Goal: Navigation & Orientation: Find specific page/section

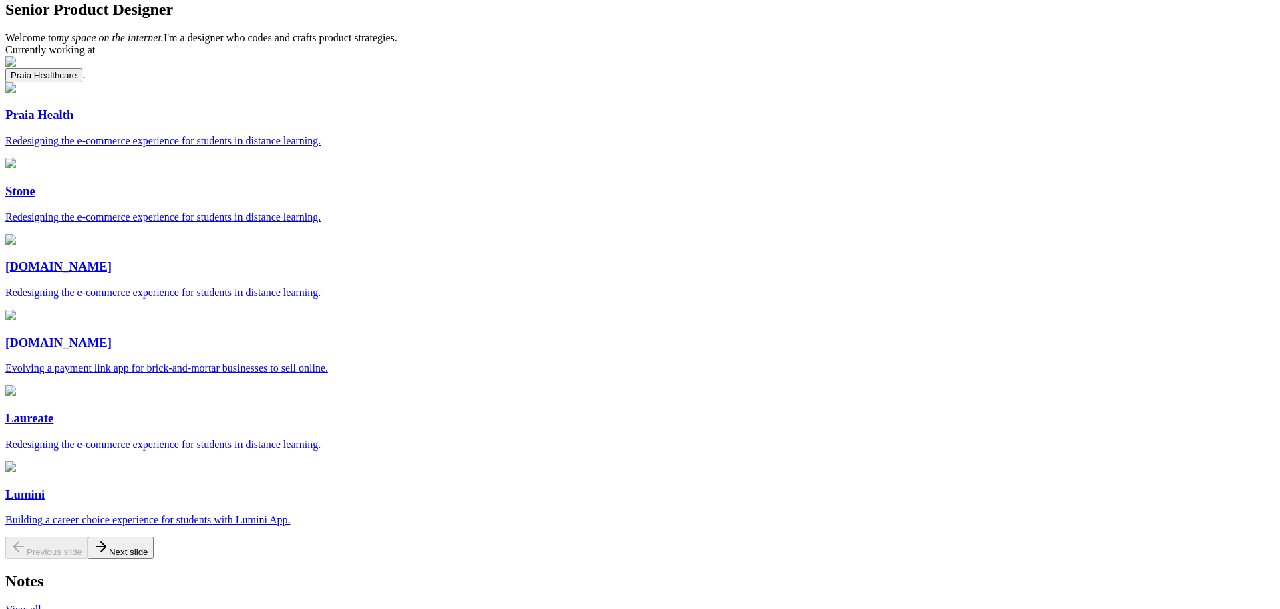
scroll to position [67, 0]
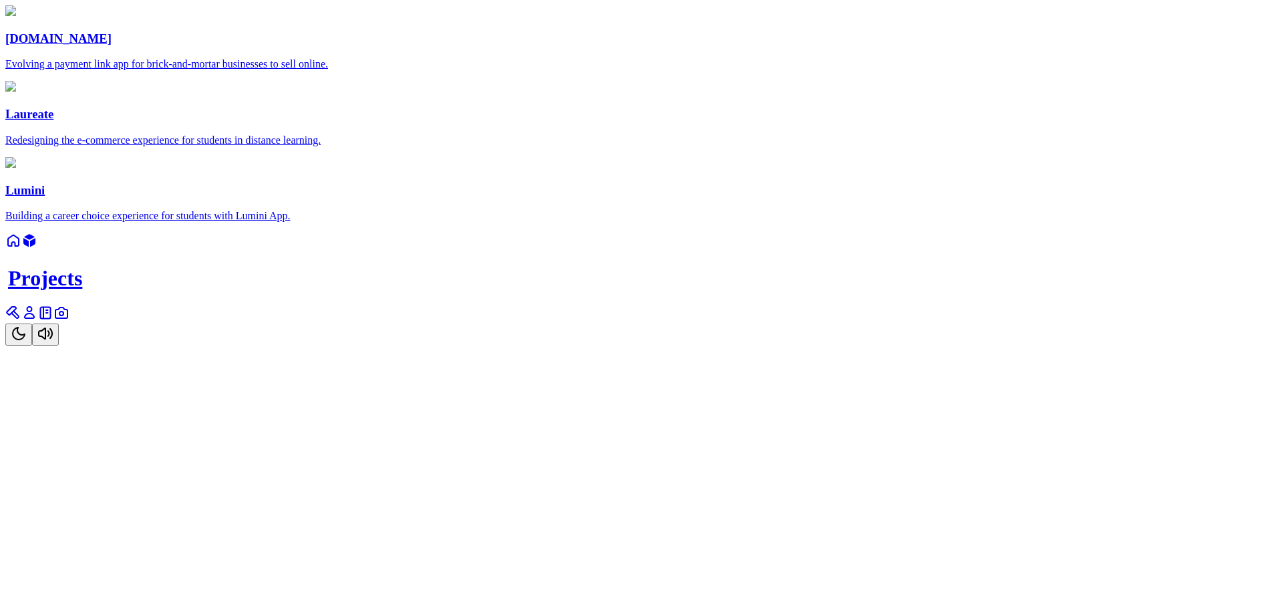
click at [21, 321] on icon at bounding box center [13, 313] width 16 height 16
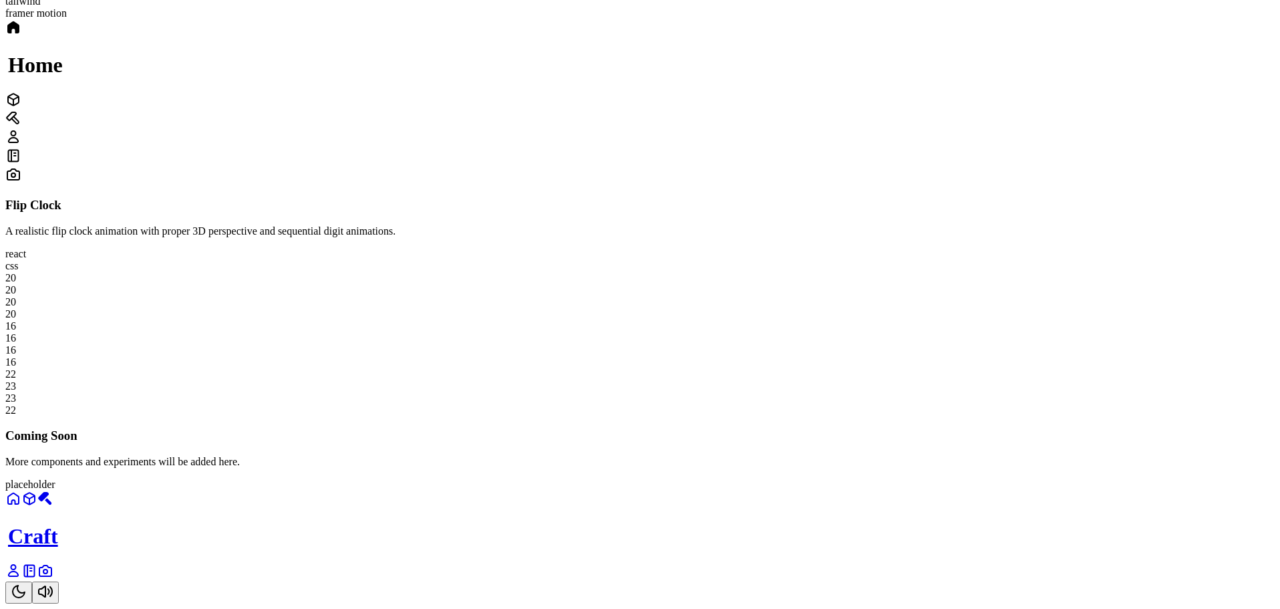
scroll to position [468, 0]
click at [25, 585] on icon "Toggle Theme" at bounding box center [19, 591] width 12 height 12
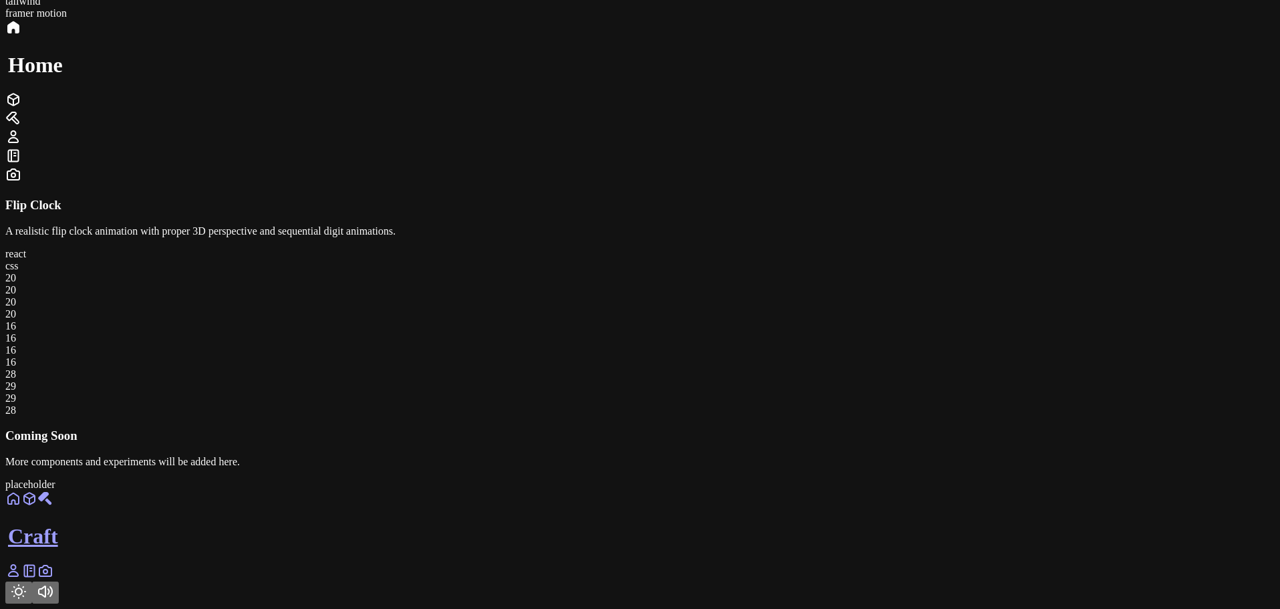
scroll to position [891, 0]
click at [21, 573] on link at bounding box center [13, 574] width 16 height 11
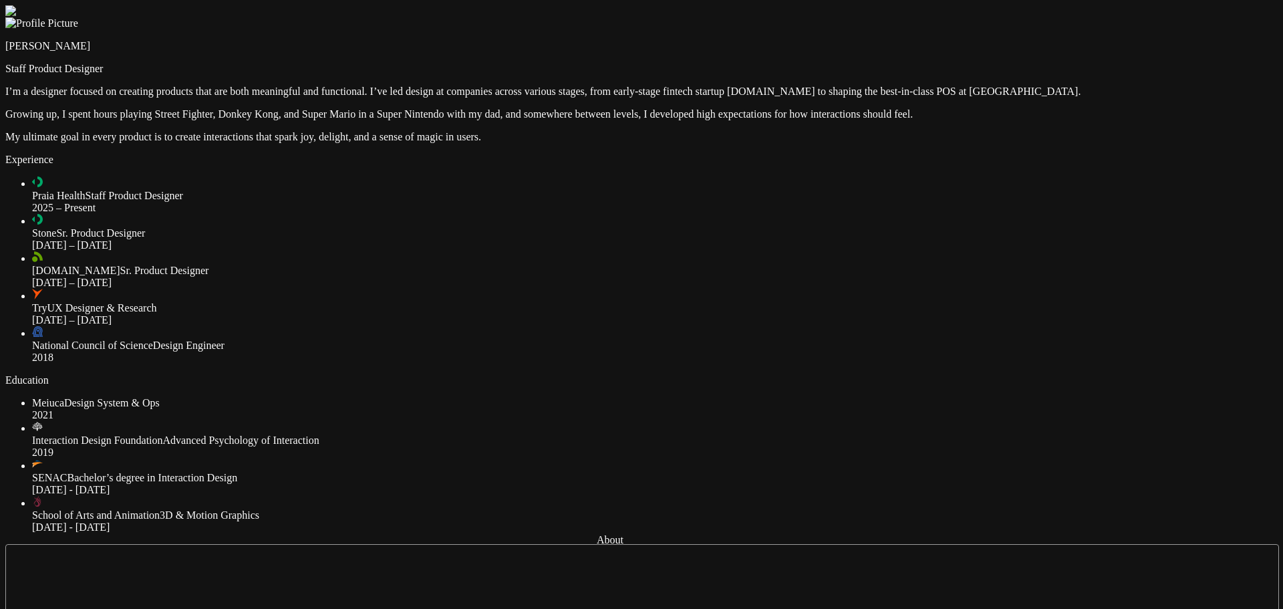
click at [798, 5] on div at bounding box center [641, 5] width 1272 height 0
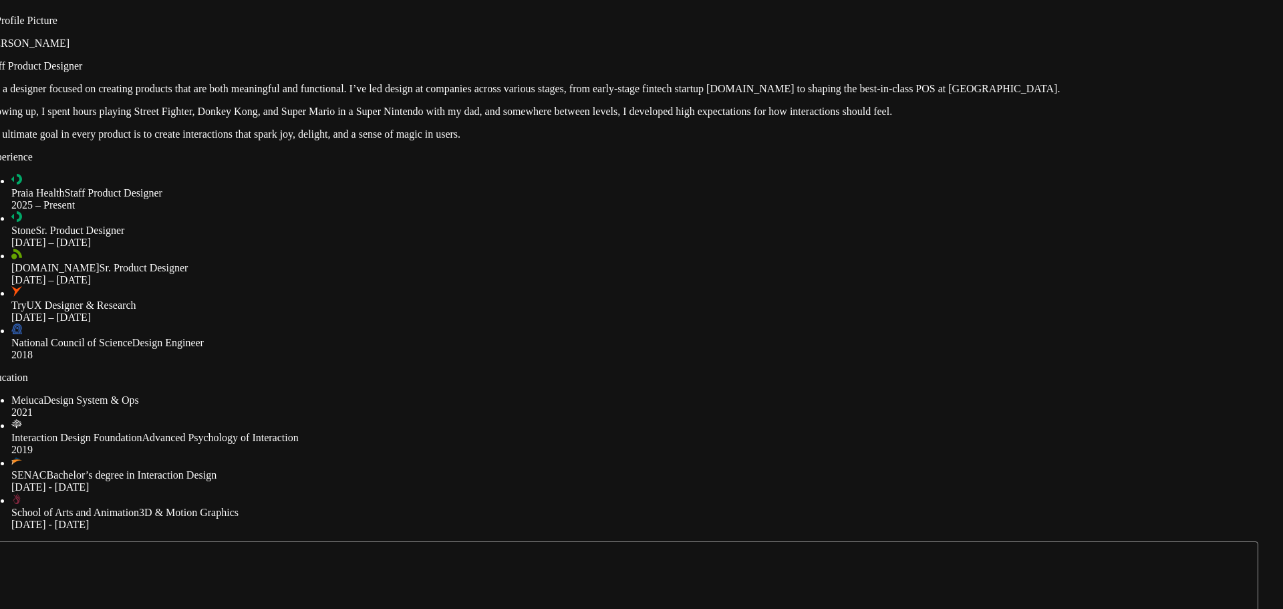
drag, startPoint x: 1091, startPoint y: 319, endPoint x: 1054, endPoint y: 311, distance: 37.6
click at [1054, 3] on div at bounding box center [621, 3] width 1272 height 0
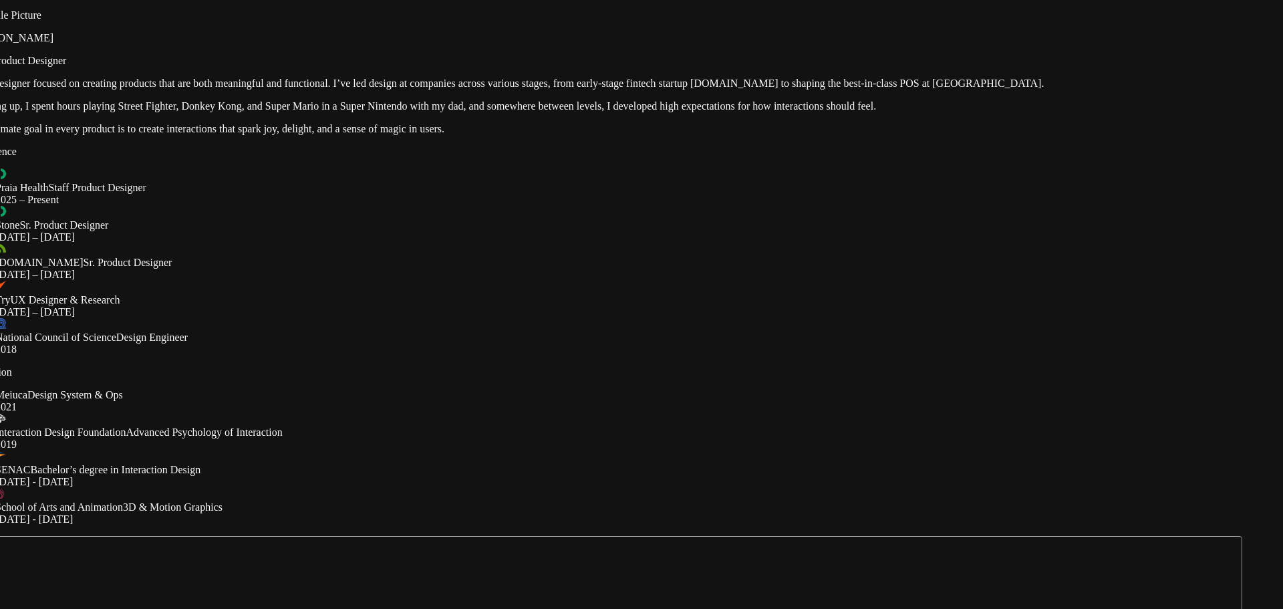
drag, startPoint x: 895, startPoint y: 369, endPoint x: 1013, endPoint y: 387, distance: 119.6
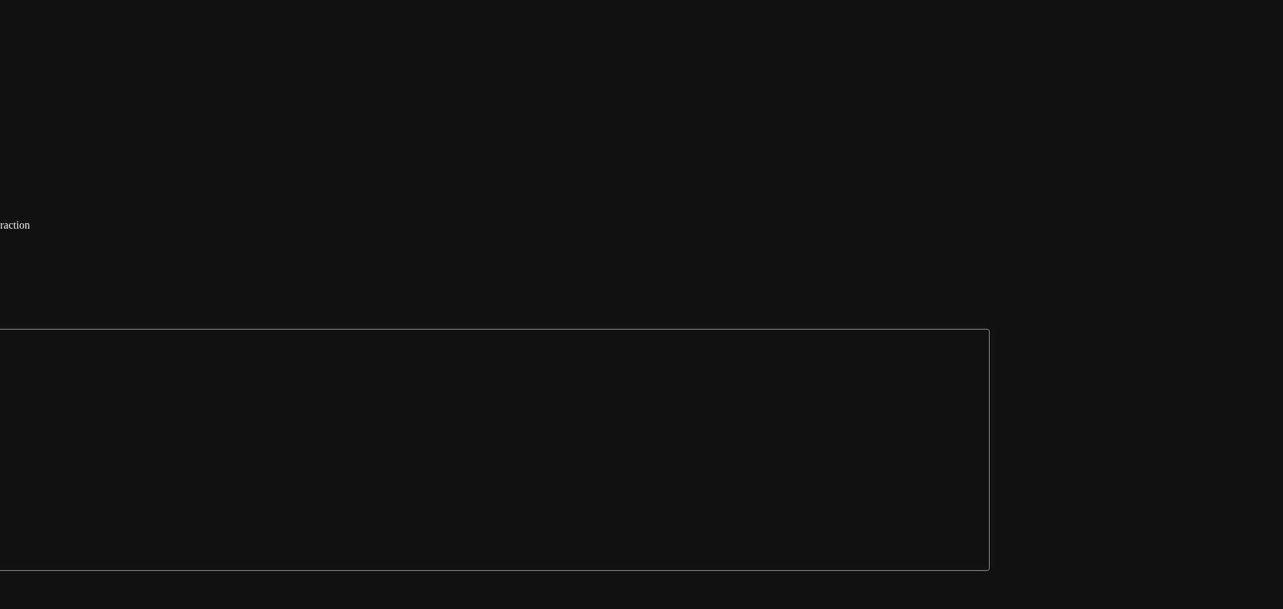
drag, startPoint x: 1084, startPoint y: 359, endPoint x: 829, endPoint y: 148, distance: 330.8
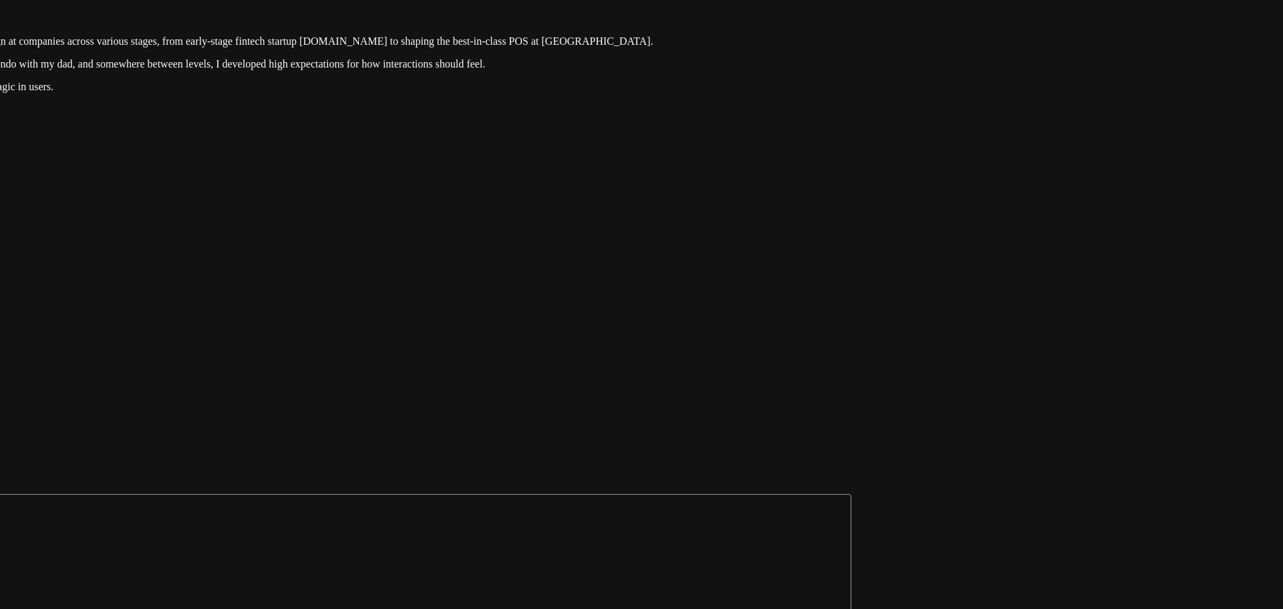
drag, startPoint x: 1040, startPoint y: 147, endPoint x: 807, endPoint y: 323, distance: 293.0
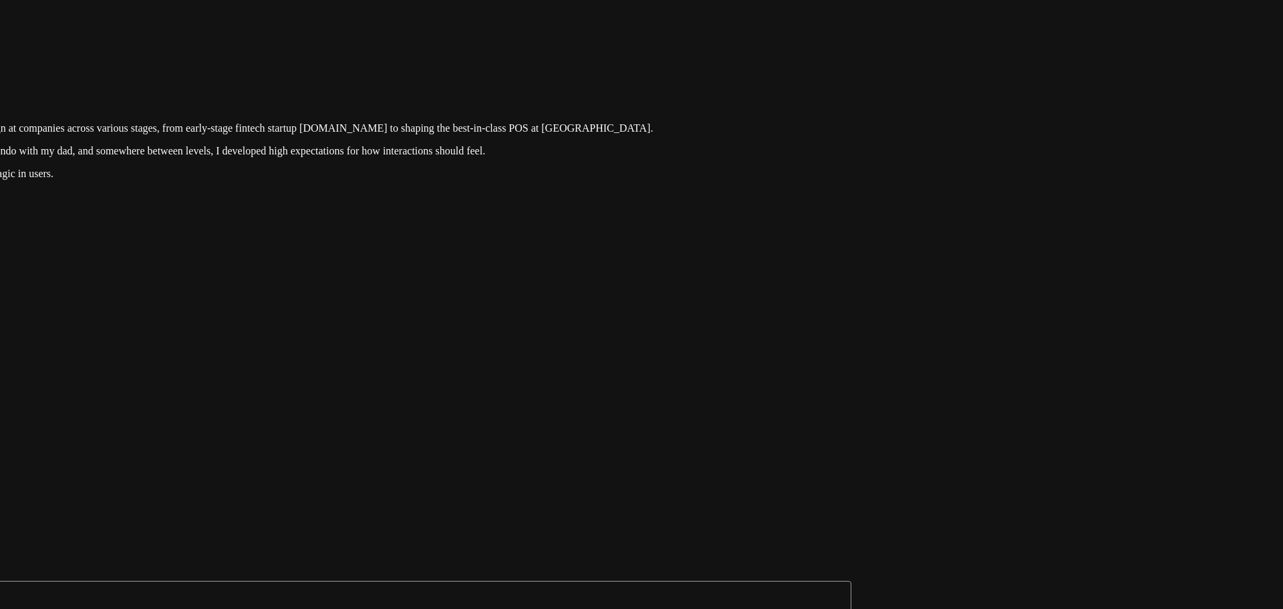
drag, startPoint x: 964, startPoint y: 278, endPoint x: 921, endPoint y: 392, distance: 121.8
click at [850, 42] on div at bounding box center [214, 42] width 1272 height 0
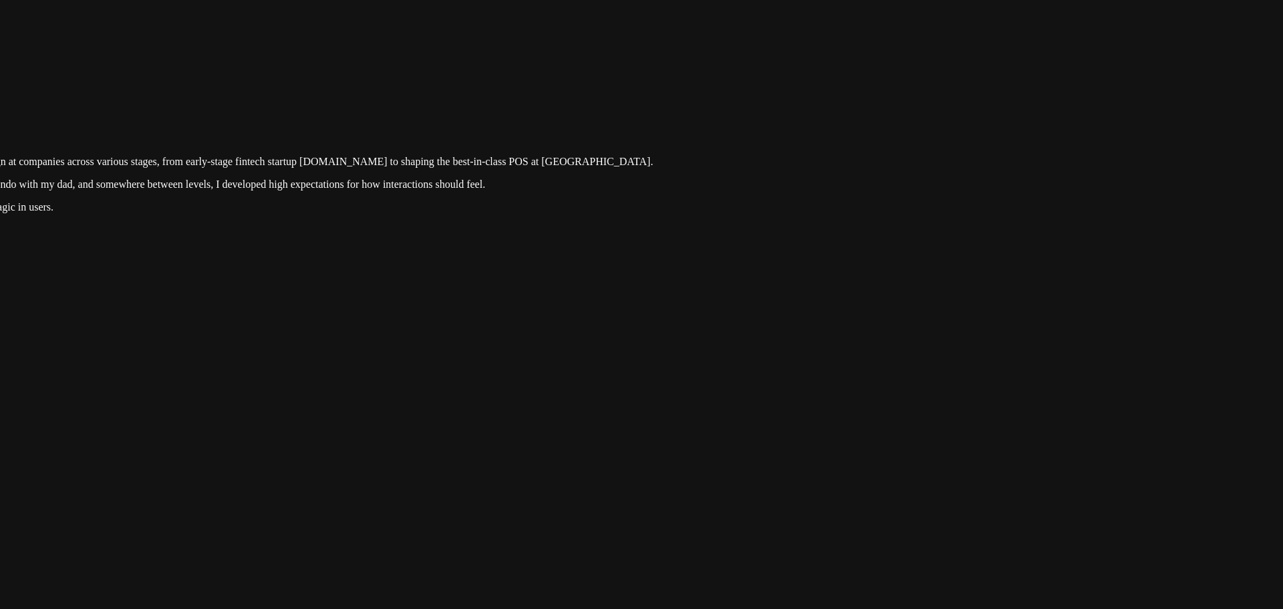
drag, startPoint x: 862, startPoint y: 329, endPoint x: 851, endPoint y: 274, distance: 56.0
click at [850, 76] on div at bounding box center [214, 76] width 1272 height 0
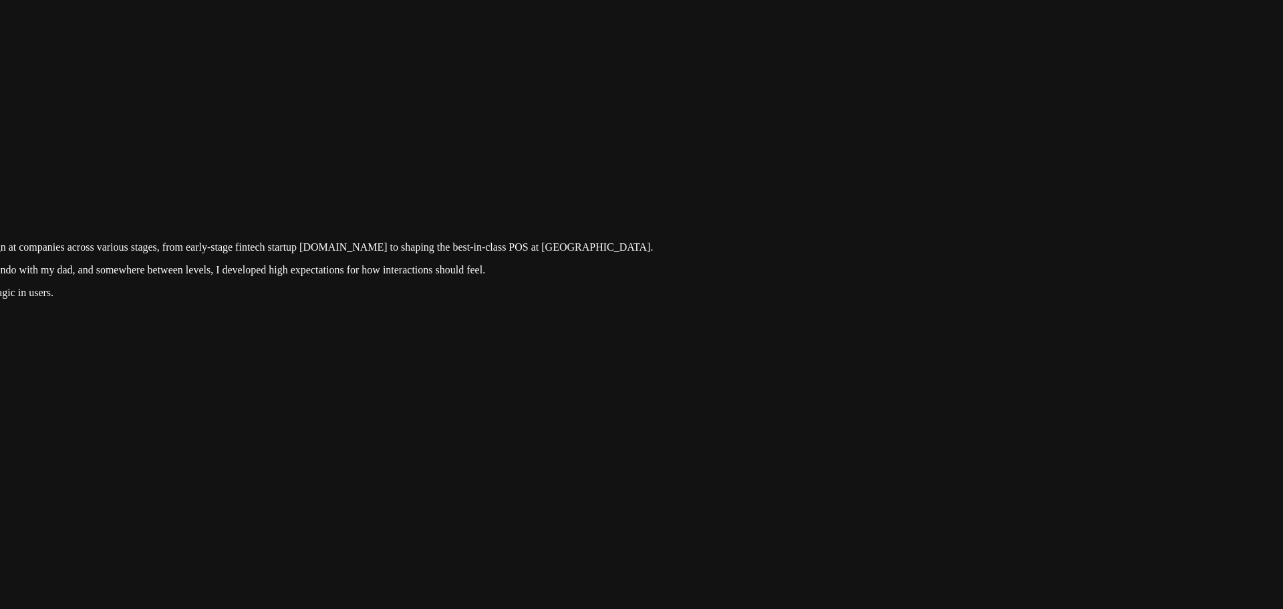
drag, startPoint x: 910, startPoint y: 108, endPoint x: 898, endPoint y: 195, distance: 87.7
click at [850, 161] on div at bounding box center [214, 161] width 1272 height 0
click at [704, 161] on div at bounding box center [214, 161] width 1272 height 0
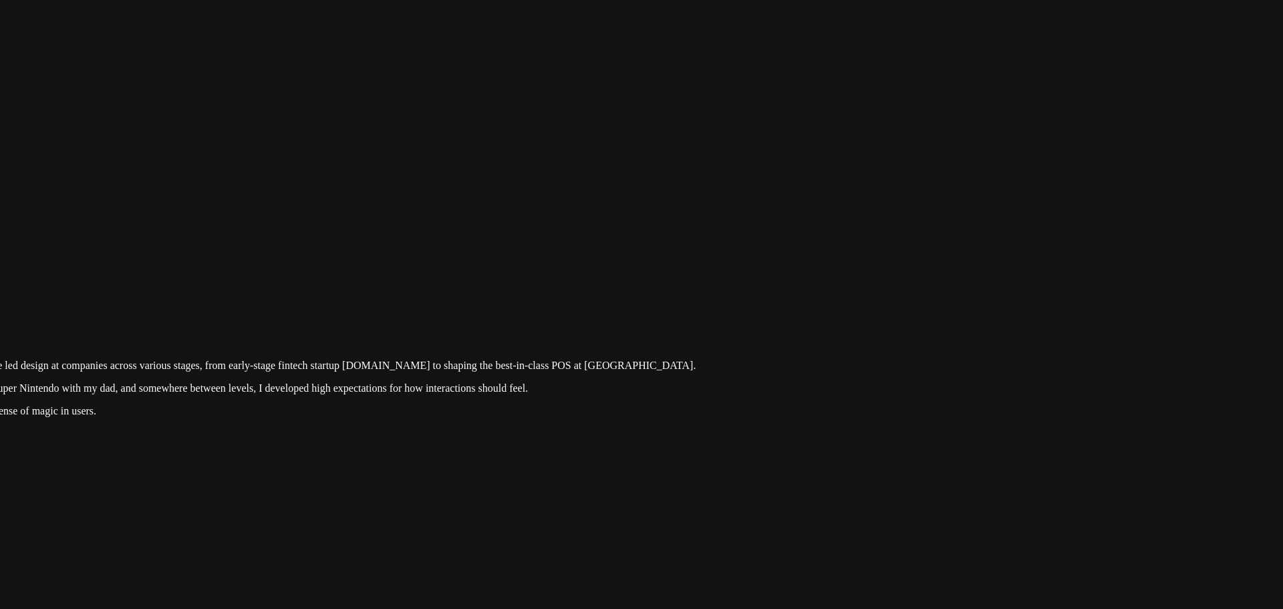
drag, startPoint x: 717, startPoint y: 158, endPoint x: 761, endPoint y: 281, distance: 130.0
click at [760, 279] on div at bounding box center [256, 279] width 1272 height 0
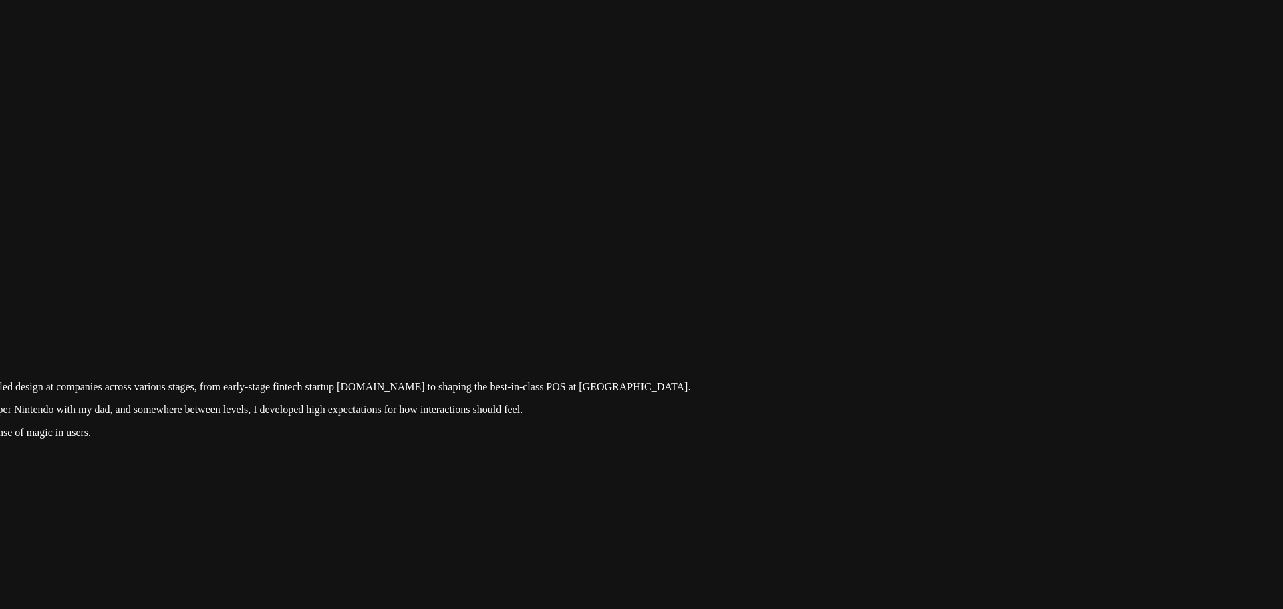
drag, startPoint x: 849, startPoint y: 199, endPoint x: 813, endPoint y: 331, distance: 136.5
click at [815, 301] on div at bounding box center [251, 301] width 1272 height 0
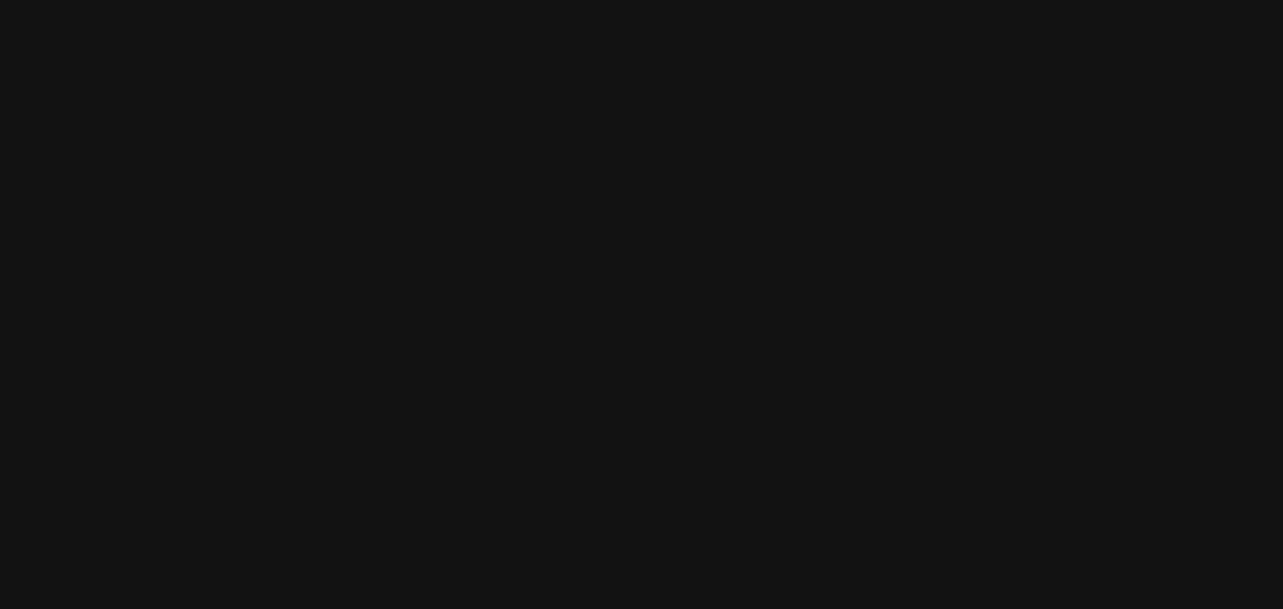
drag, startPoint x: 884, startPoint y: 179, endPoint x: 811, endPoint y: 404, distance: 236.9
click at [811, 592] on div at bounding box center [214, 592] width 1272 height 0
drag, startPoint x: 421, startPoint y: 316, endPoint x: 693, endPoint y: 266, distance: 276.5
click at [693, 575] on div at bounding box center [486, 575] width 1272 height 0
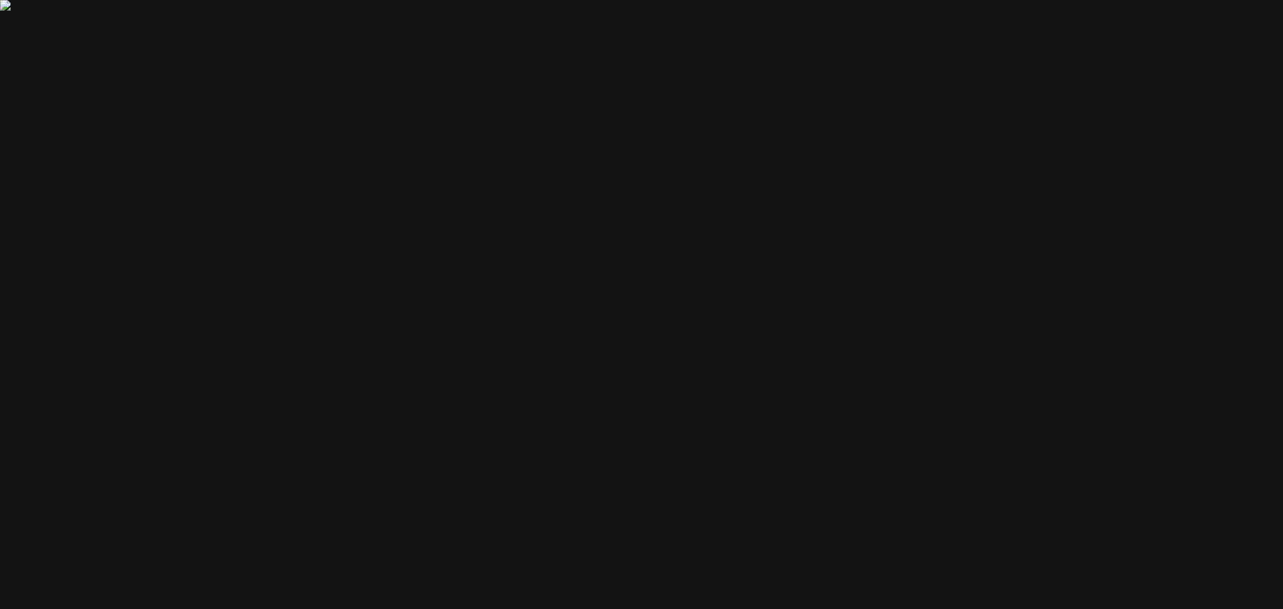
click at [388, 571] on div at bounding box center [500, 571] width 1272 height 0
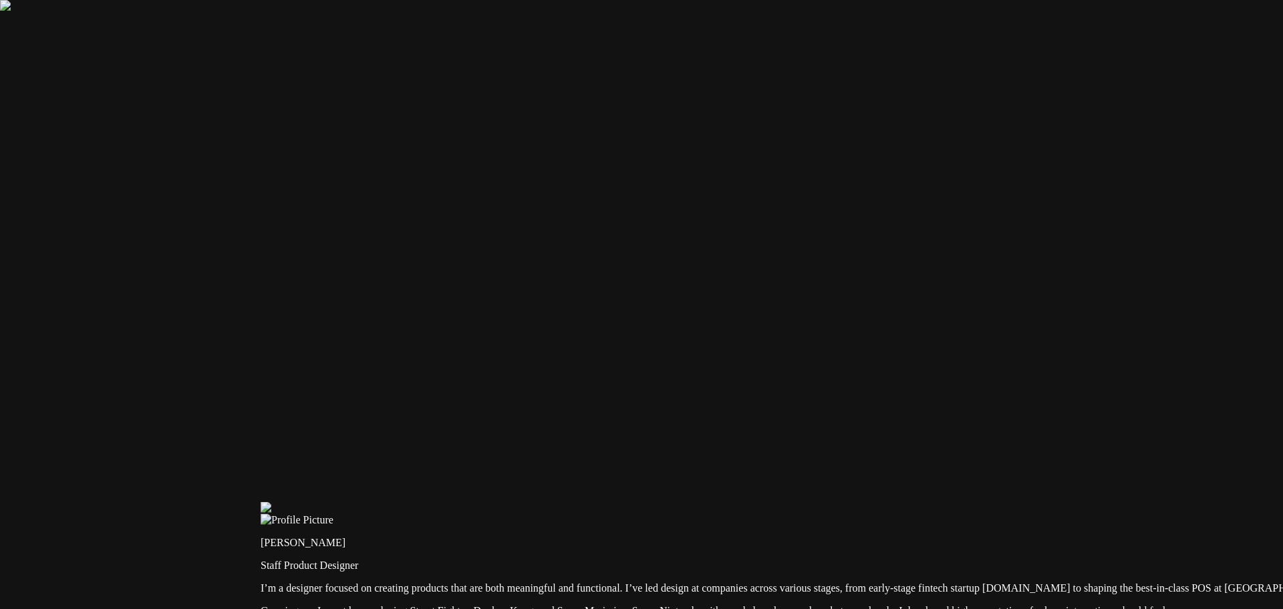
drag, startPoint x: 326, startPoint y: 366, endPoint x: 741, endPoint y: 299, distance: 420.4
click at [741, 502] on div at bounding box center [897, 502] width 1272 height 0
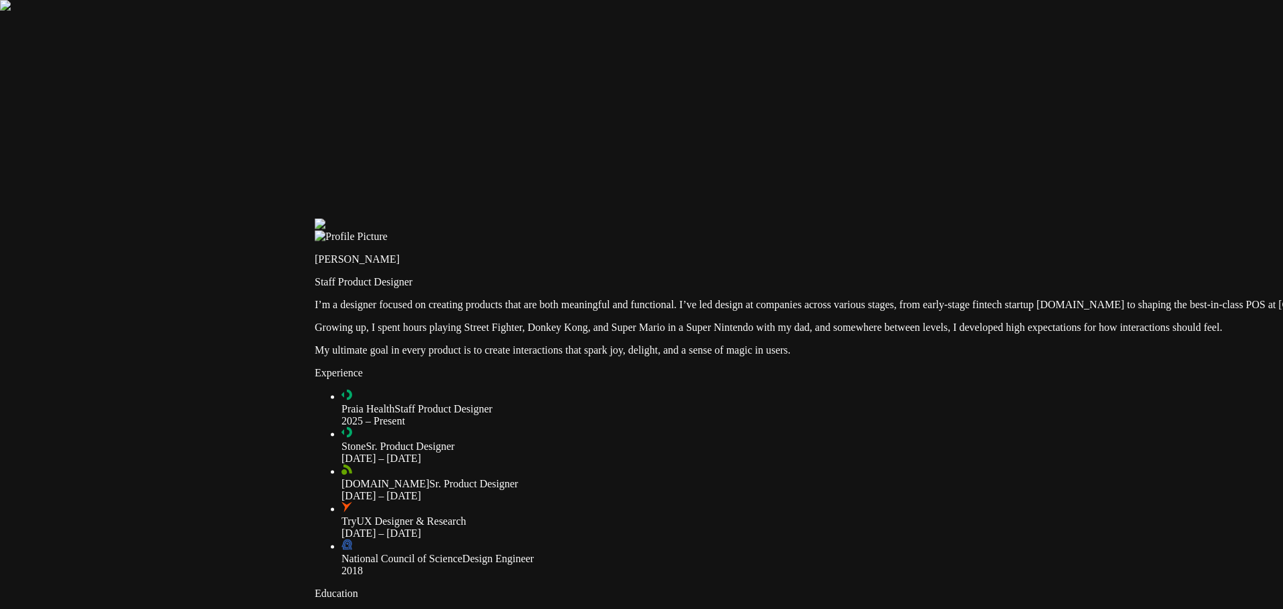
drag, startPoint x: 555, startPoint y: 242, endPoint x: 569, endPoint y: 143, distance: 99.9
click at [569, 219] on div at bounding box center [951, 219] width 1272 height 0
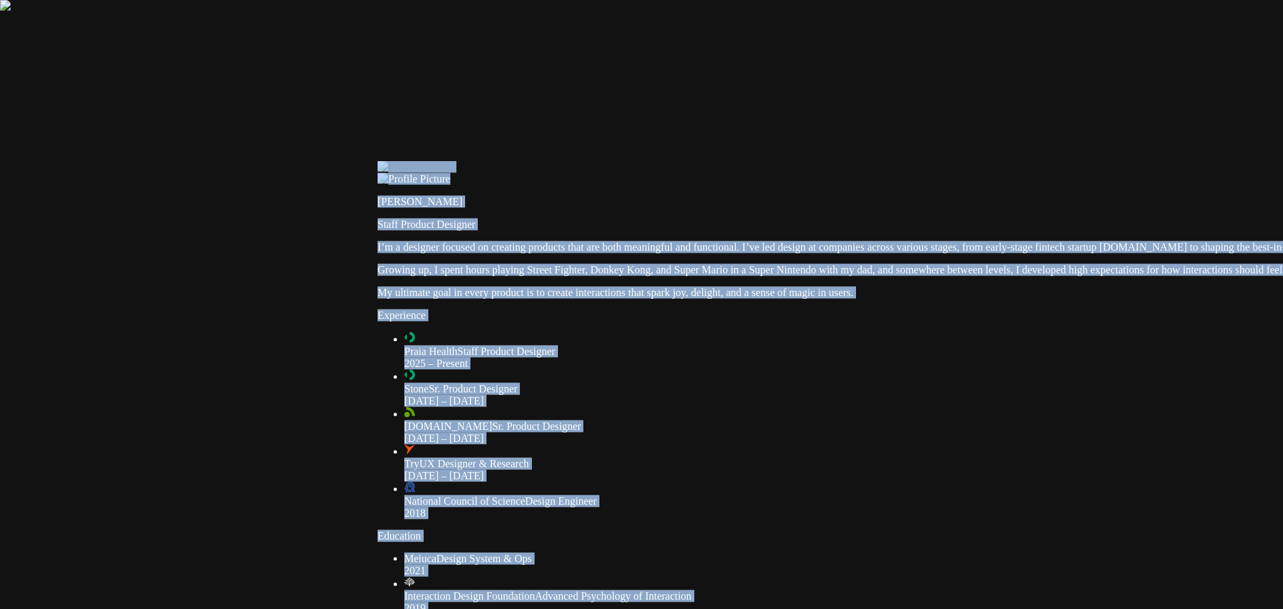
drag, startPoint x: 428, startPoint y: 379, endPoint x: 696, endPoint y: 206, distance: 318.4
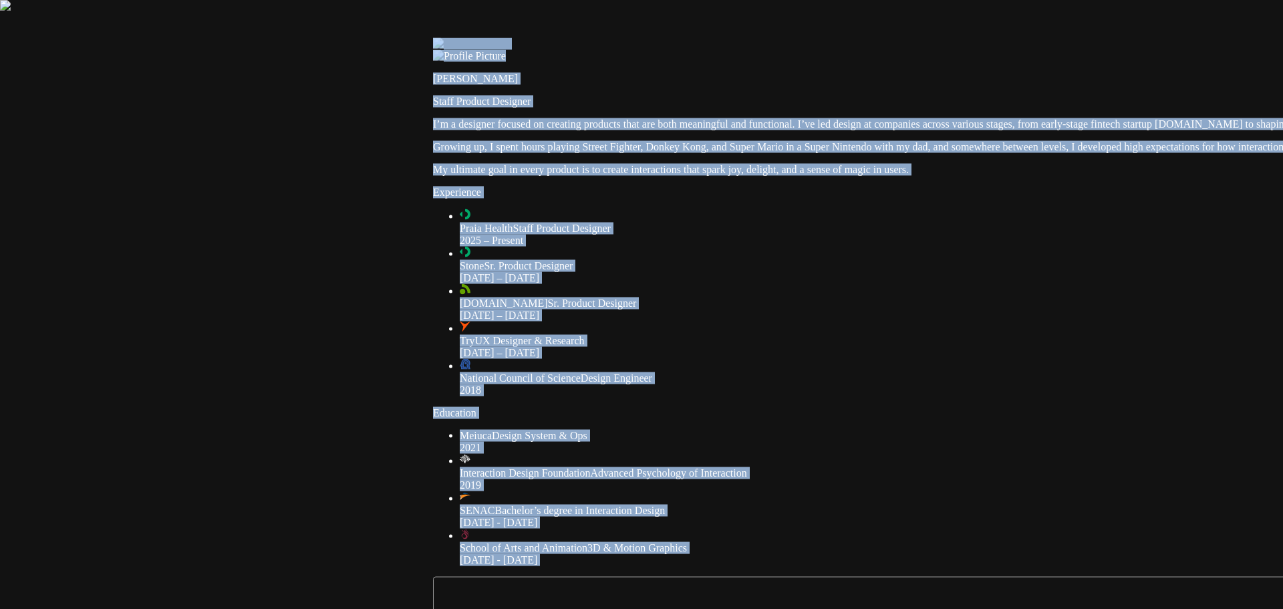
click at [433, 38] on div at bounding box center [1069, 38] width 1272 height 0
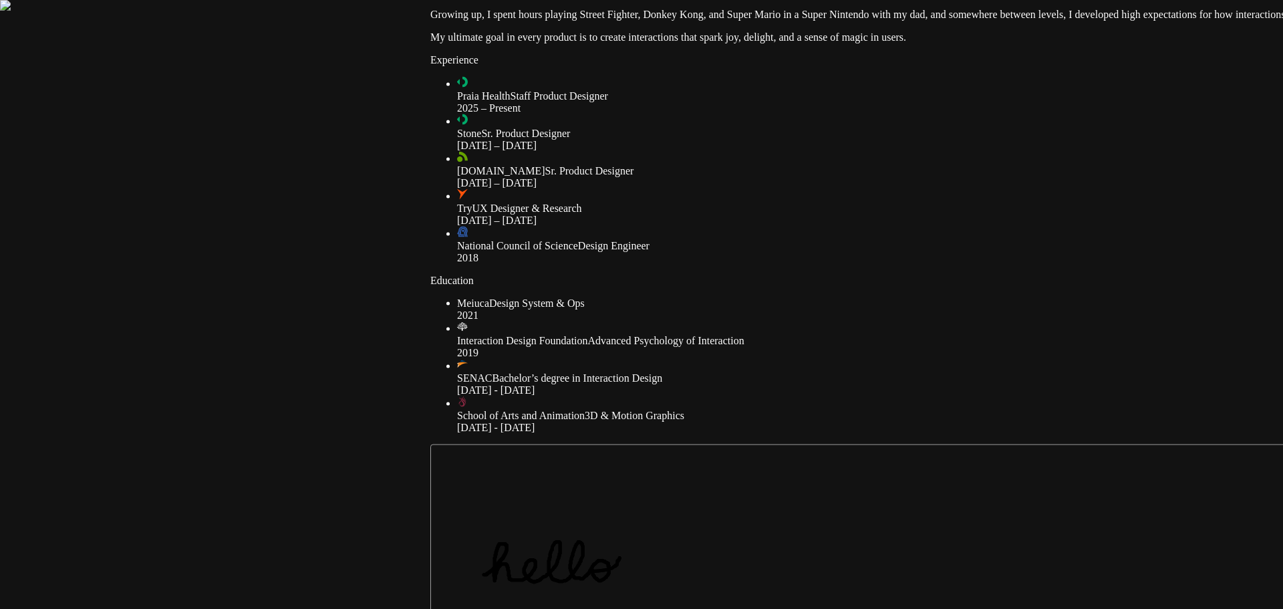
drag, startPoint x: 383, startPoint y: 468, endPoint x: 359, endPoint y: 284, distance: 186.0
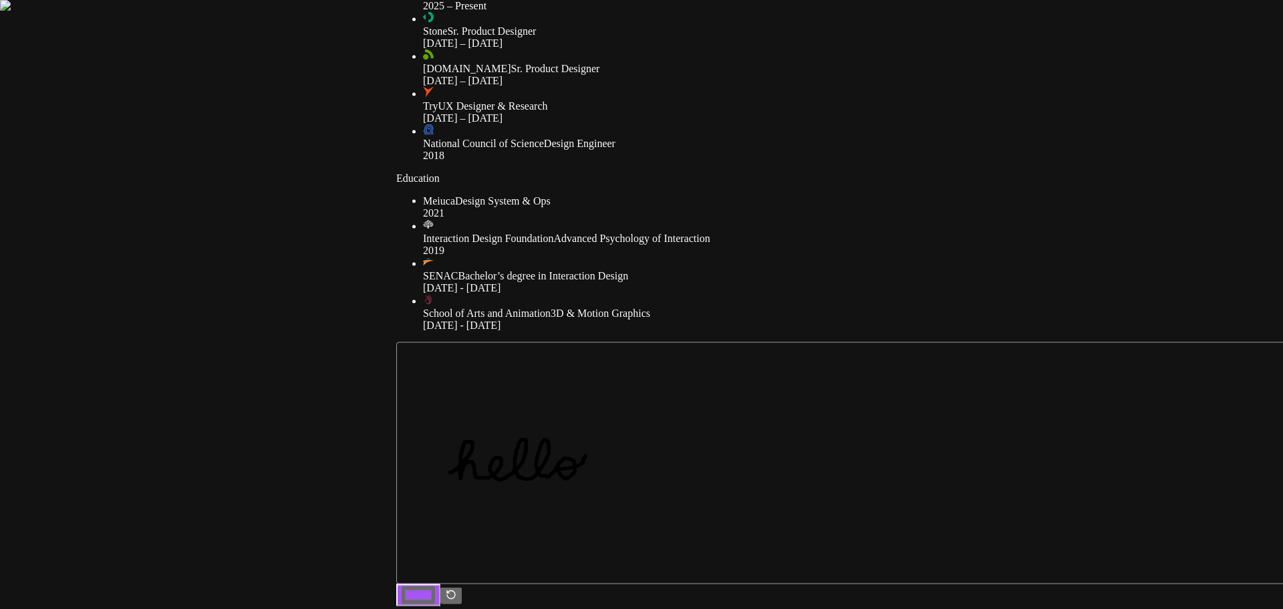
drag, startPoint x: 314, startPoint y: 333, endPoint x: 292, endPoint y: 170, distance: 163.9
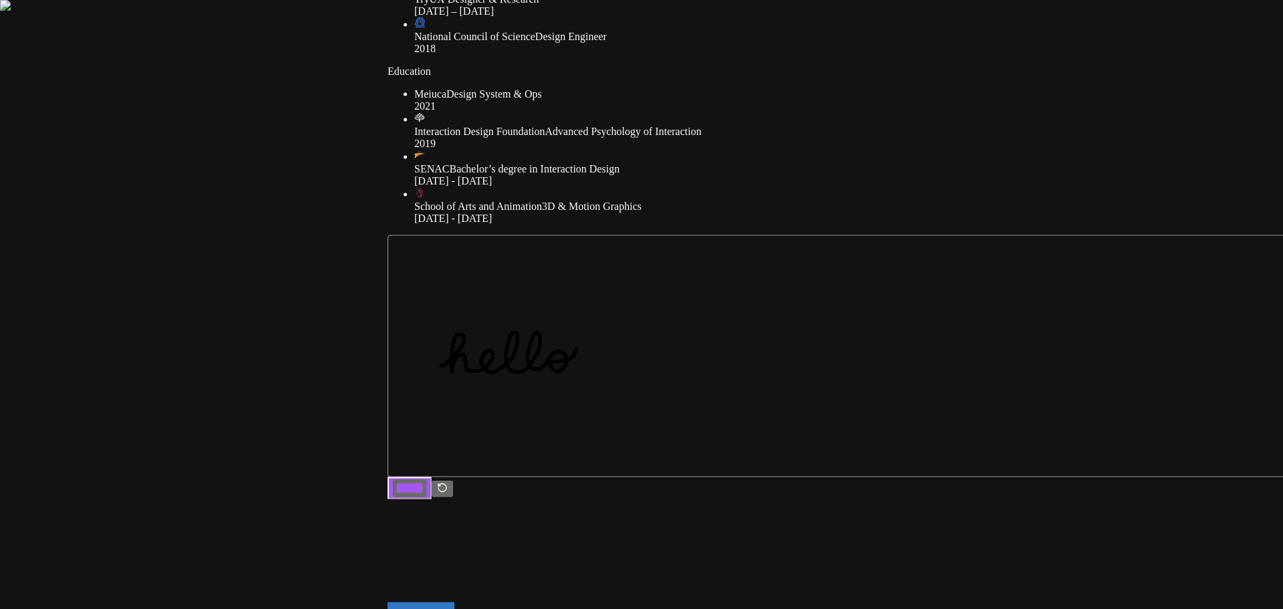
drag, startPoint x: 280, startPoint y: 314, endPoint x: 281, endPoint y: 206, distance: 107.6
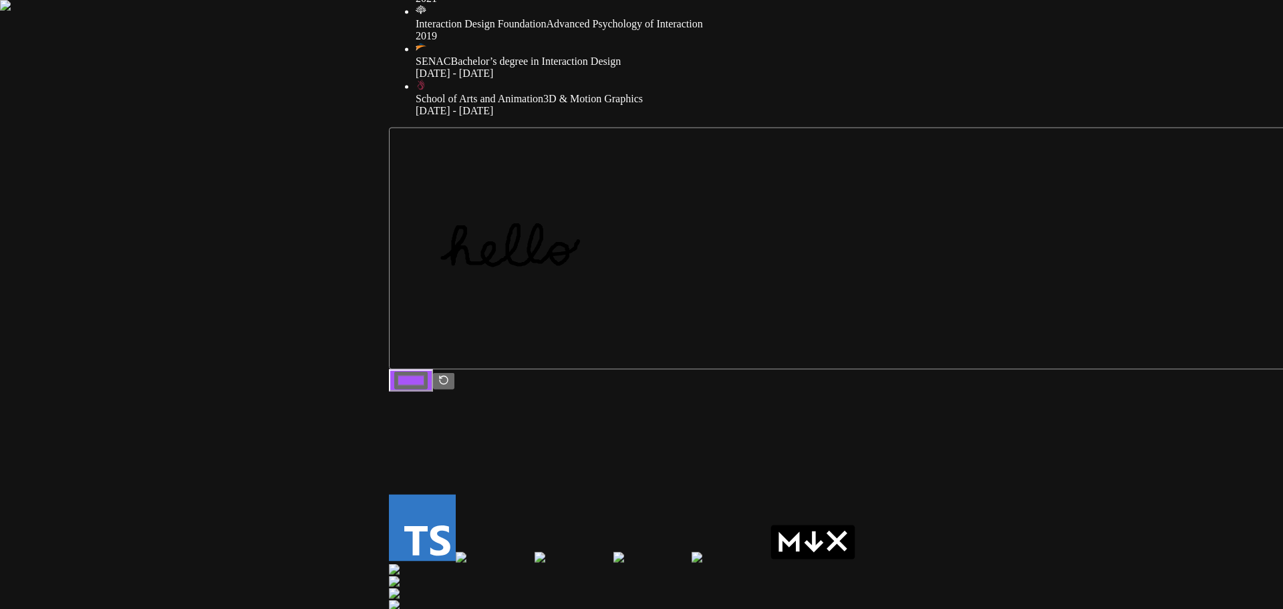
drag, startPoint x: 300, startPoint y: 364, endPoint x: 289, endPoint y: 295, distance: 70.3
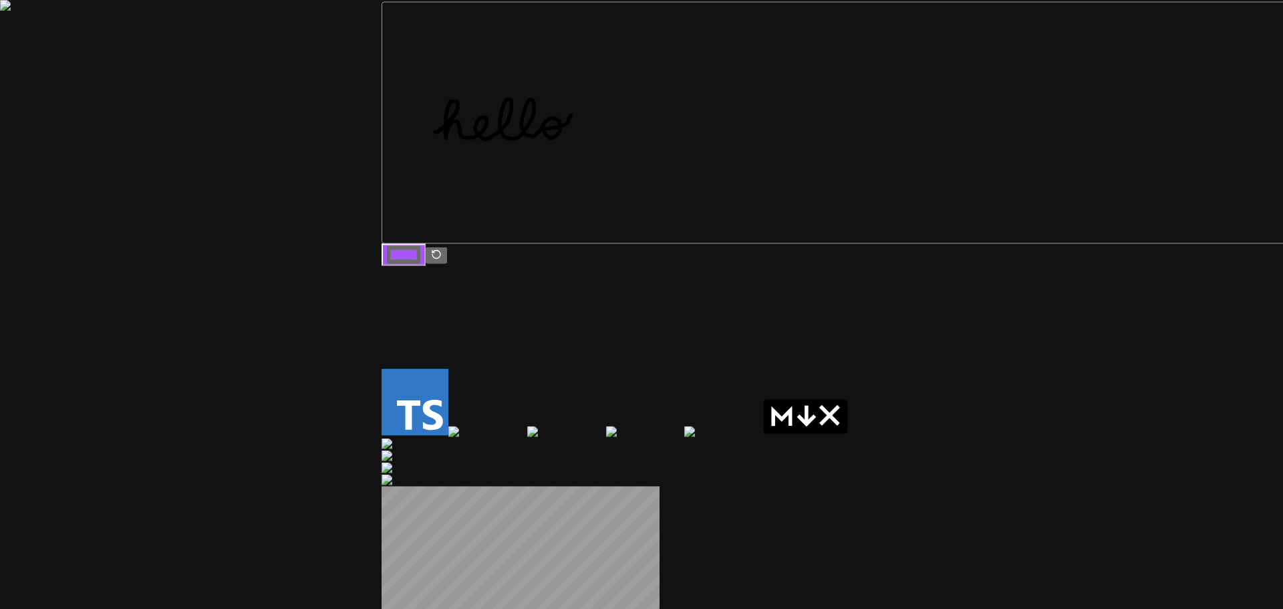
drag, startPoint x: 413, startPoint y: 343, endPoint x: 418, endPoint y: 270, distance: 73.7
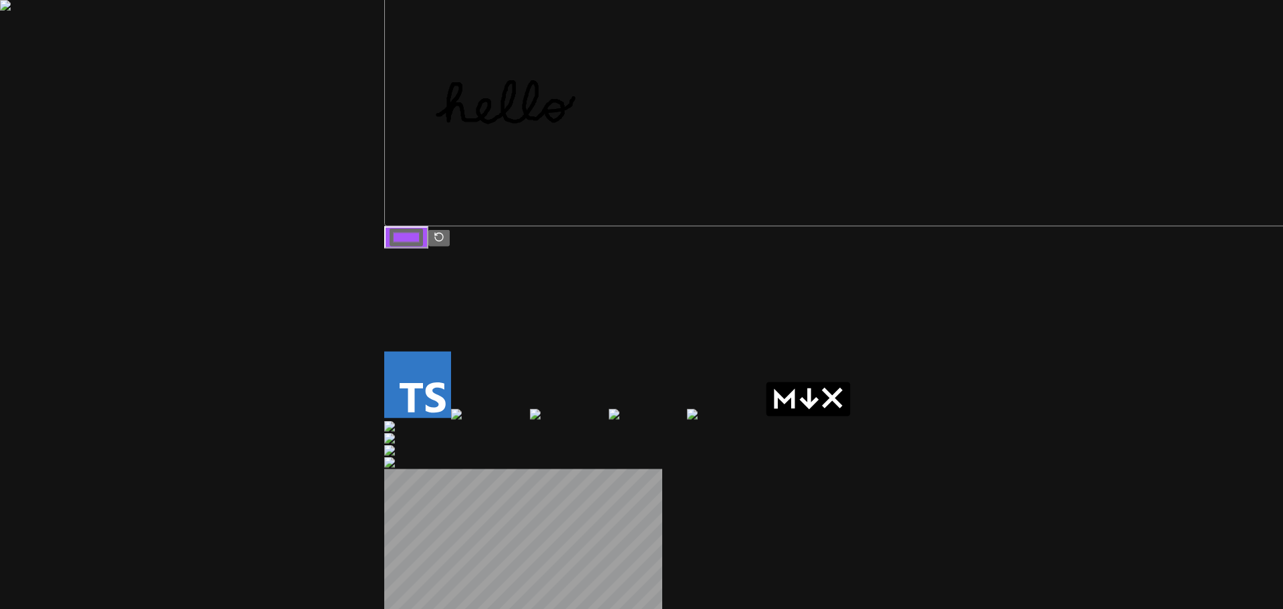
drag, startPoint x: 435, startPoint y: 392, endPoint x: 435, endPoint y: 356, distance: 35.4
drag, startPoint x: 438, startPoint y: 402, endPoint x: 438, endPoint y: 363, distance: 39.4
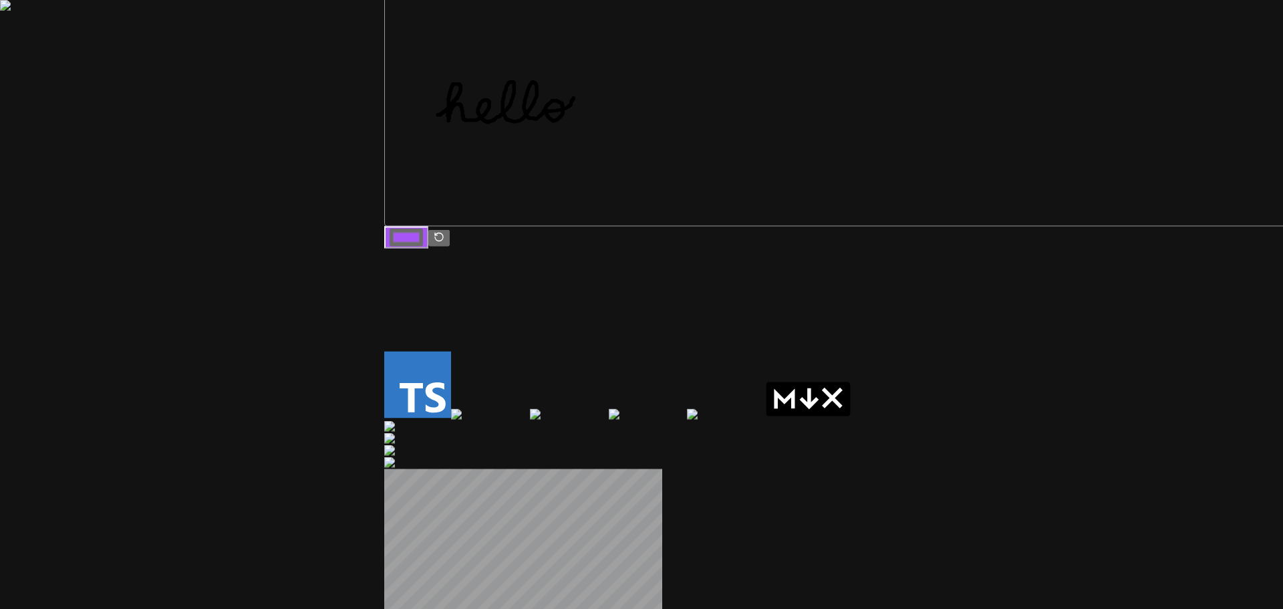
drag, startPoint x: 694, startPoint y: 528, endPoint x: 680, endPoint y: 525, distance: 14.9
type input "0.11"
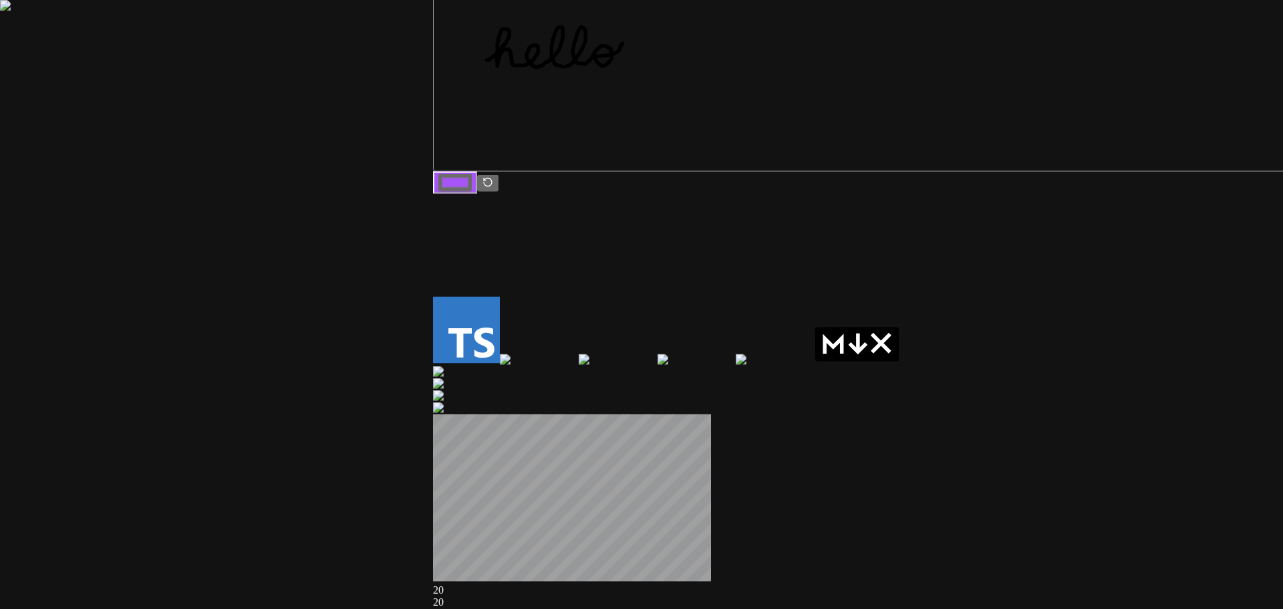
drag, startPoint x: 157, startPoint y: 257, endPoint x: 370, endPoint y: 189, distance: 223.2
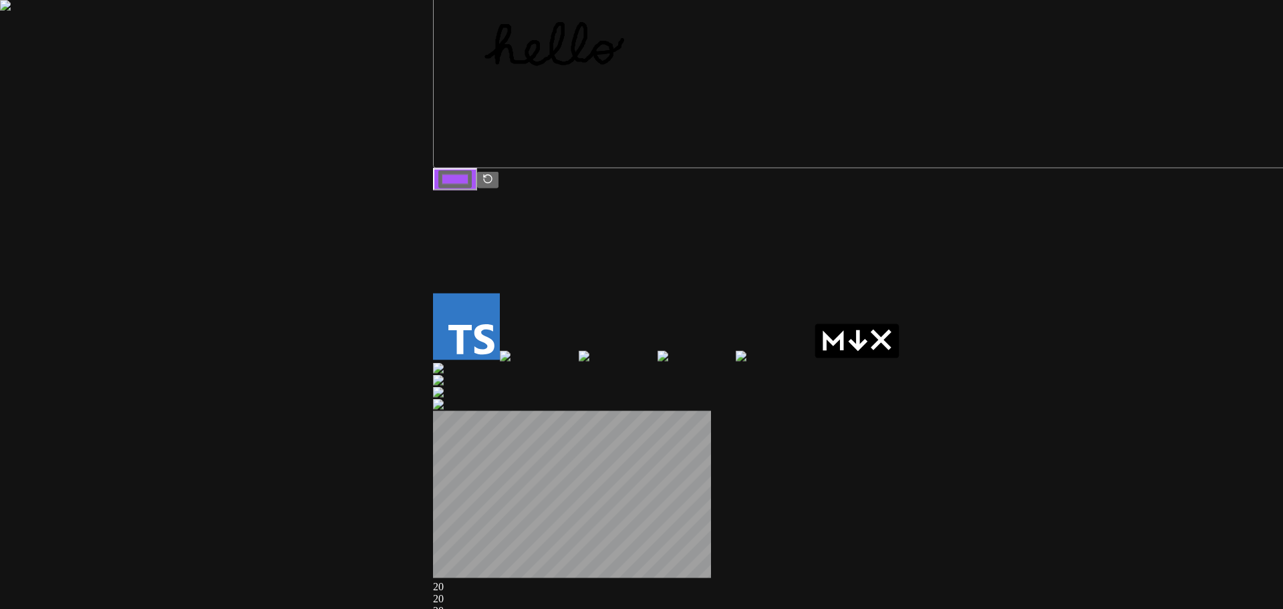
drag, startPoint x: 225, startPoint y: 373, endPoint x: 263, endPoint y: 291, distance: 90.6
drag, startPoint x: 779, startPoint y: 327, endPoint x: 488, endPoint y: 345, distance: 291.9
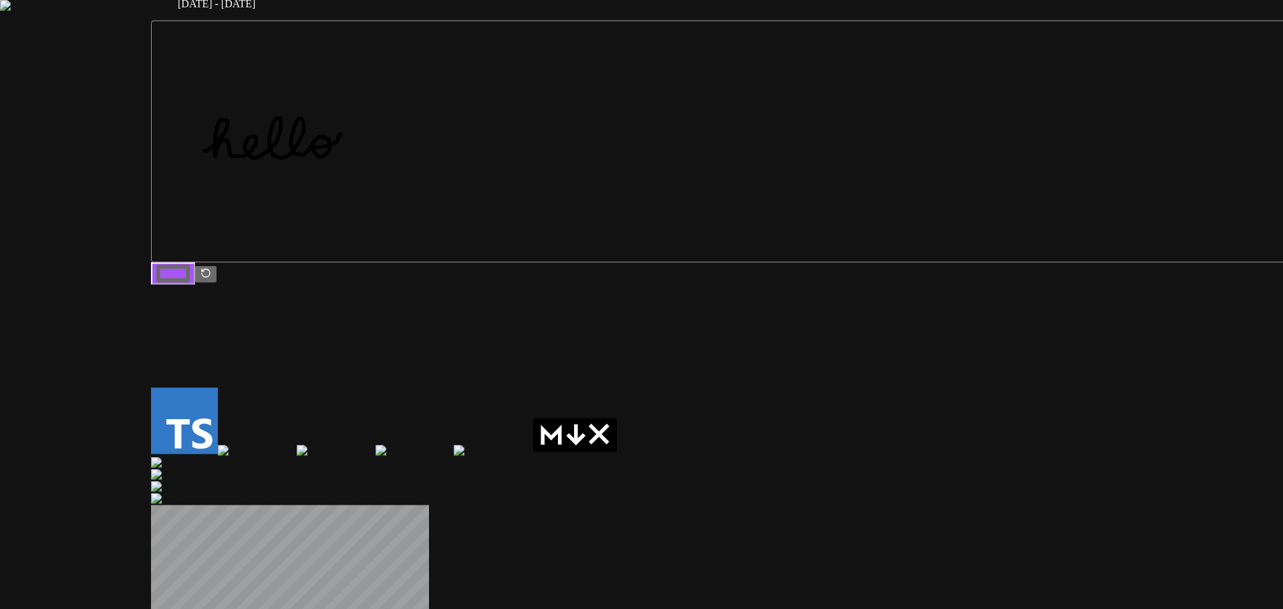
drag, startPoint x: 871, startPoint y: 188, endPoint x: 482, endPoint y: 275, distance: 398.0
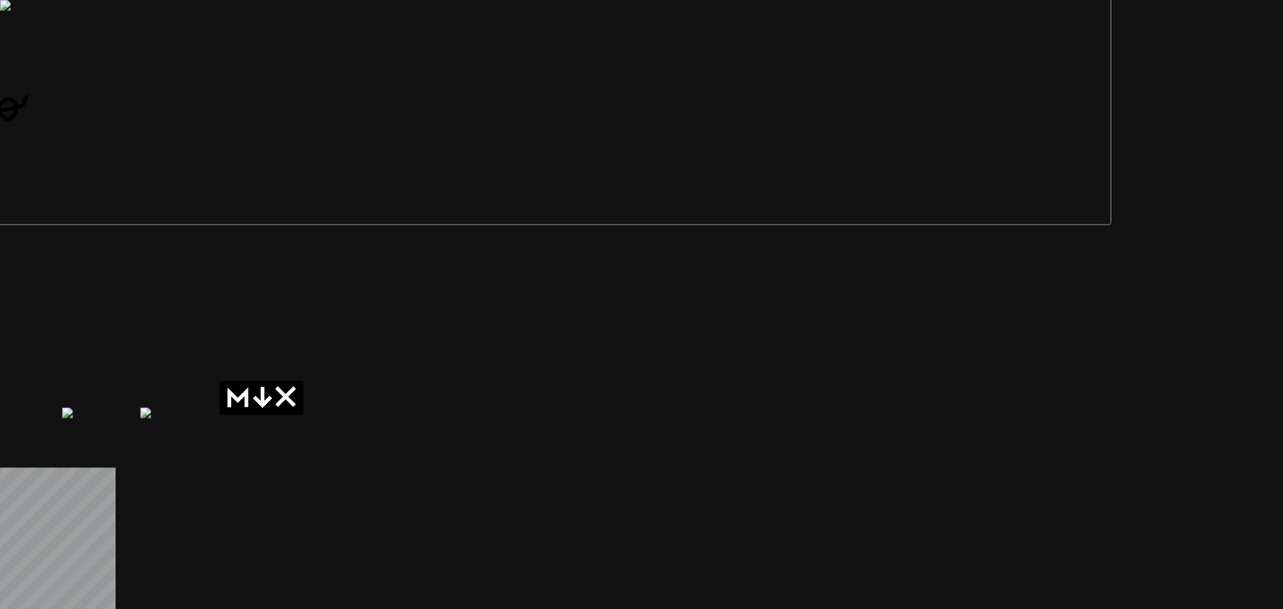
drag, startPoint x: 961, startPoint y: 299, endPoint x: 754, endPoint y: 268, distance: 209.4
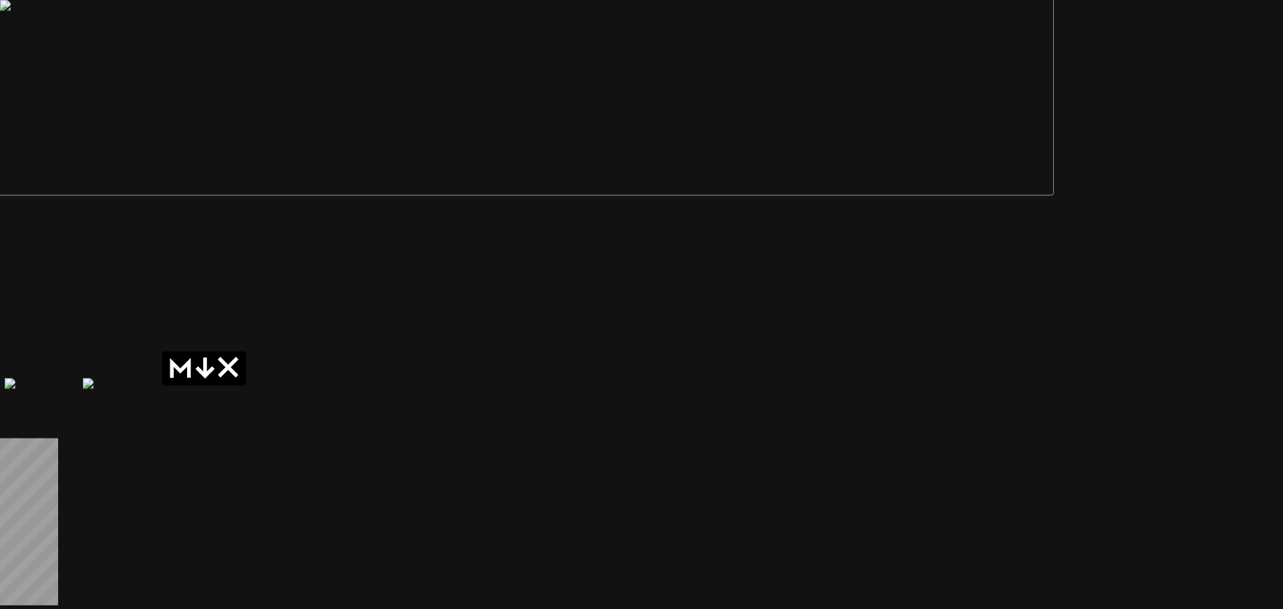
drag, startPoint x: 754, startPoint y: 268, endPoint x: 689, endPoint y: 234, distance: 73.2
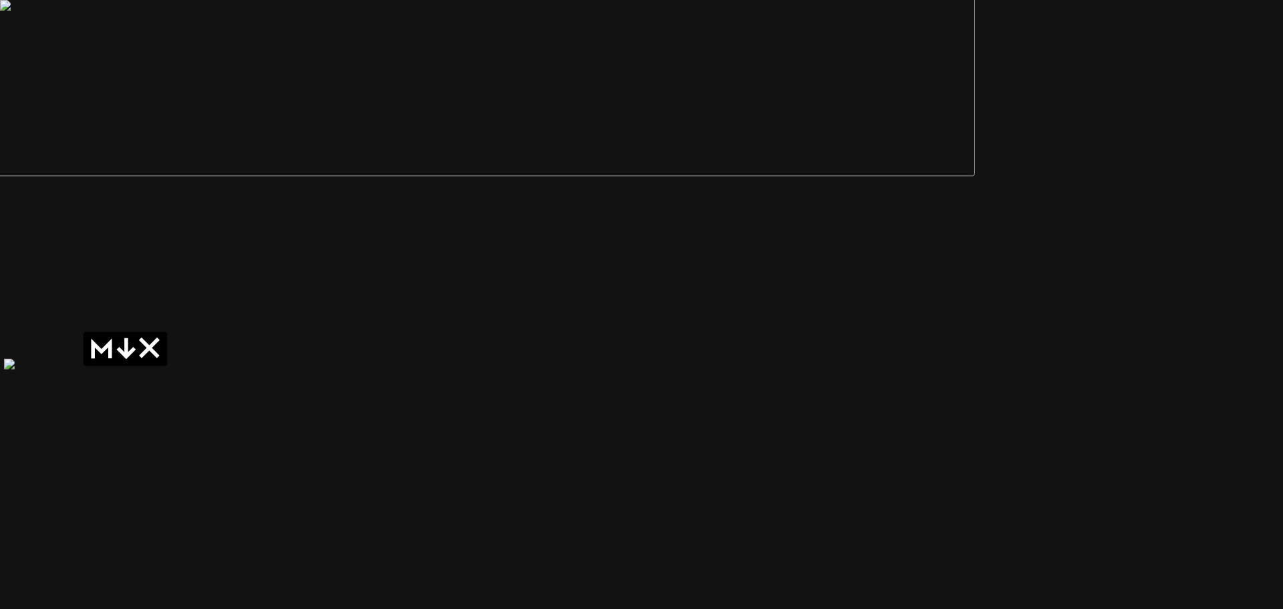
drag, startPoint x: 678, startPoint y: 265, endPoint x: 605, endPoint y: 250, distance: 73.7
drag, startPoint x: 633, startPoint y: 237, endPoint x: 559, endPoint y: 313, distance: 105.9
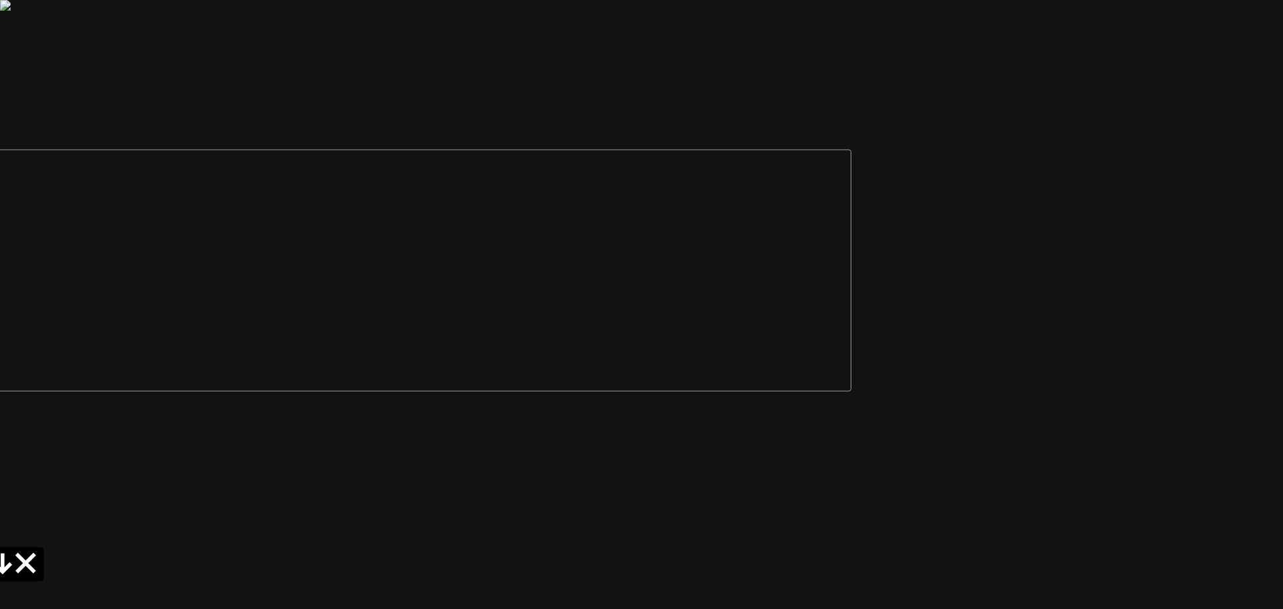
drag, startPoint x: 851, startPoint y: 219, endPoint x: 739, endPoint y: 361, distance: 181.3
drag, startPoint x: 940, startPoint y: 324, endPoint x: 921, endPoint y: 348, distance: 30.5
drag, startPoint x: 1026, startPoint y: 271, endPoint x: 1015, endPoint y: 375, distance: 104.2
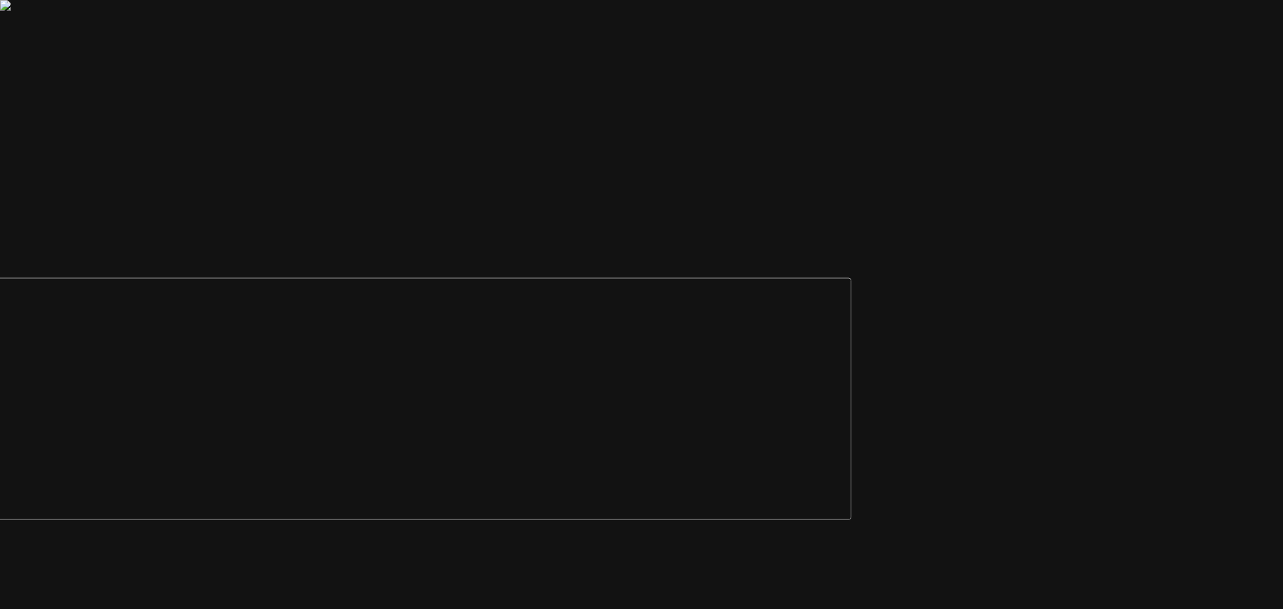
drag, startPoint x: 1075, startPoint y: 257, endPoint x: 1060, endPoint y: 330, distance: 75.0
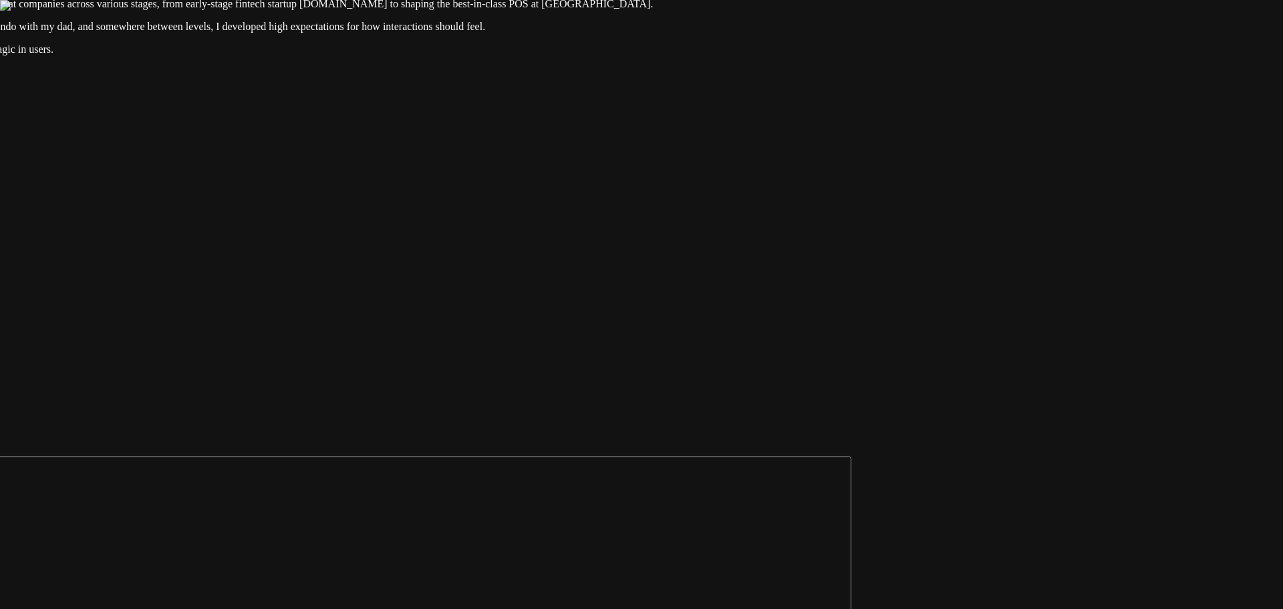
drag, startPoint x: 1020, startPoint y: 147, endPoint x: 1017, endPoint y: 301, distance: 153.7
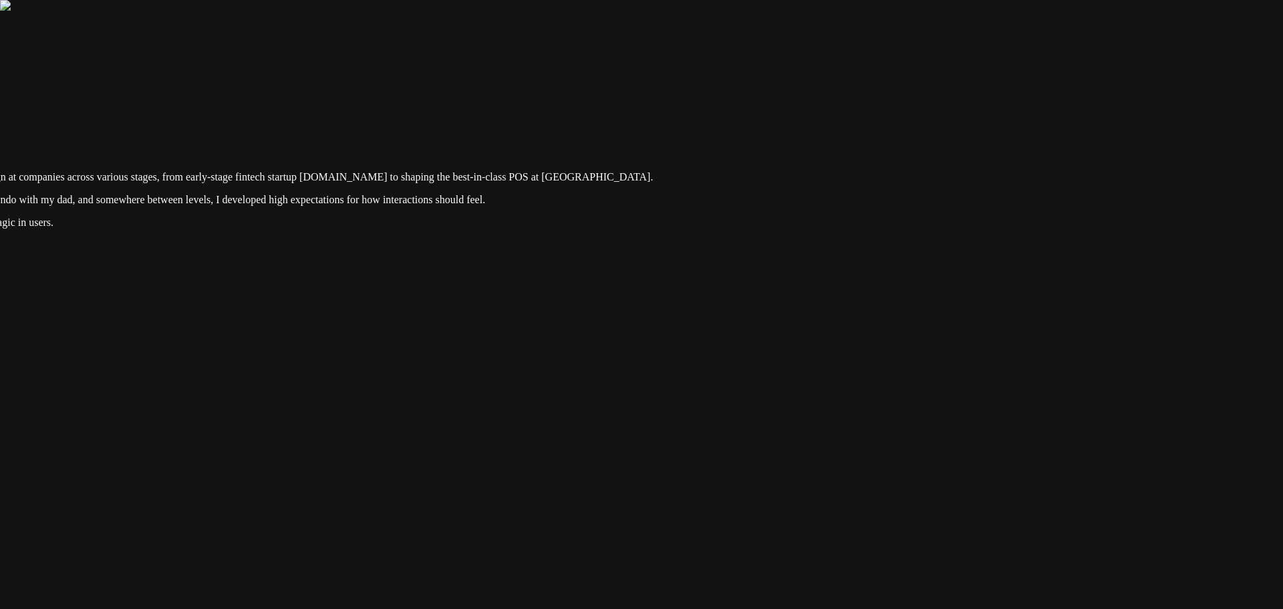
drag, startPoint x: 1018, startPoint y: 182, endPoint x: 1011, endPoint y: 343, distance: 161.2
click at [850, 91] on div at bounding box center [214, 91] width 1272 height 0
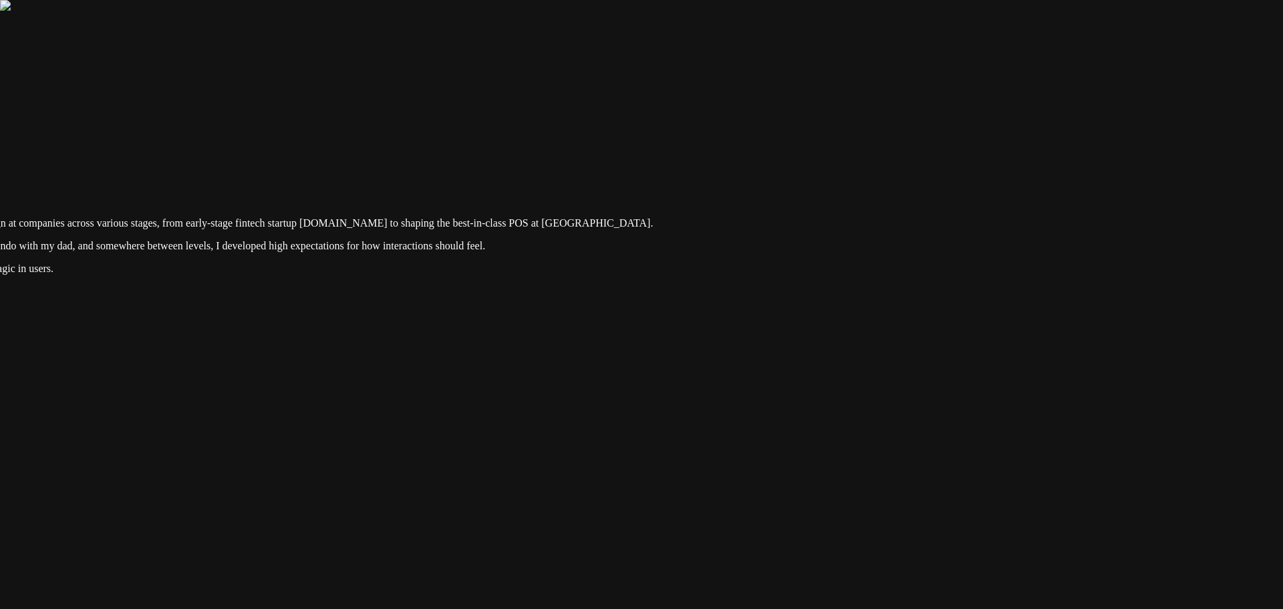
drag, startPoint x: 992, startPoint y: 176, endPoint x: 1008, endPoint y: 287, distance: 112.1
click at [850, 137] on div at bounding box center [214, 137] width 1272 height 0
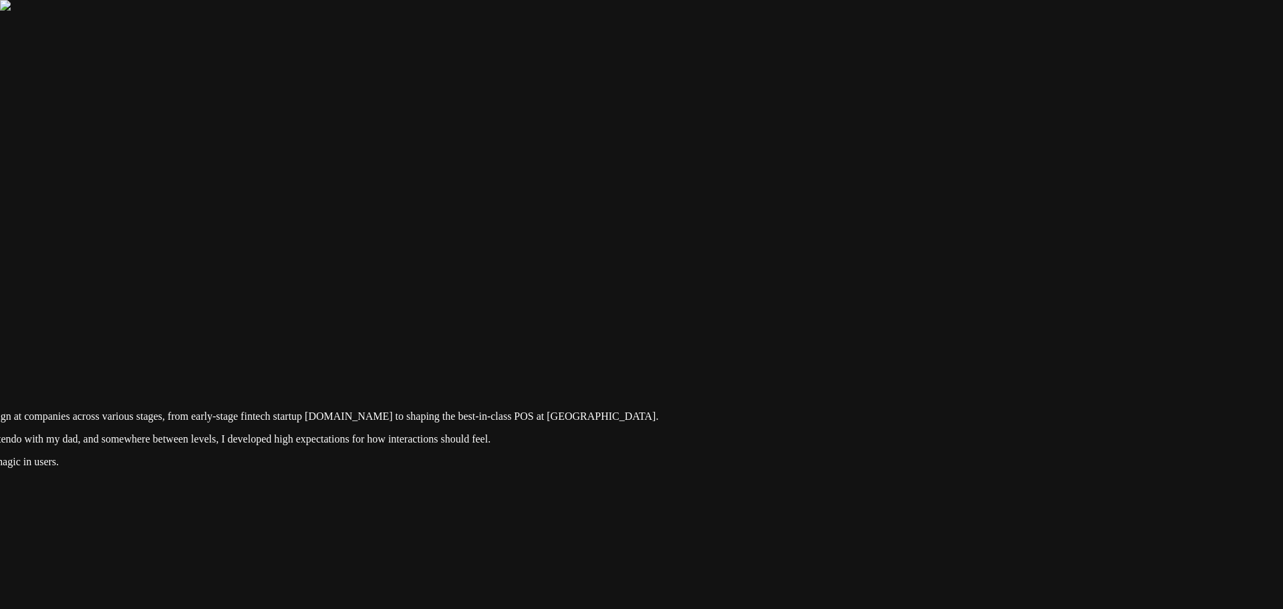
drag, startPoint x: 1038, startPoint y: 194, endPoint x: 1034, endPoint y: 363, distance: 168.4
click at [855, 330] on div at bounding box center [219, 330] width 1272 height 0
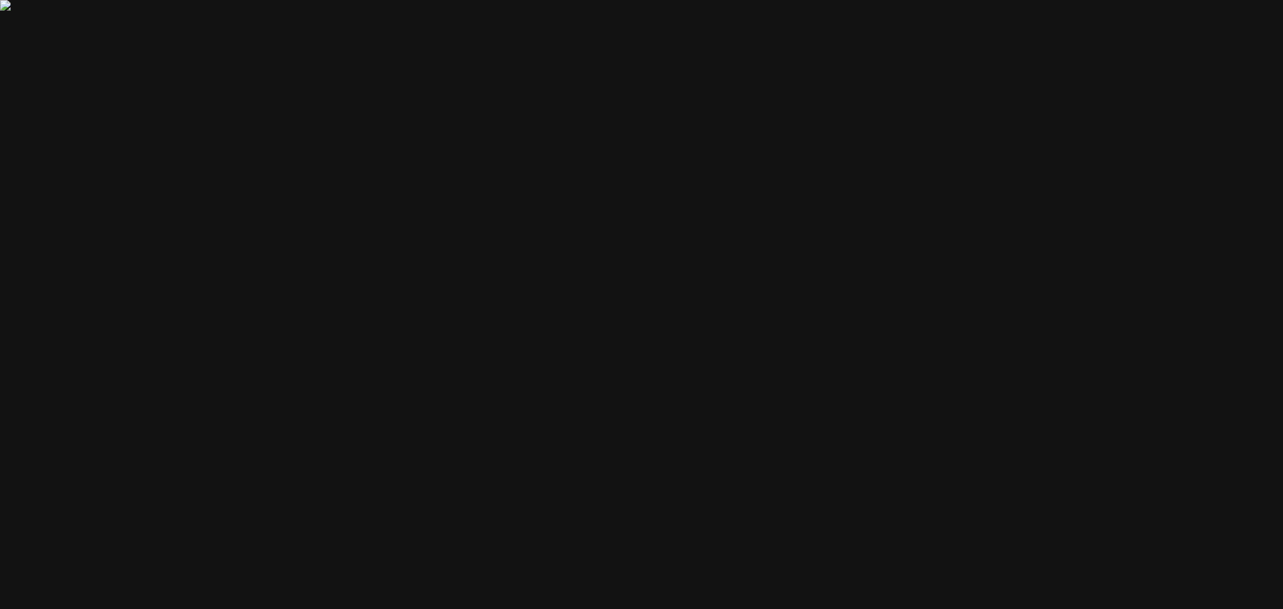
drag, startPoint x: 1002, startPoint y: 186, endPoint x: 942, endPoint y: 334, distance: 160.1
click at [850, 530] on div at bounding box center [214, 530] width 1272 height 0
drag, startPoint x: 769, startPoint y: 315, endPoint x: 931, endPoint y: 325, distance: 162.0
click at [931, 561] on div at bounding box center [482, 561] width 1272 height 0
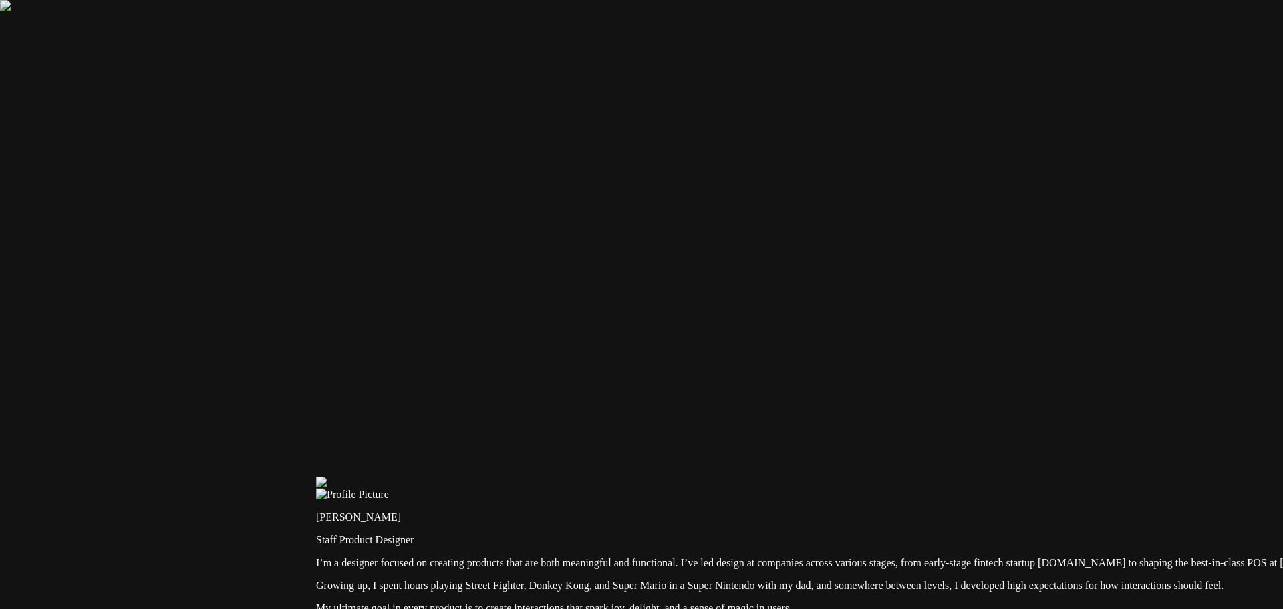
drag, startPoint x: 373, startPoint y: 370, endPoint x: 705, endPoint y: 277, distance: 344.9
click at [705, 476] on div at bounding box center [952, 476] width 1272 height 0
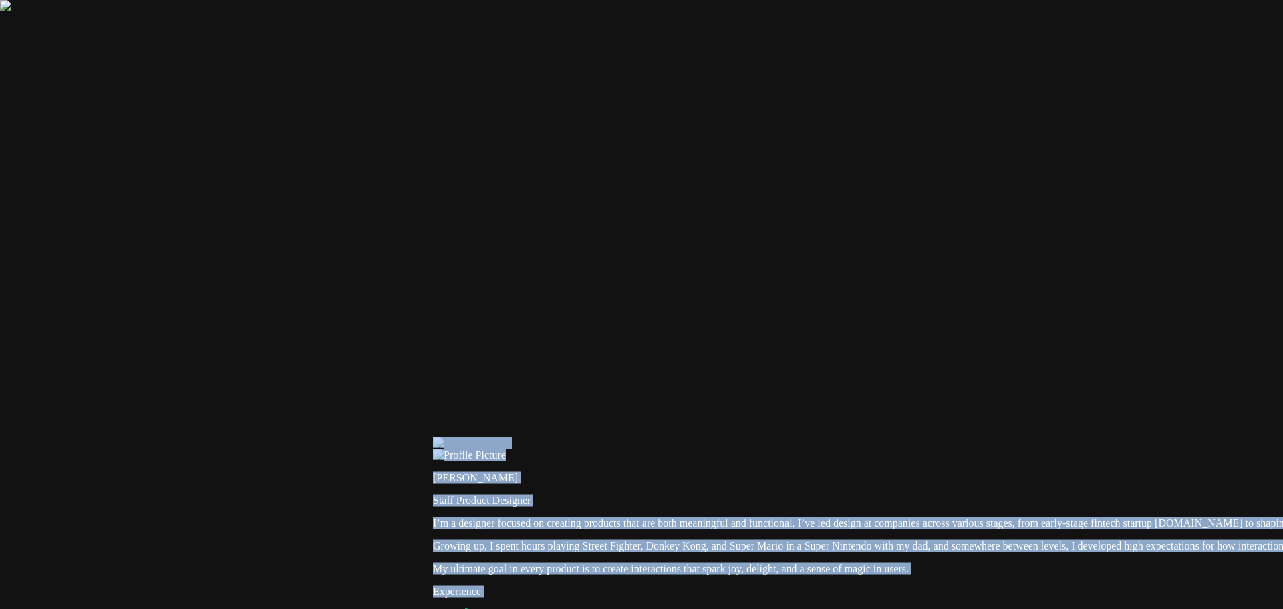
drag
click at [652, 437] on div at bounding box center [1069, 437] width 1272 height 0
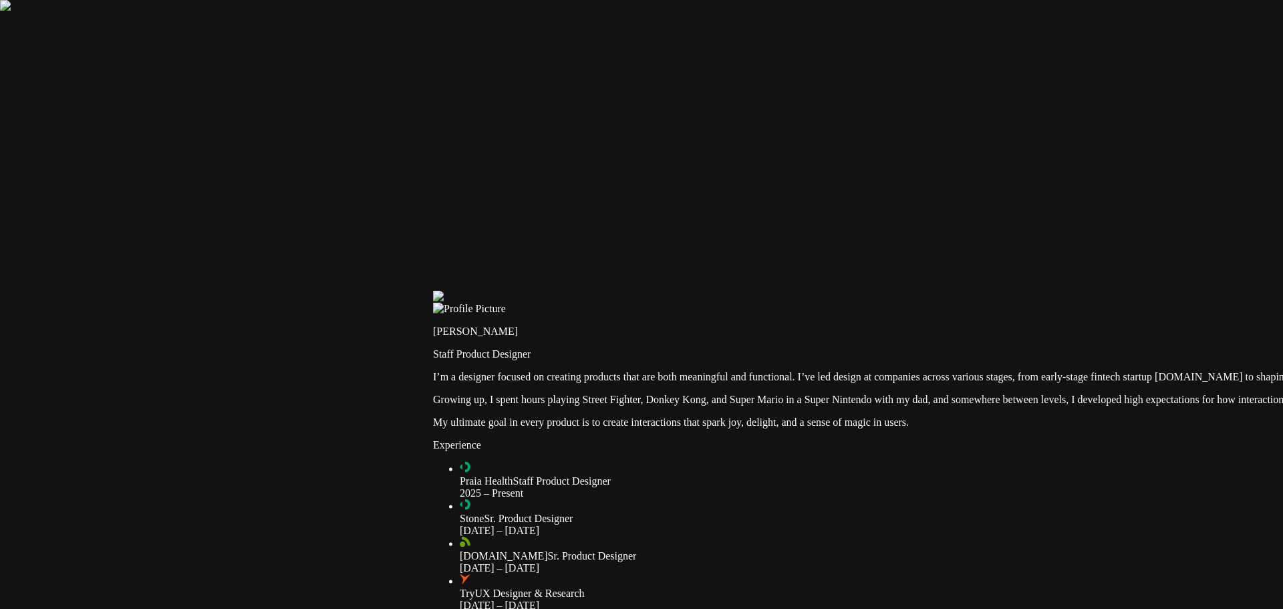
click at [773, 291] on div at bounding box center [1069, 291] width 1272 height 0
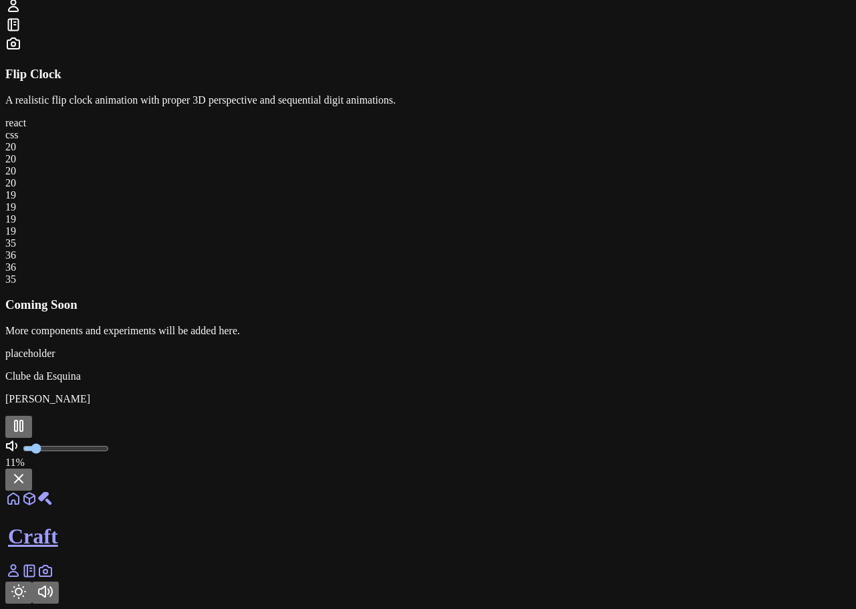
scroll to position [468, 0]
click at [402, 576] on div "Craft" at bounding box center [427, 546] width 845 height 113
click at [21, 570] on icon at bounding box center [13, 571] width 16 height 16
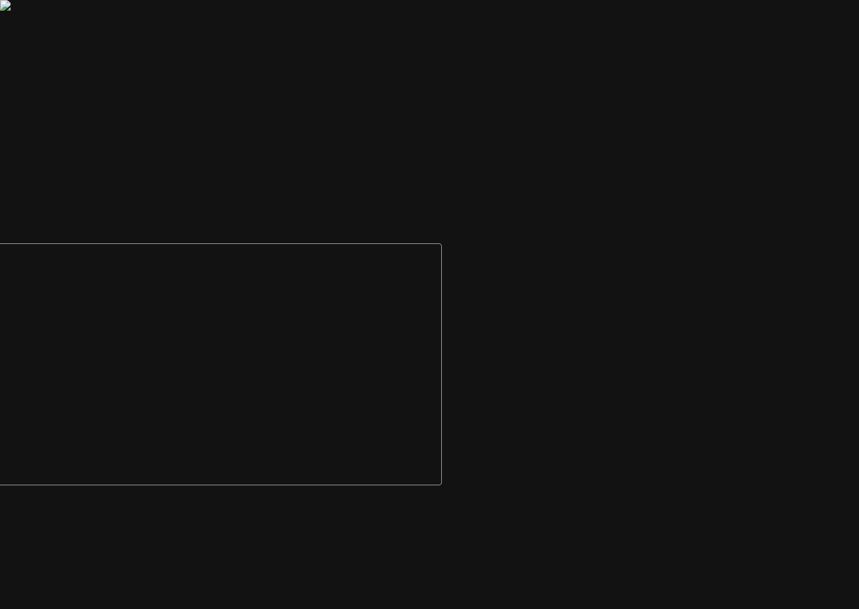
drag, startPoint x: 734, startPoint y: 537, endPoint x: 321, endPoint y: 212, distance: 525.4
drag, startPoint x: 537, startPoint y: 336, endPoint x: 384, endPoint y: 362, distance: 155.8
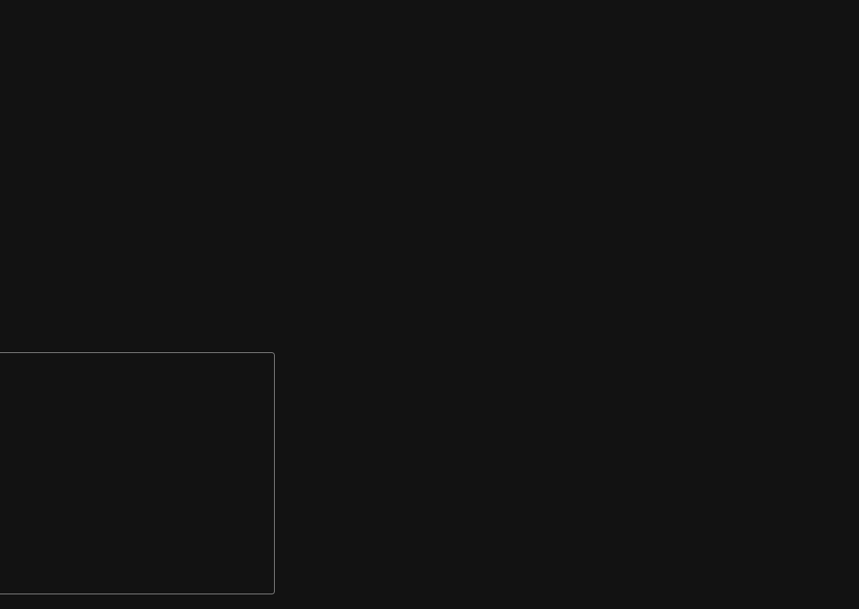
drag, startPoint x: 758, startPoint y: 198, endPoint x: 776, endPoint y: 283, distance: 86.9
drag, startPoint x: 547, startPoint y: 197, endPoint x: 521, endPoint y: 246, distance: 55.3
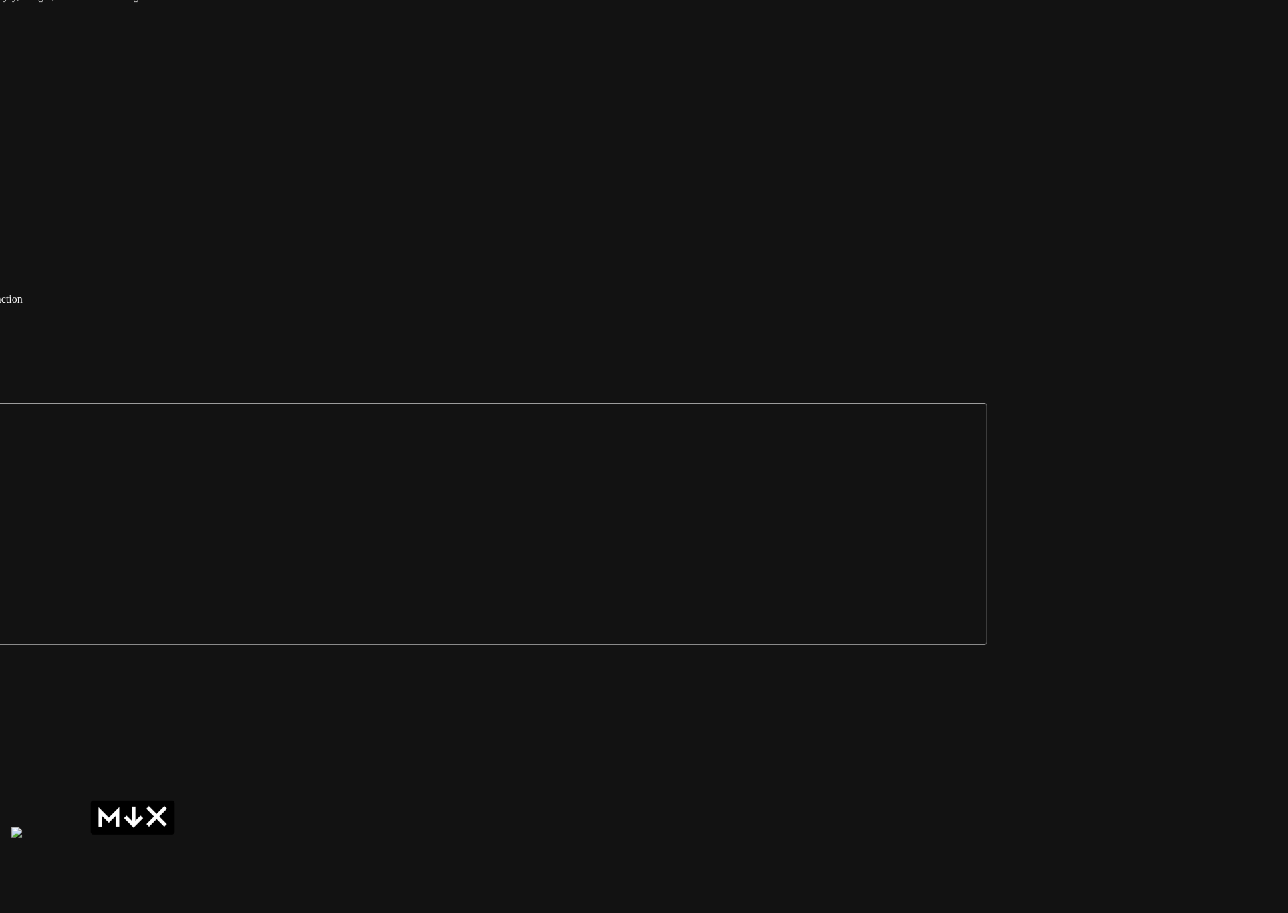
drag, startPoint x: 1099, startPoint y: 550, endPoint x: 778, endPoint y: 531, distance: 321.3
drag, startPoint x: 476, startPoint y: 170, endPoint x: 490, endPoint y: 185, distance: 20.3
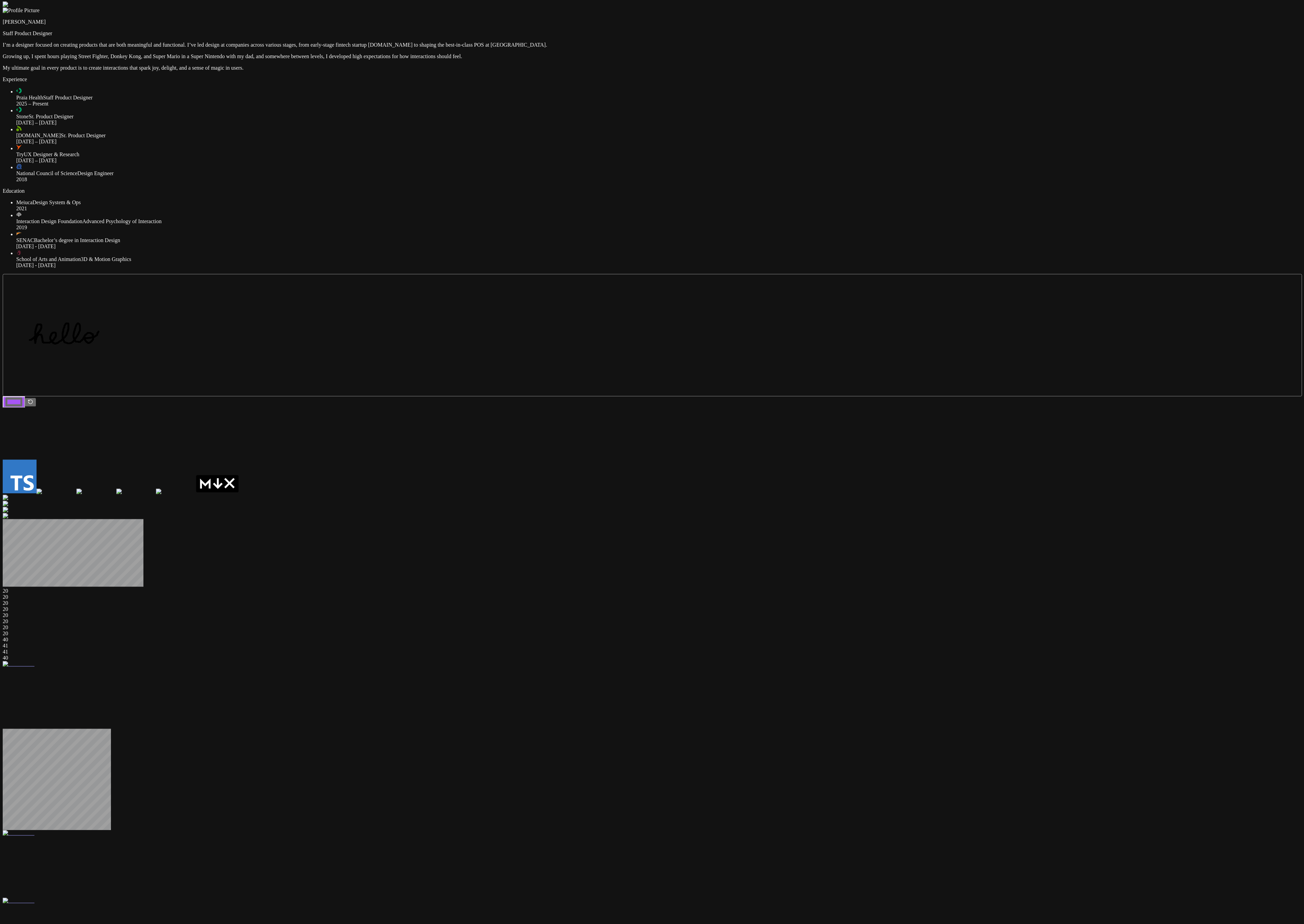
click at [648, 2] on div at bounding box center [651, 2] width 1298 height 0
drag, startPoint x: 1107, startPoint y: 622, endPoint x: 1112, endPoint y: 449, distance: 173.1
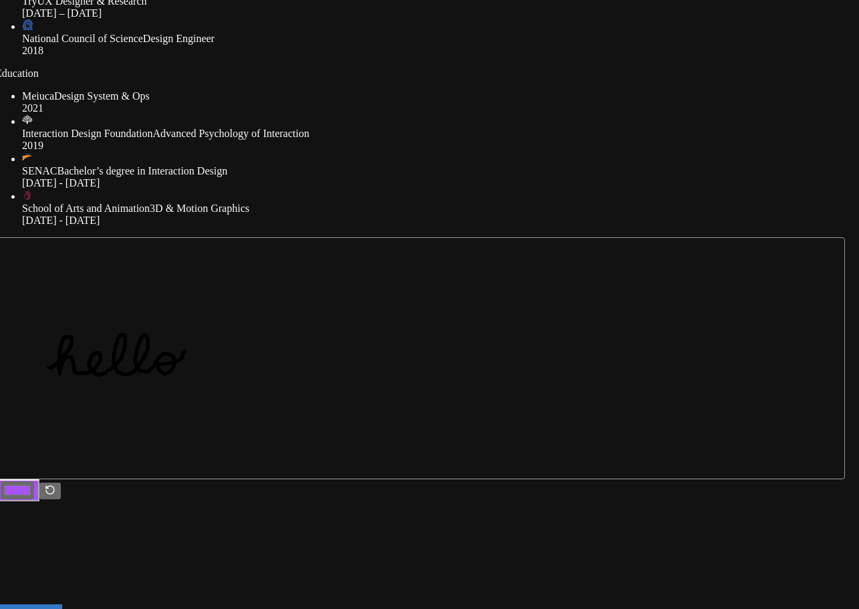
drag, startPoint x: 687, startPoint y: 226, endPoint x: 677, endPoint y: 424, distance: 198.0
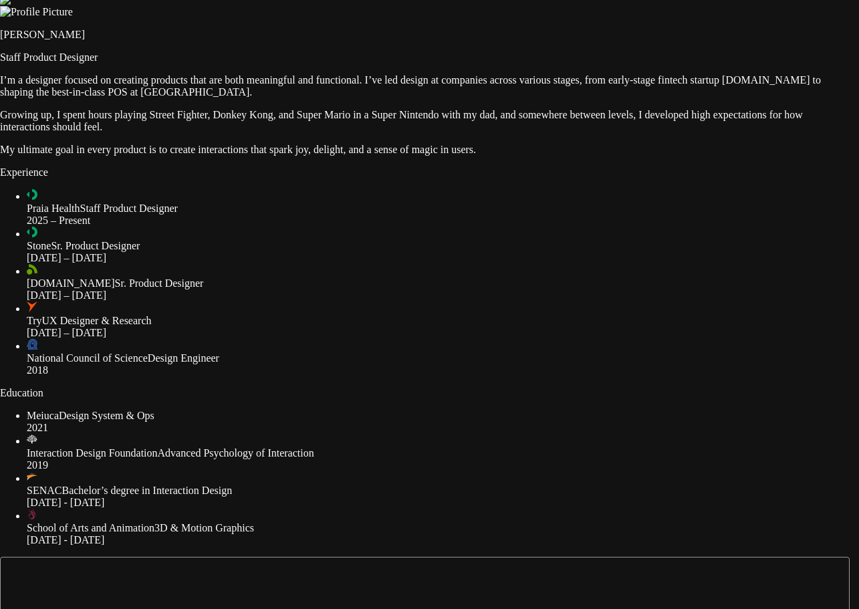
drag, startPoint x: 724, startPoint y: 287, endPoint x: 728, endPoint y: 559, distance: 272.7
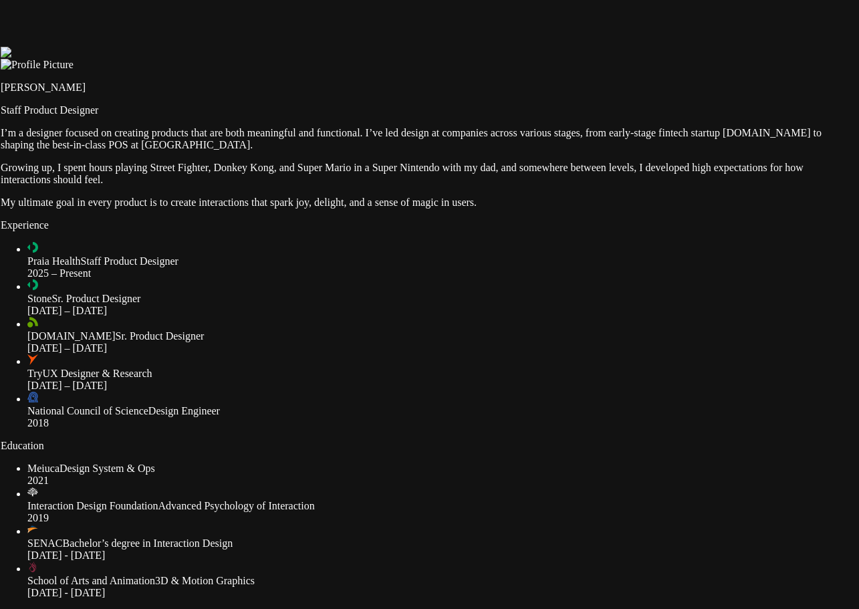
drag, startPoint x: 652, startPoint y: 272, endPoint x: 652, endPoint y: 323, distance: 50.8
click at [652, 47] on div at bounding box center [425, 47] width 848 height 0
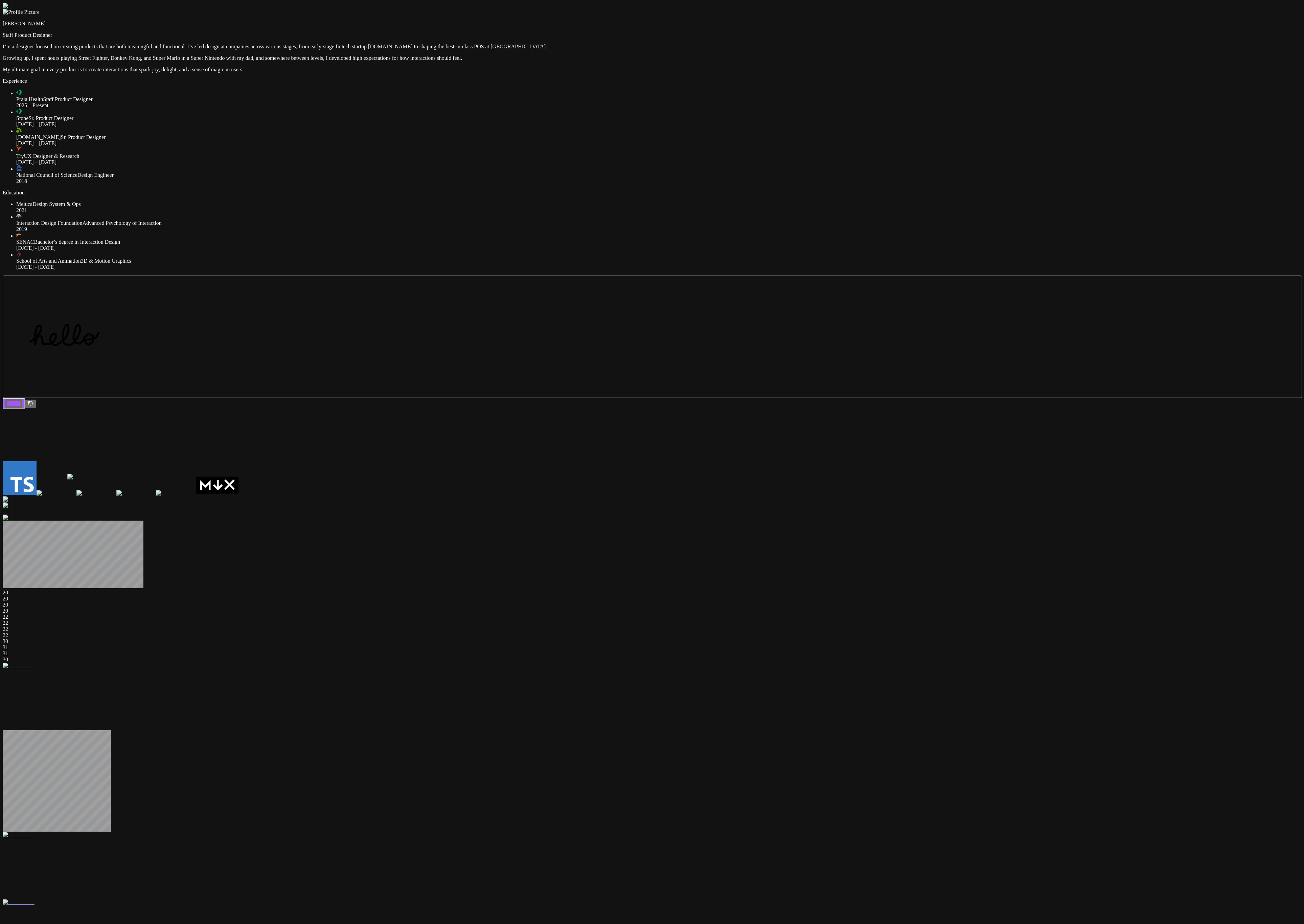
drag, startPoint x: 907, startPoint y: 345, endPoint x: 962, endPoint y: 320, distance: 60.4
click at [648, 308] on div at bounding box center [729, 479] width 1324 height 10
click at [648, 3] on div at bounding box center [651, 3] width 1298 height 0
drag, startPoint x: 832, startPoint y: 510, endPoint x: 863, endPoint y: 606, distance: 100.9
click at [648, 308] on div "[PERSON_NAME] Staff Product Designer I’m a designer focused on creating product…" at bounding box center [651, 808] width 1298 height 1609
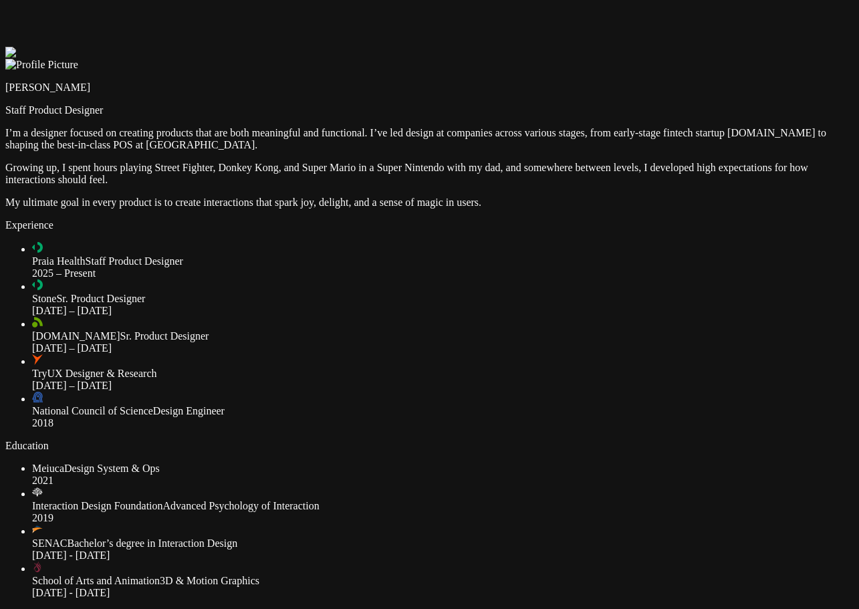
click at [696, 47] on div at bounding box center [429, 47] width 848 height 0
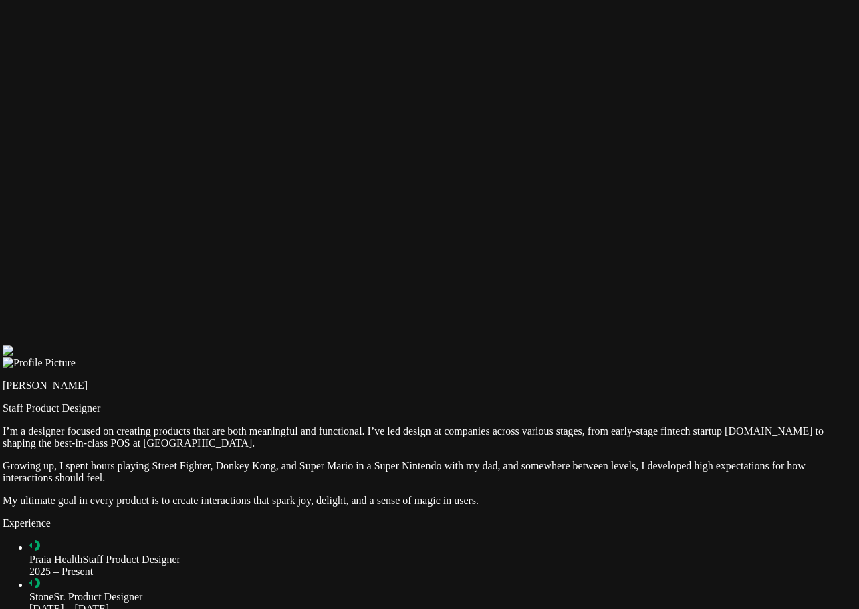
drag, startPoint x: 450, startPoint y: 84, endPoint x: 447, endPoint y: 382, distance: 298.0
click at [447, 345] on div at bounding box center [427, 345] width 848 height 0
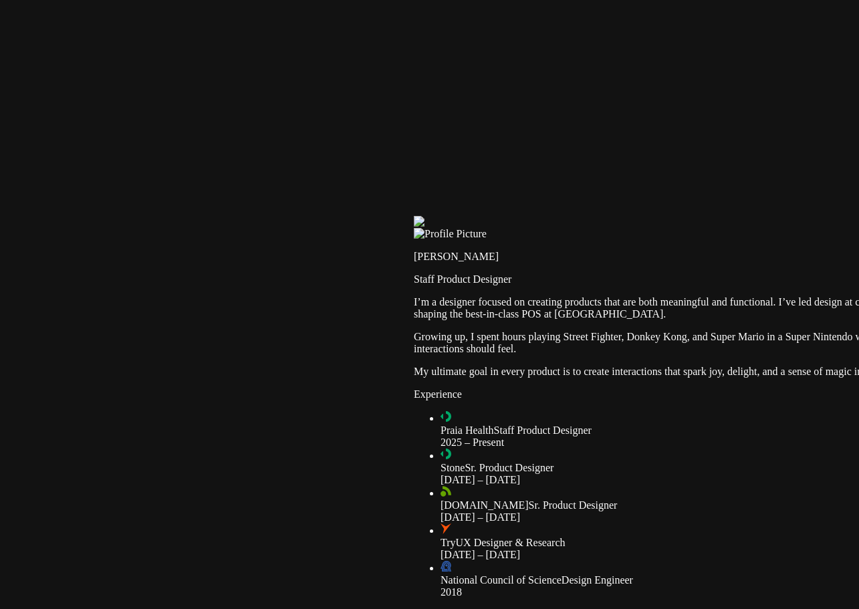
drag, startPoint x: 388, startPoint y: 339, endPoint x: 829, endPoint y: 185, distance: 467.0
click at [829, 216] on div at bounding box center [838, 216] width 848 height 0
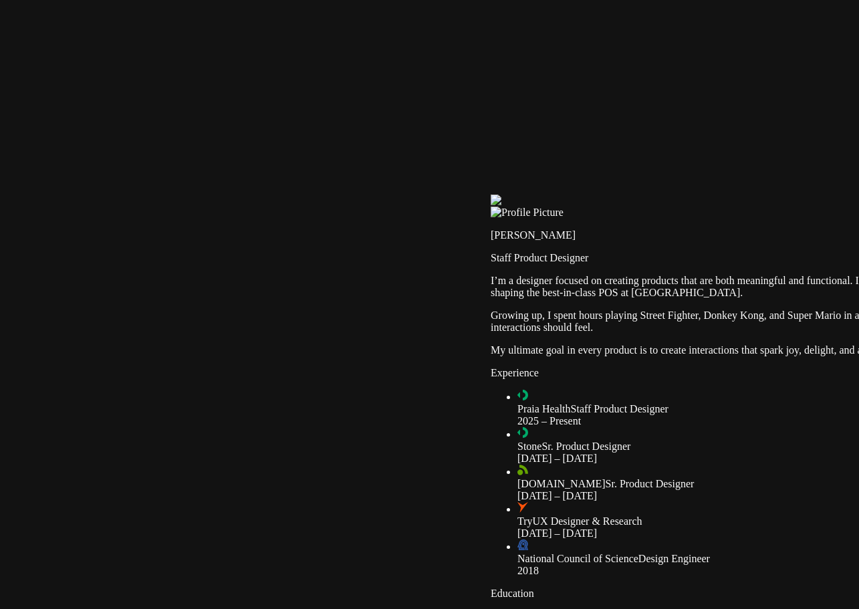
drag, startPoint x: 326, startPoint y: 358, endPoint x: 526, endPoint y: 383, distance: 201.3
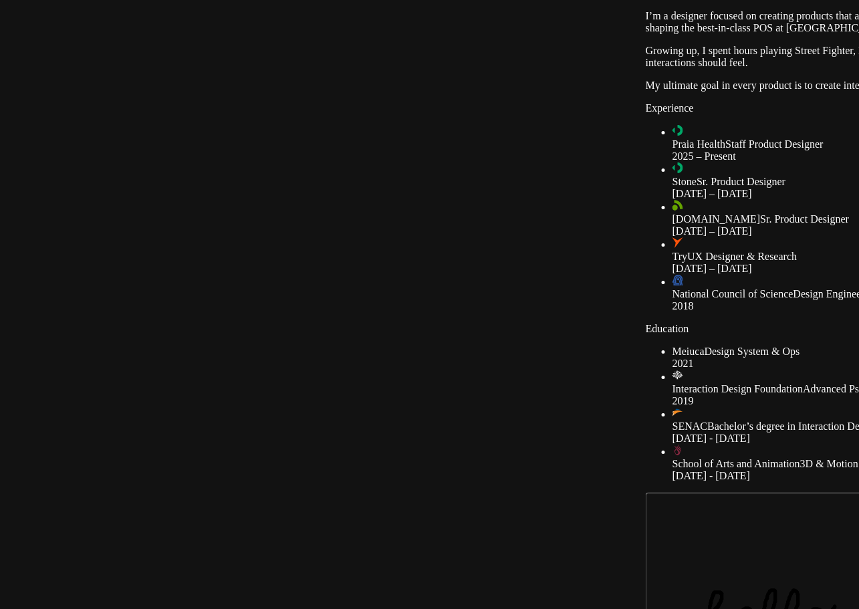
drag, startPoint x: 523, startPoint y: 450, endPoint x: 540, endPoint y: 76, distance: 374.6
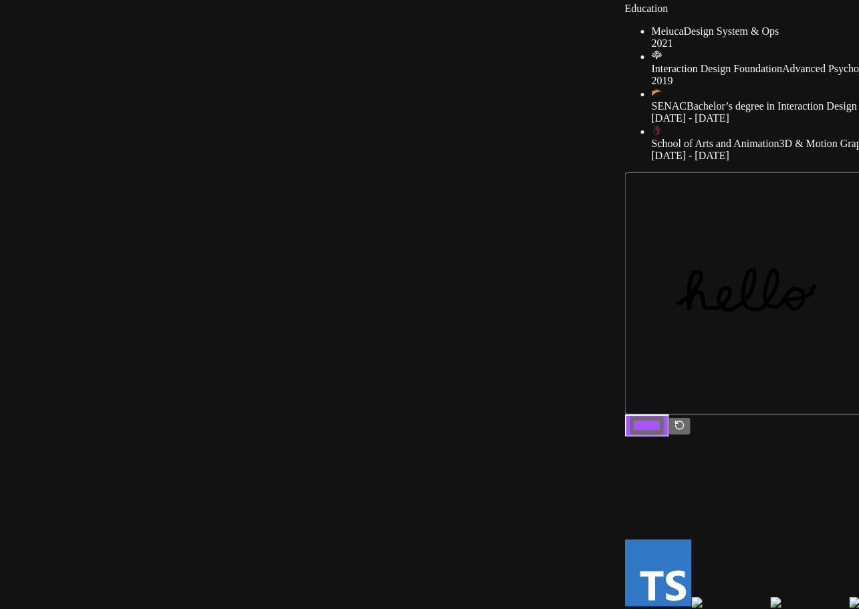
drag, startPoint x: 352, startPoint y: 285, endPoint x: 252, endPoint y: 182, distance: 143.2
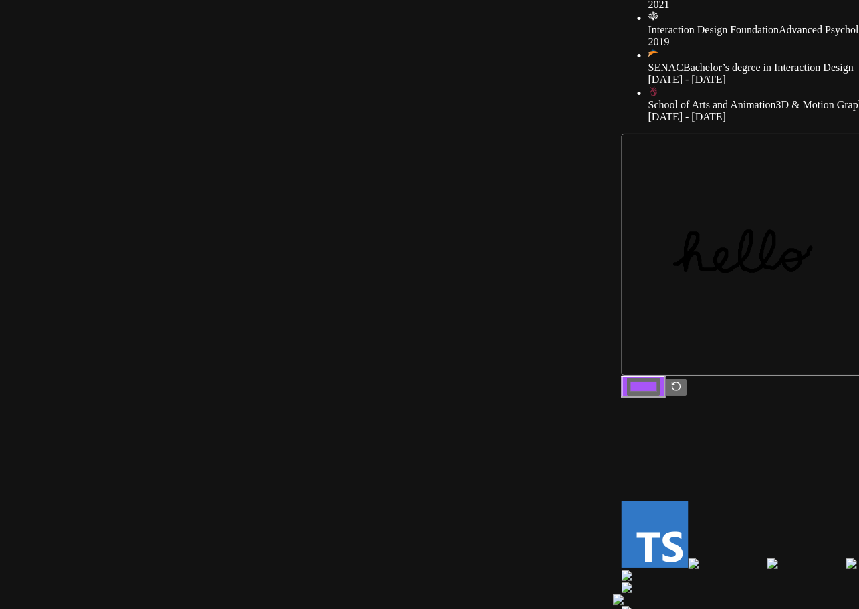
drag, startPoint x: 770, startPoint y: 394, endPoint x: 587, endPoint y: 115, distance: 333.4
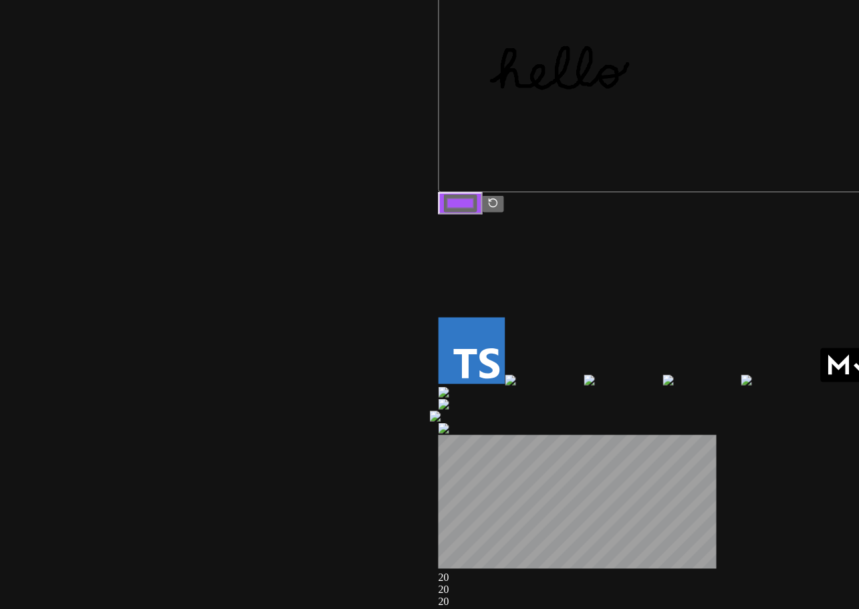
drag, startPoint x: 179, startPoint y: 118, endPoint x: 317, endPoint y: 189, distance: 154.8
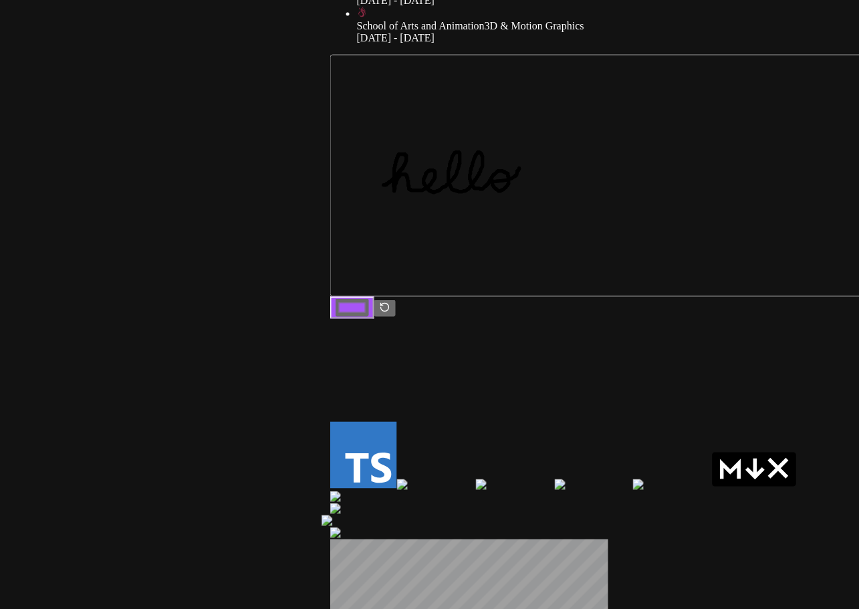
drag, startPoint x: 733, startPoint y: 253, endPoint x: 159, endPoint y: 212, distance: 575.4
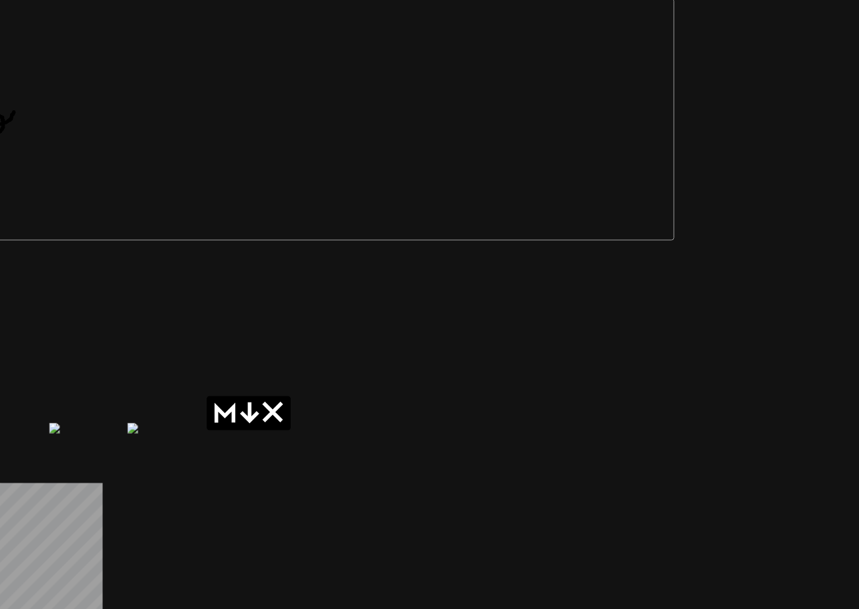
drag, startPoint x: 628, startPoint y: 301, endPoint x: 446, endPoint y: 291, distance: 182.0
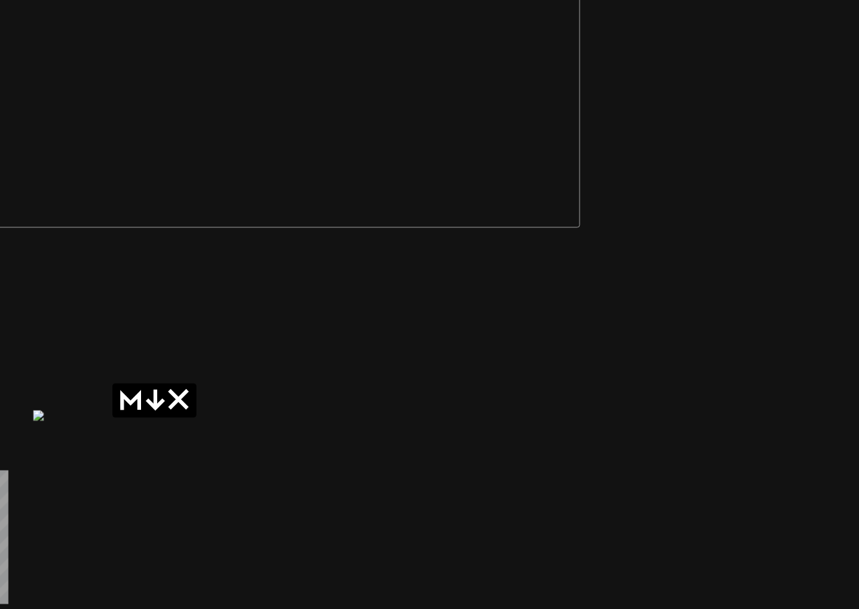
drag, startPoint x: 751, startPoint y: 210, endPoint x: 445, endPoint y: 157, distance: 310.6
drag, startPoint x: 751, startPoint y: 250, endPoint x: 556, endPoint y: 434, distance: 268.5
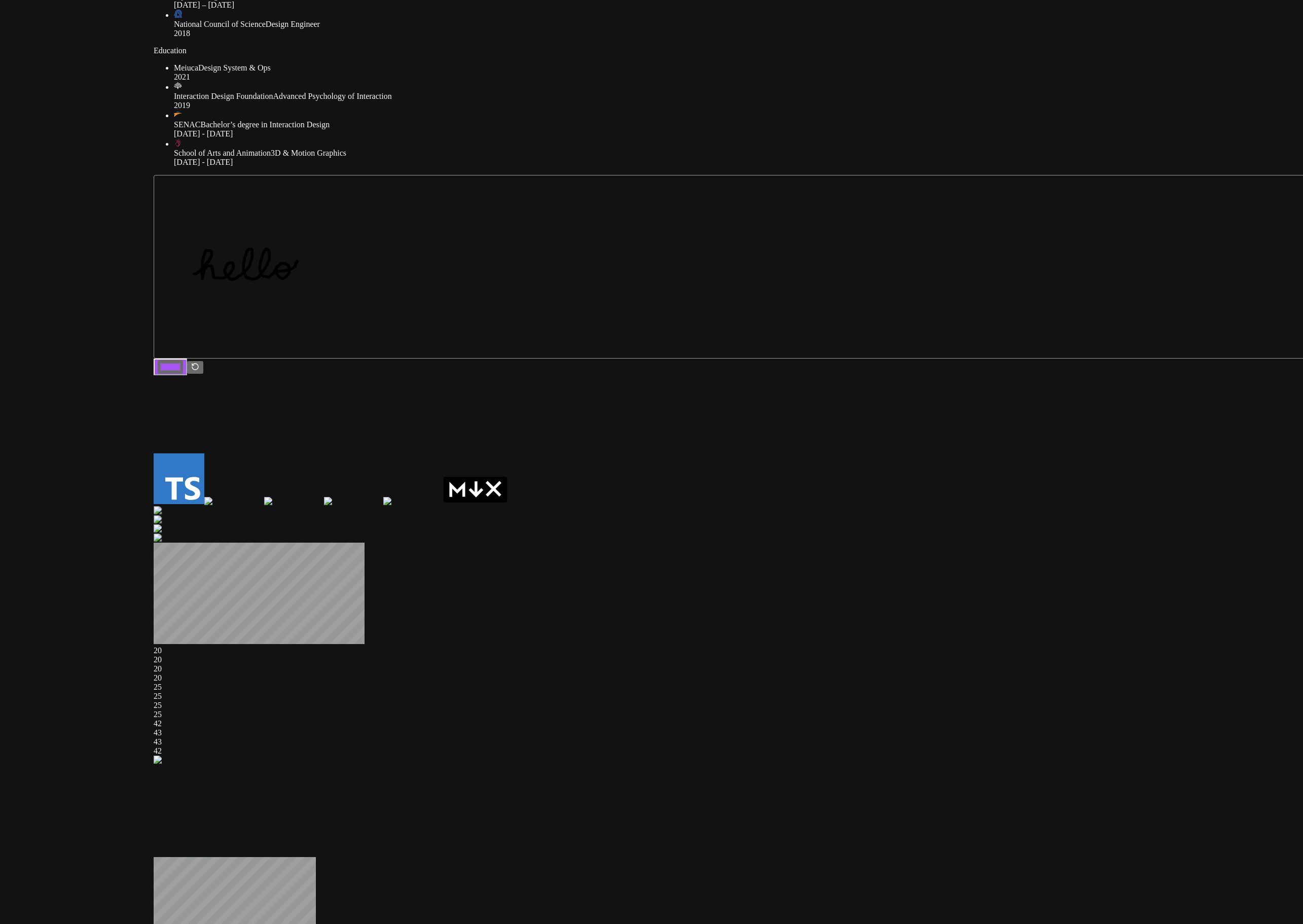
drag, startPoint x: 816, startPoint y: 506, endPoint x: 1128, endPoint y: 372, distance: 339.6
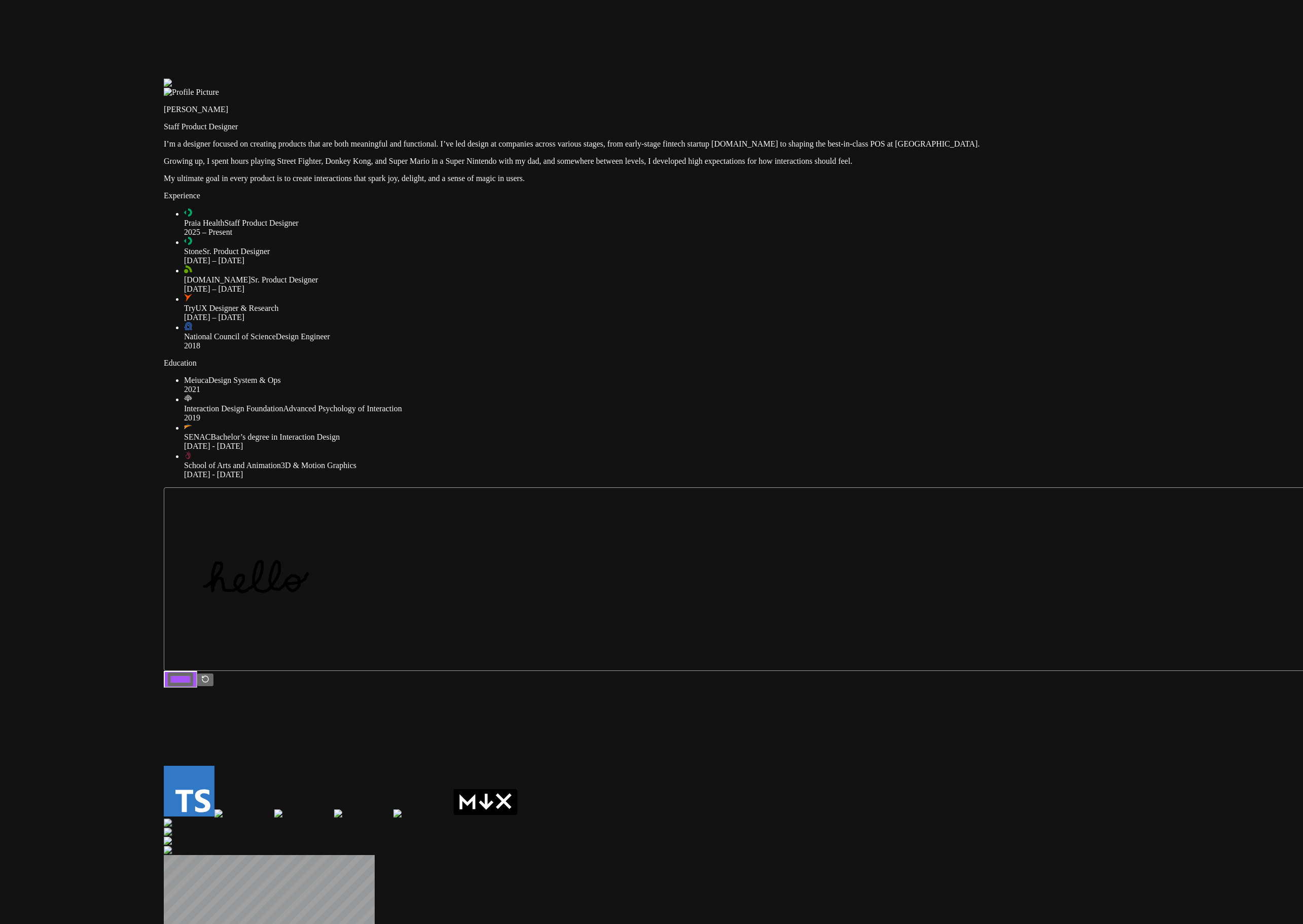
drag, startPoint x: 578, startPoint y: 663, endPoint x: 688, endPoint y: 971, distance: 327.1
click at [953, 79] on div at bounding box center [811, 79] width 1295 height 0
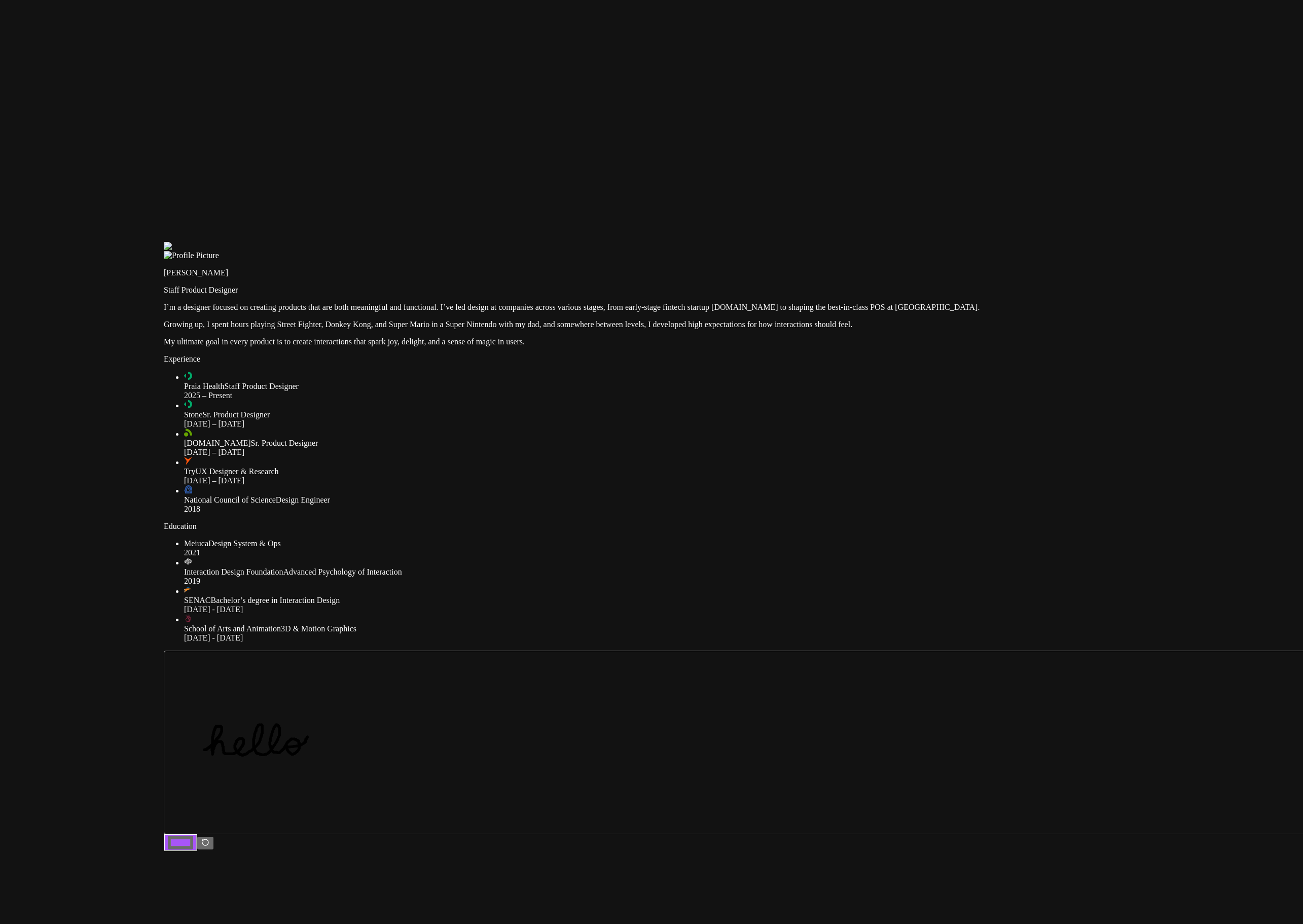
drag, startPoint x: 962, startPoint y: 325, endPoint x: 1013, endPoint y: 659, distance: 337.9
click at [971, 242] on div at bounding box center [811, 242] width 1295 height 0
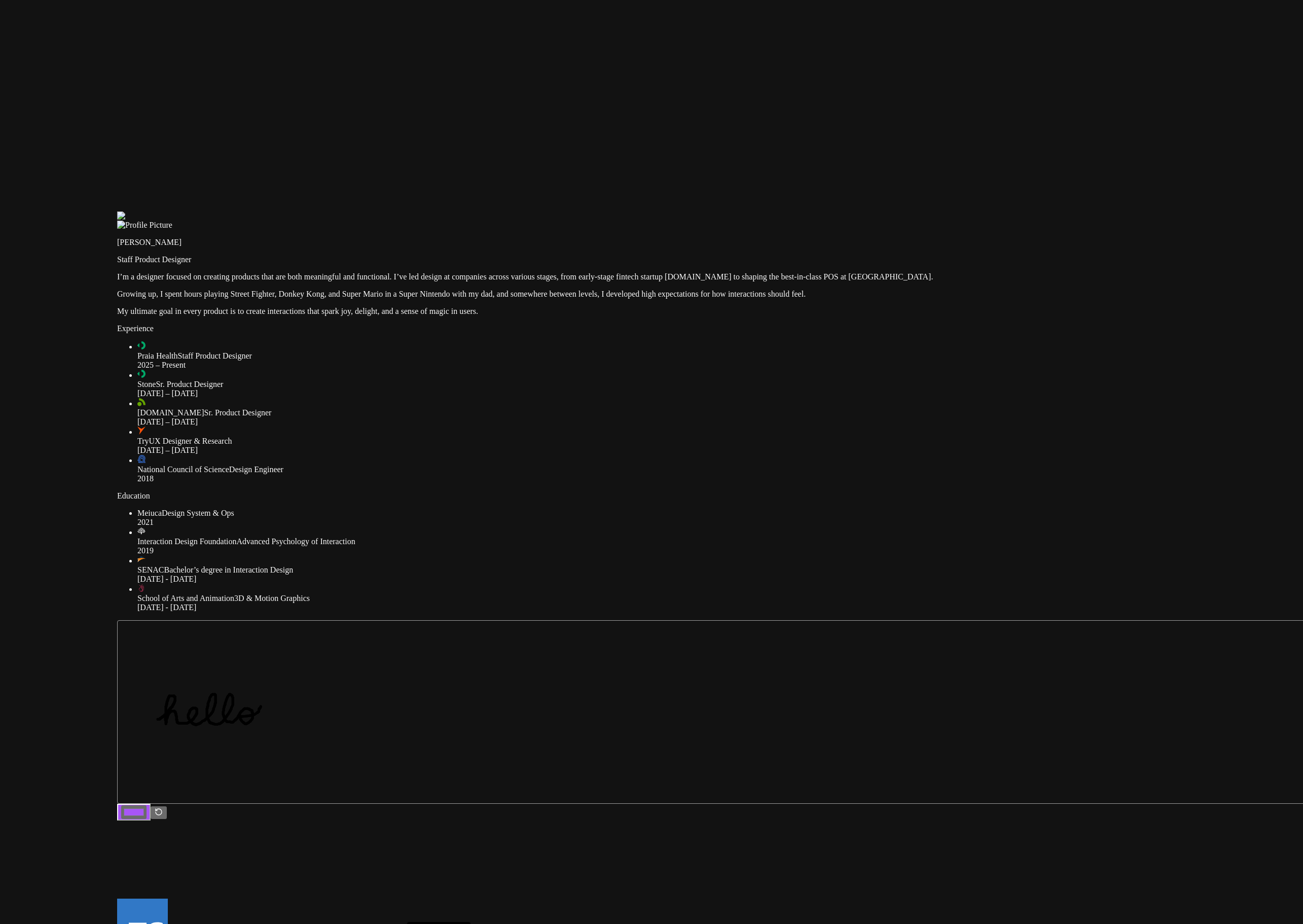
drag, startPoint x: 1160, startPoint y: 285, endPoint x: 905, endPoint y: 217, distance: 263.9
click at [971, 212] on div at bounding box center [764, 212] width 1295 height 0
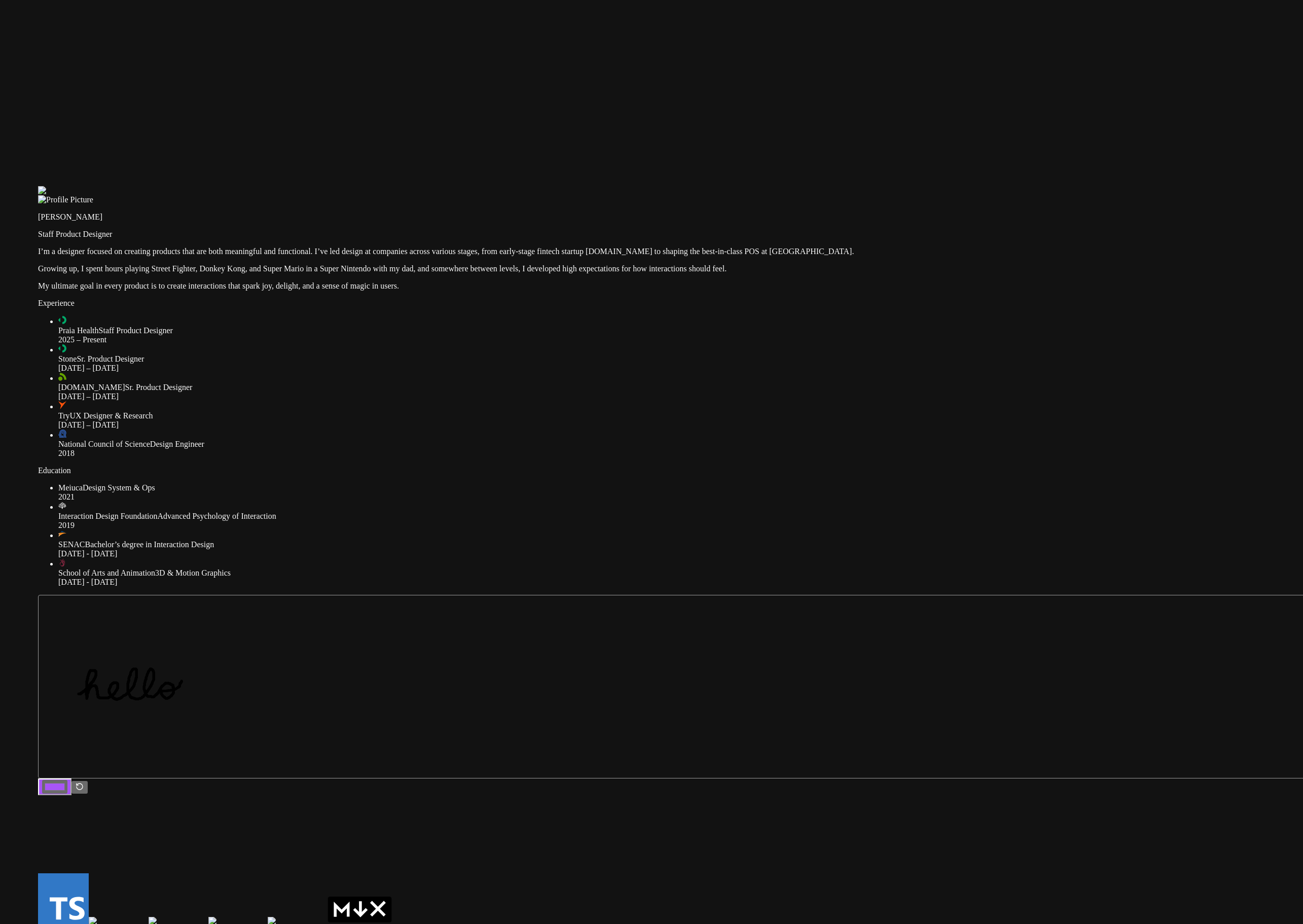
click at [971, 186] on div at bounding box center [685, 186] width 1295 height 0
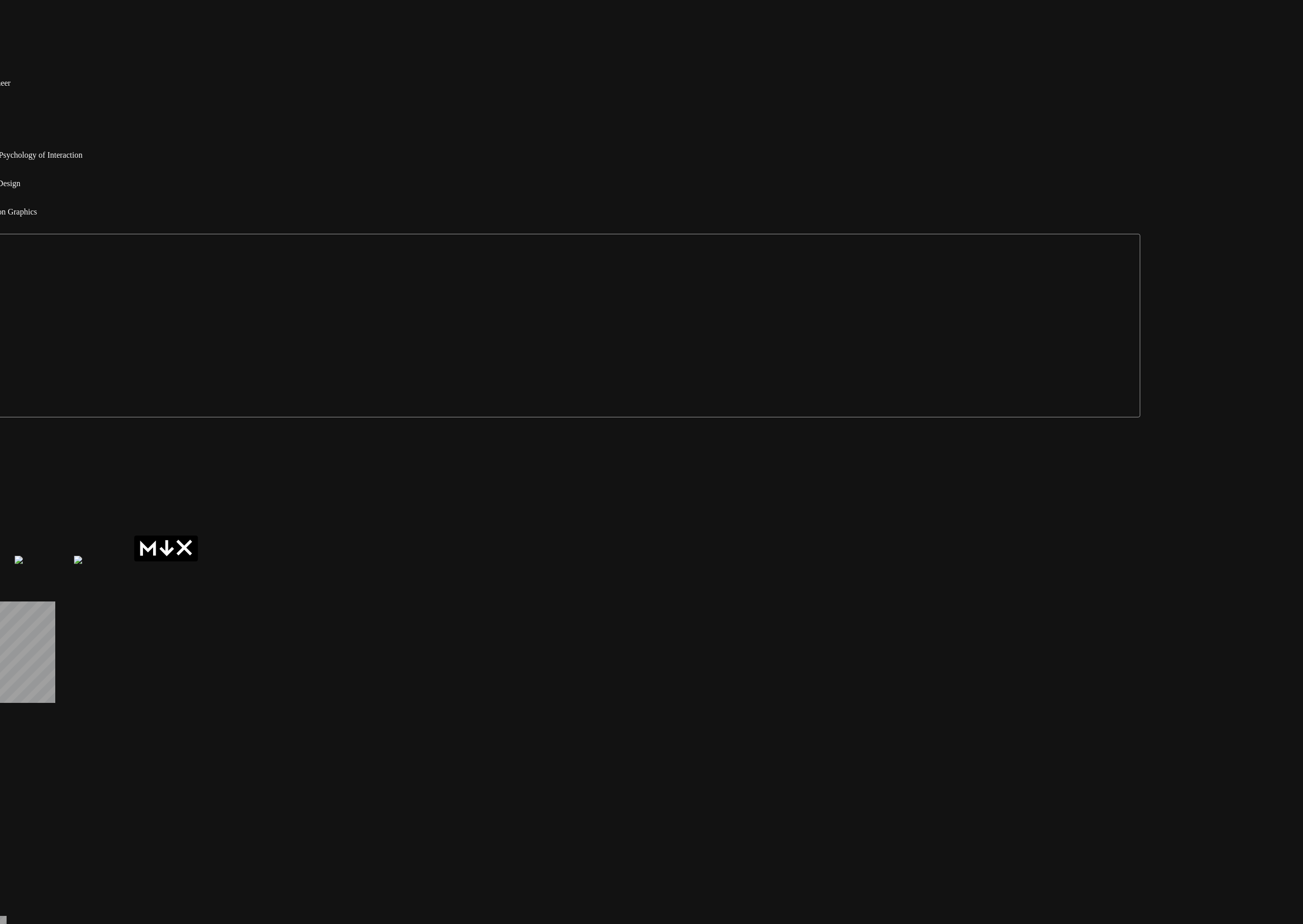
drag, startPoint x: 1109, startPoint y: 389, endPoint x: 687, endPoint y: 1, distance: 573.3
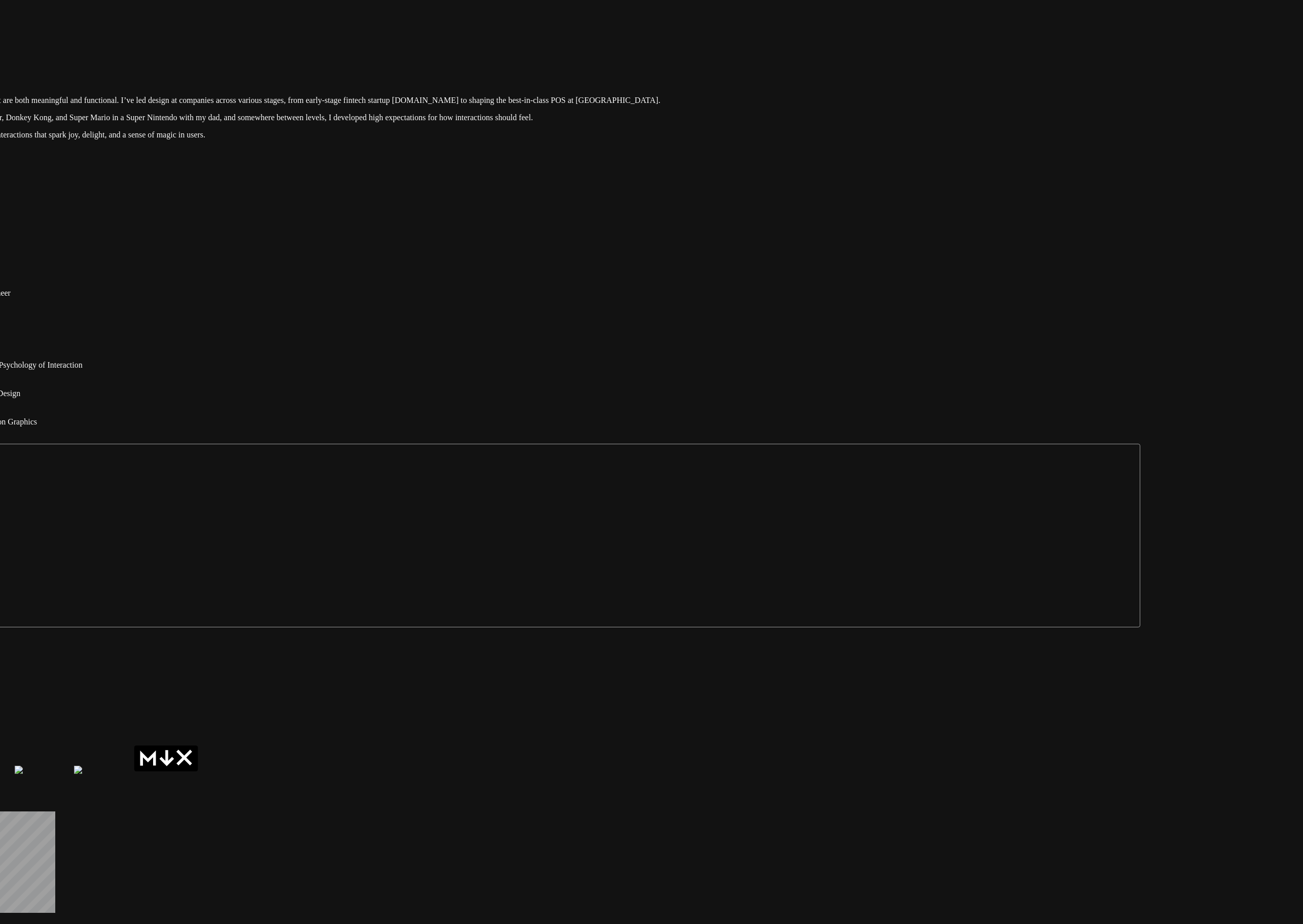
drag, startPoint x: 1172, startPoint y: 434, endPoint x: 1121, endPoint y: 676, distance: 247.3
click at [971, 35] on div at bounding box center [492, 35] width 1295 height 0
drag, startPoint x: 1100, startPoint y: 504, endPoint x: 1113, endPoint y: 728, distance: 224.4
click at [971, 36] on div at bounding box center [492, 36] width 1295 height 0
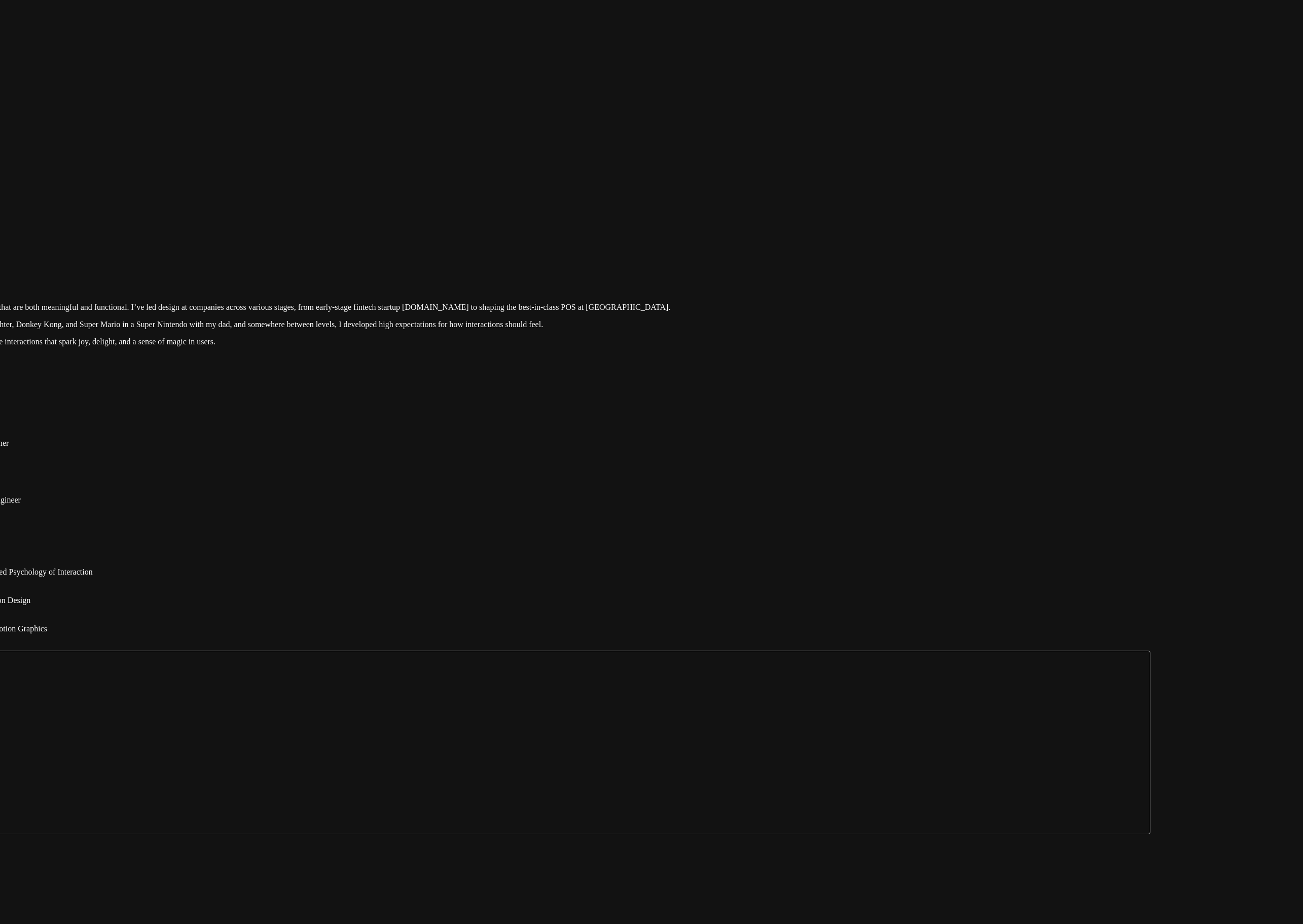
drag, startPoint x: 1024, startPoint y: 447, endPoint x: 993, endPoint y: 574, distance: 130.7
click at [971, 242] on div at bounding box center [502, 242] width 1295 height 0
click at [914, 242] on div at bounding box center [492, 242] width 1295 height 0
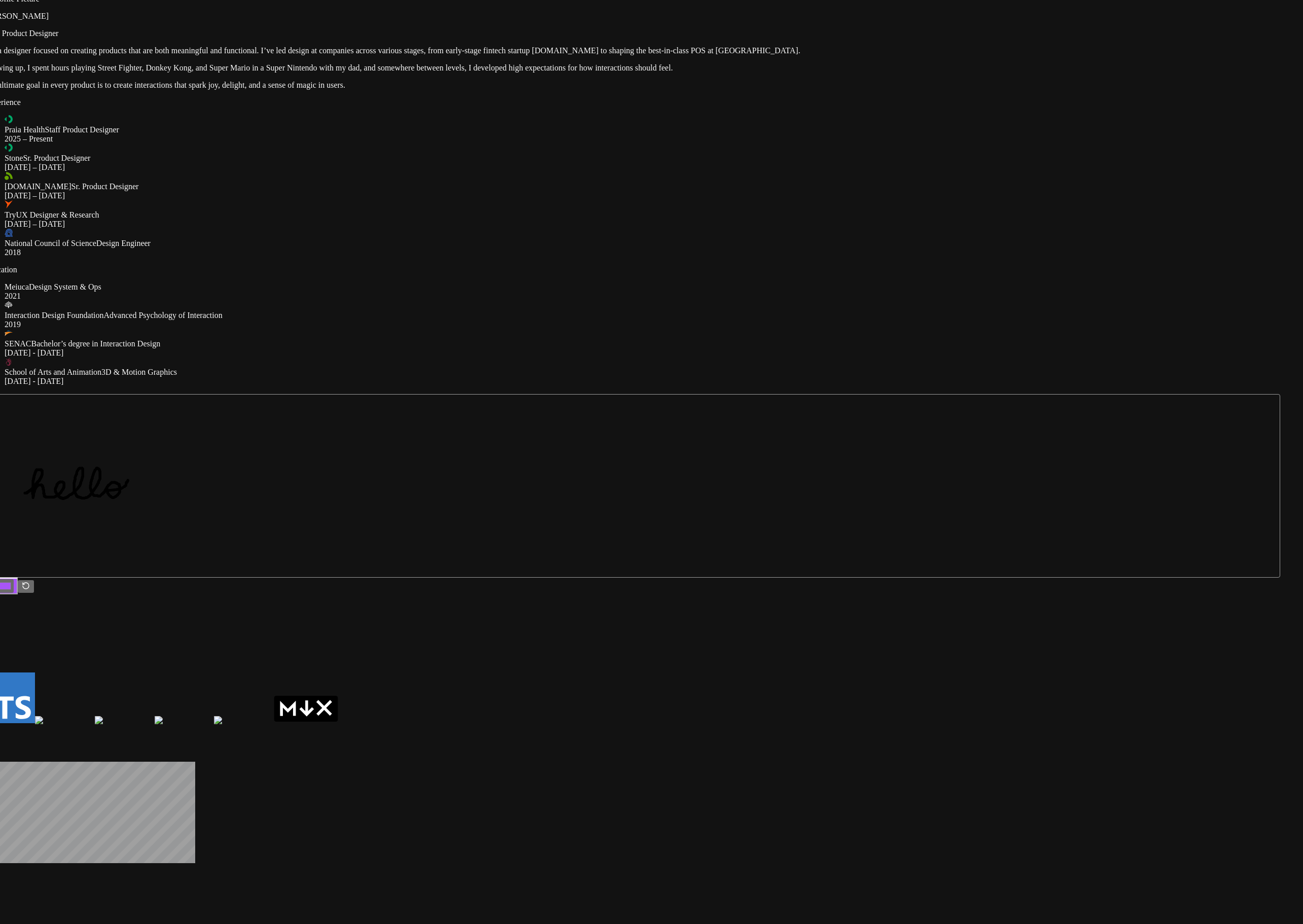
drag, startPoint x: 914, startPoint y: 477, endPoint x: 1055, endPoint y: 221, distance: 292.3
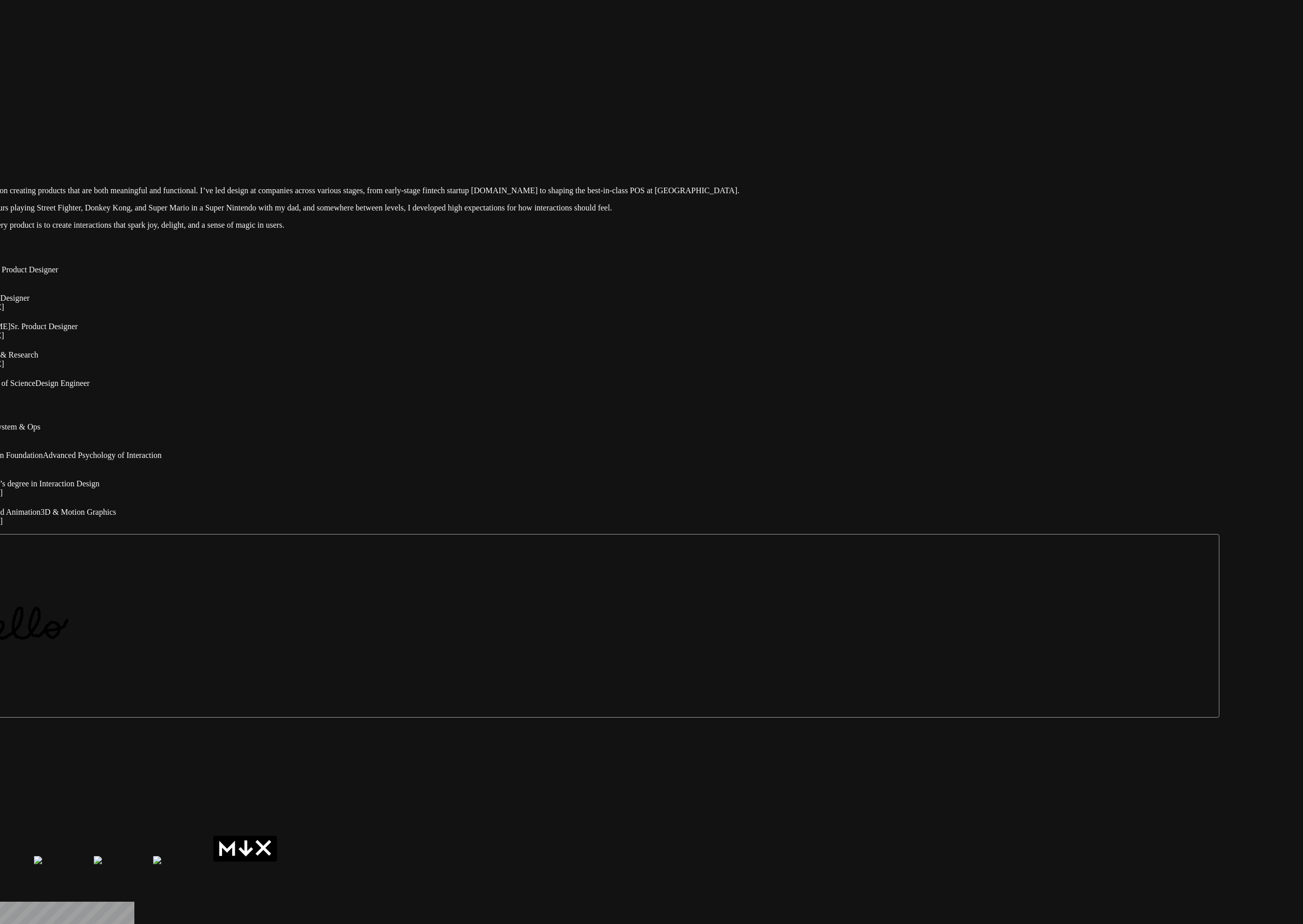
drag, startPoint x: 1031, startPoint y: 242, endPoint x: 987, endPoint y: 382, distance: 146.8
click at [971, 125] on div at bounding box center [571, 125] width 1295 height 0
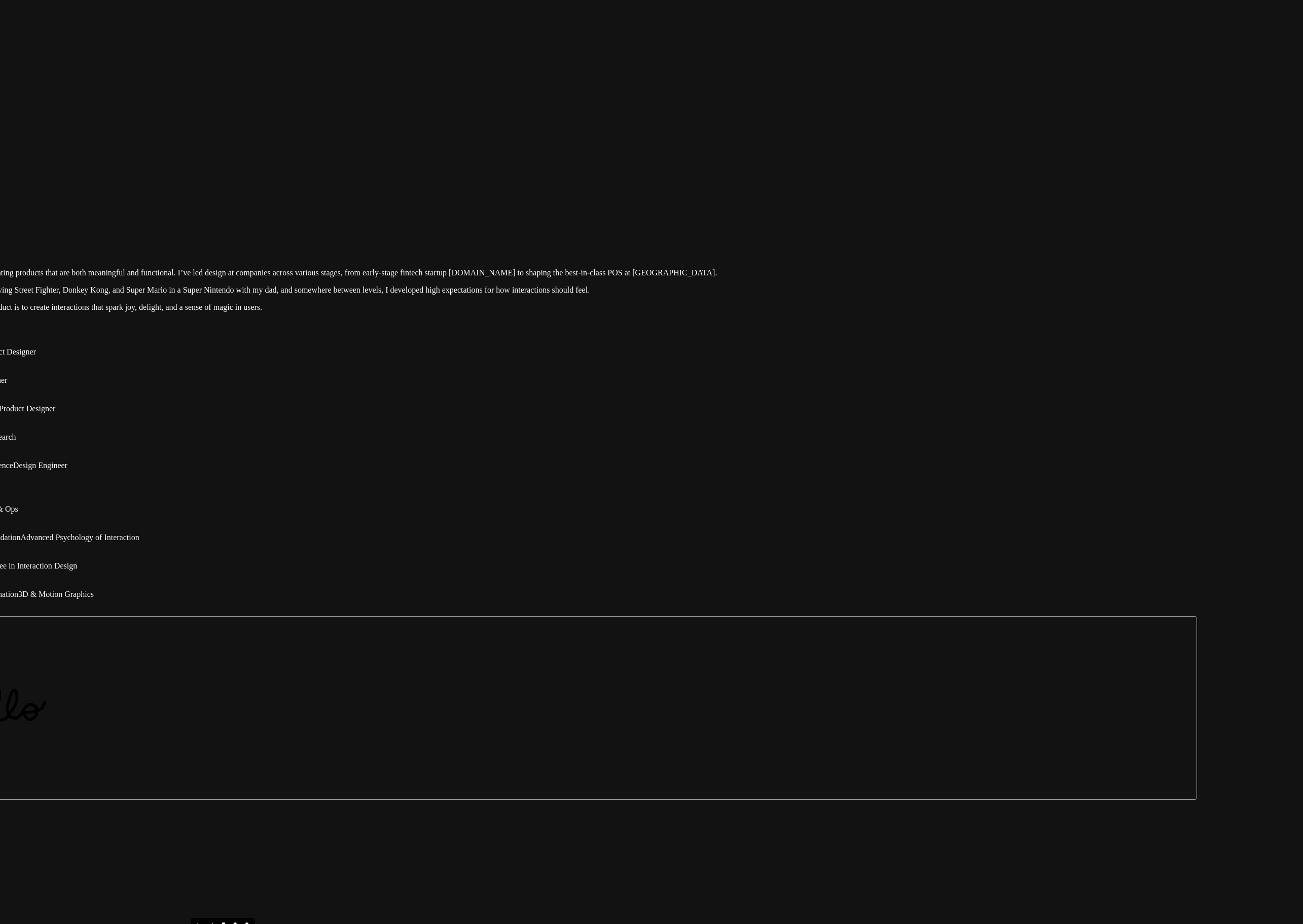
click at [971, 207] on div at bounding box center [549, 207] width 1295 height 0
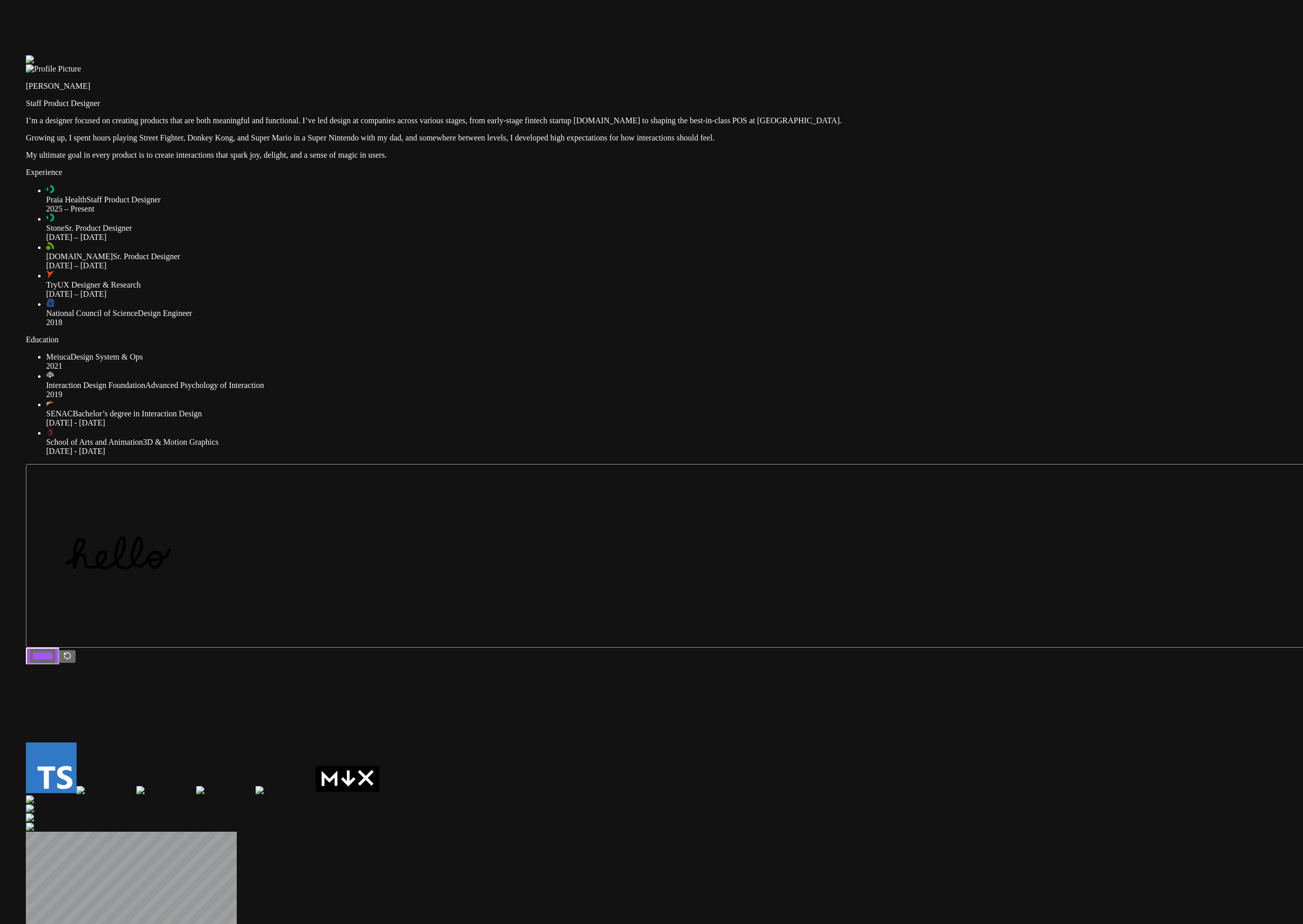
drag, startPoint x: 932, startPoint y: 391, endPoint x: 1053, endPoint y: 245, distance: 189.6
click at [971, 55] on div at bounding box center [673, 55] width 1295 height 0
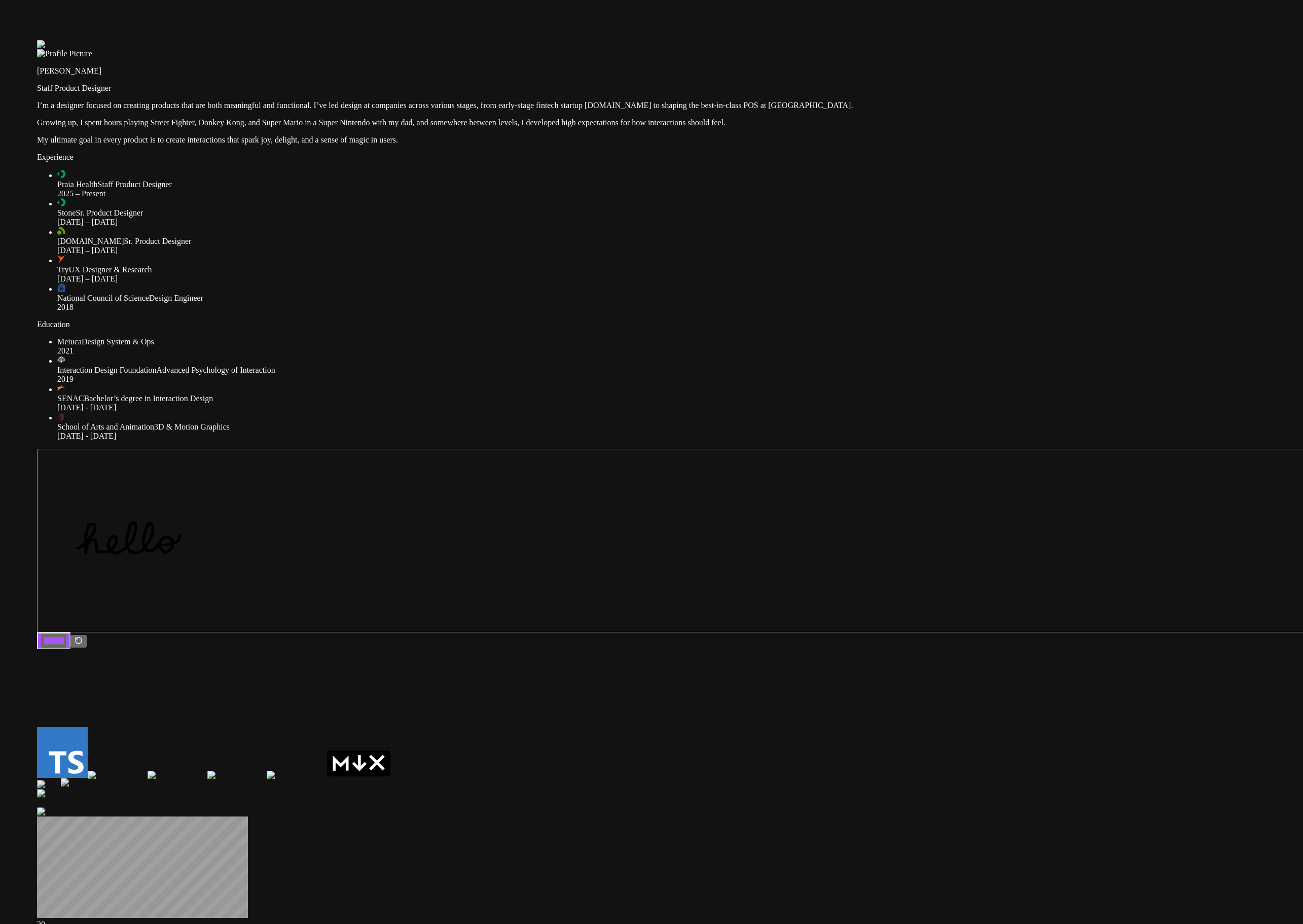
drag, startPoint x: 980, startPoint y: 356, endPoint x: 1046, endPoint y: 300, distance: 86.6
click at [971, 461] on div at bounding box center [720, 781] width 1319 height 10
drag, startPoint x: 905, startPoint y: 627, endPoint x: 937, endPoint y: 691, distance: 71.6
click at [937, 461] on div at bounding box center [711, 888] width 1320 height 11
drag, startPoint x: 455, startPoint y: 605, endPoint x: 316, endPoint y: 673, distance: 154.7
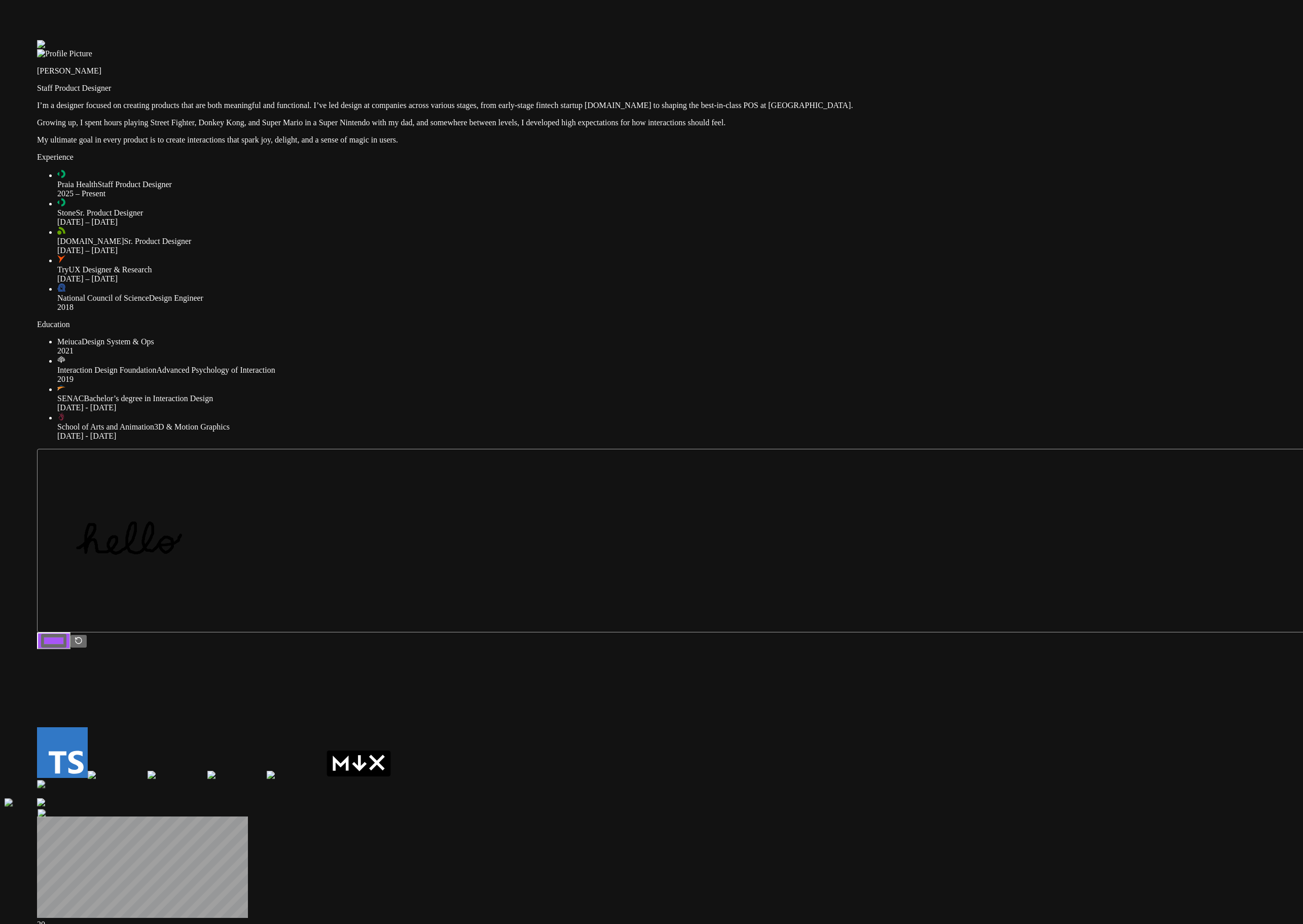
click at [316, 461] on div at bounding box center [664, 803] width 1320 height 11
drag, startPoint x: 397, startPoint y: 461, endPoint x: 245, endPoint y: 450, distance: 152.4
drag, startPoint x: 386, startPoint y: 391, endPoint x: 410, endPoint y: 277, distance: 116.5
click at [410, 461] on div at bounding box center [697, 728] width 1321 height 10
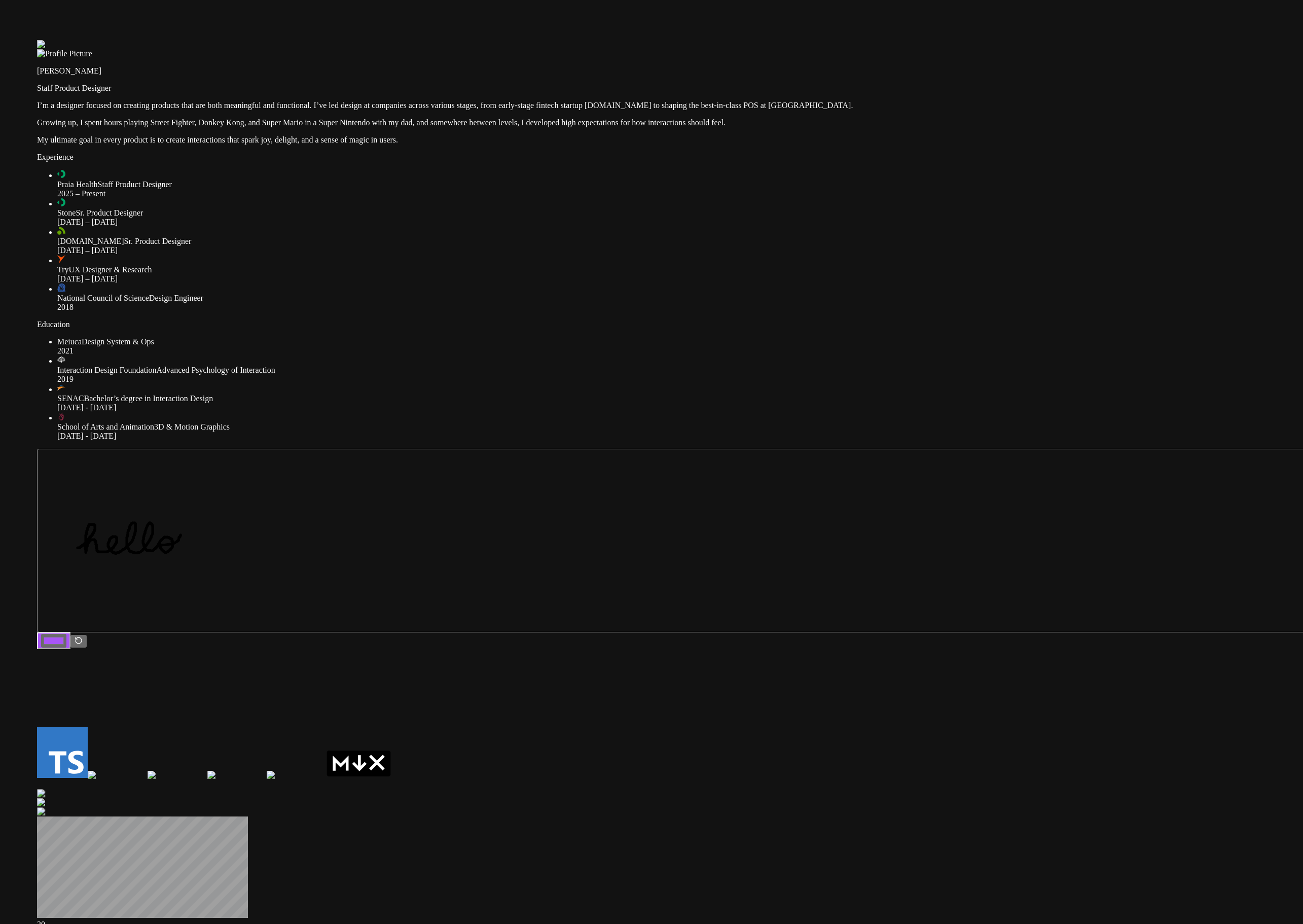
drag, startPoint x: 398, startPoint y: 385, endPoint x: 1050, endPoint y: 549, distance: 672.3
click at [509, 40] on div at bounding box center [685, 40] width 1295 height 0
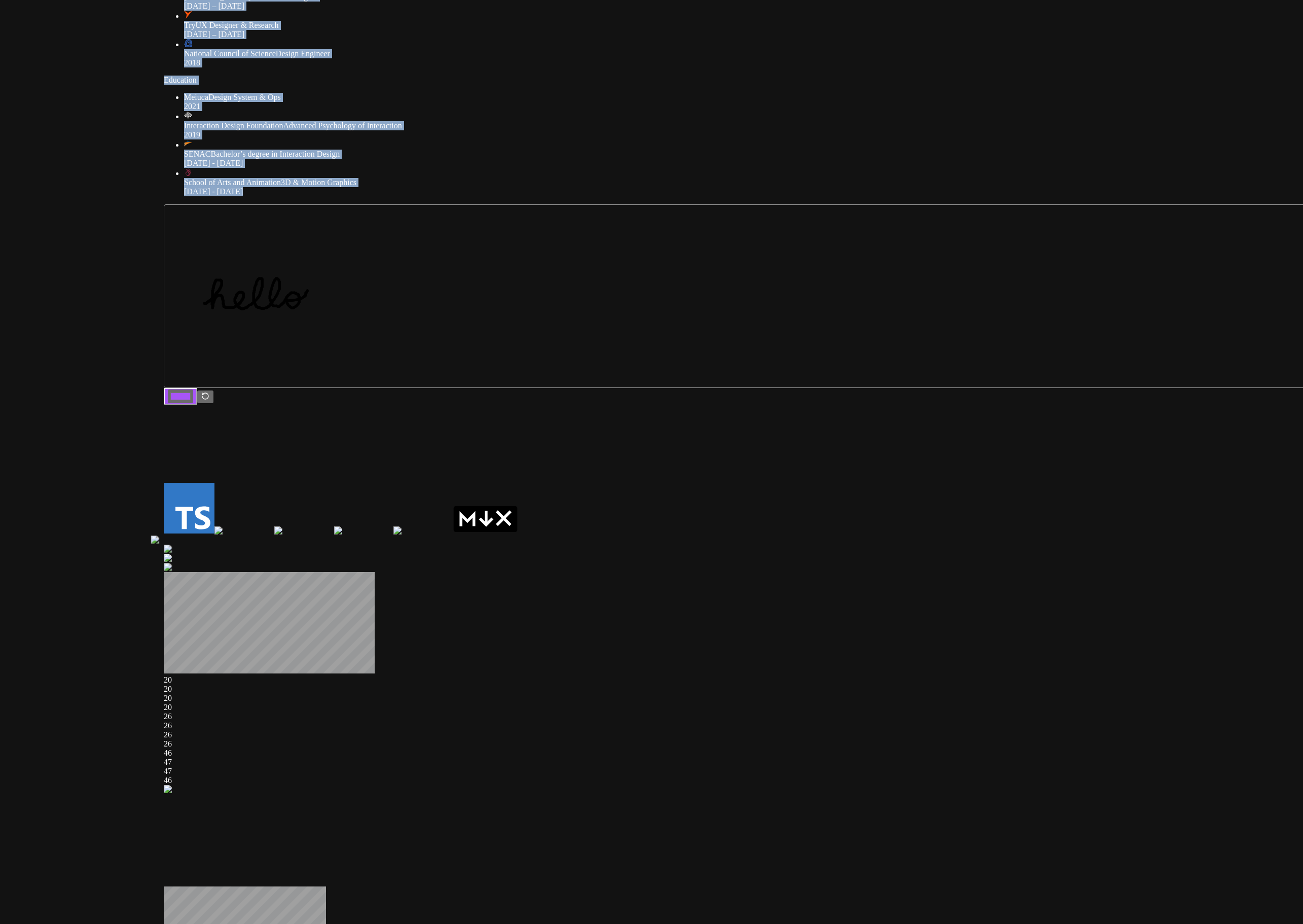
drag, startPoint x: 509, startPoint y: 456, endPoint x: 788, endPoint y: 187, distance: 387.6
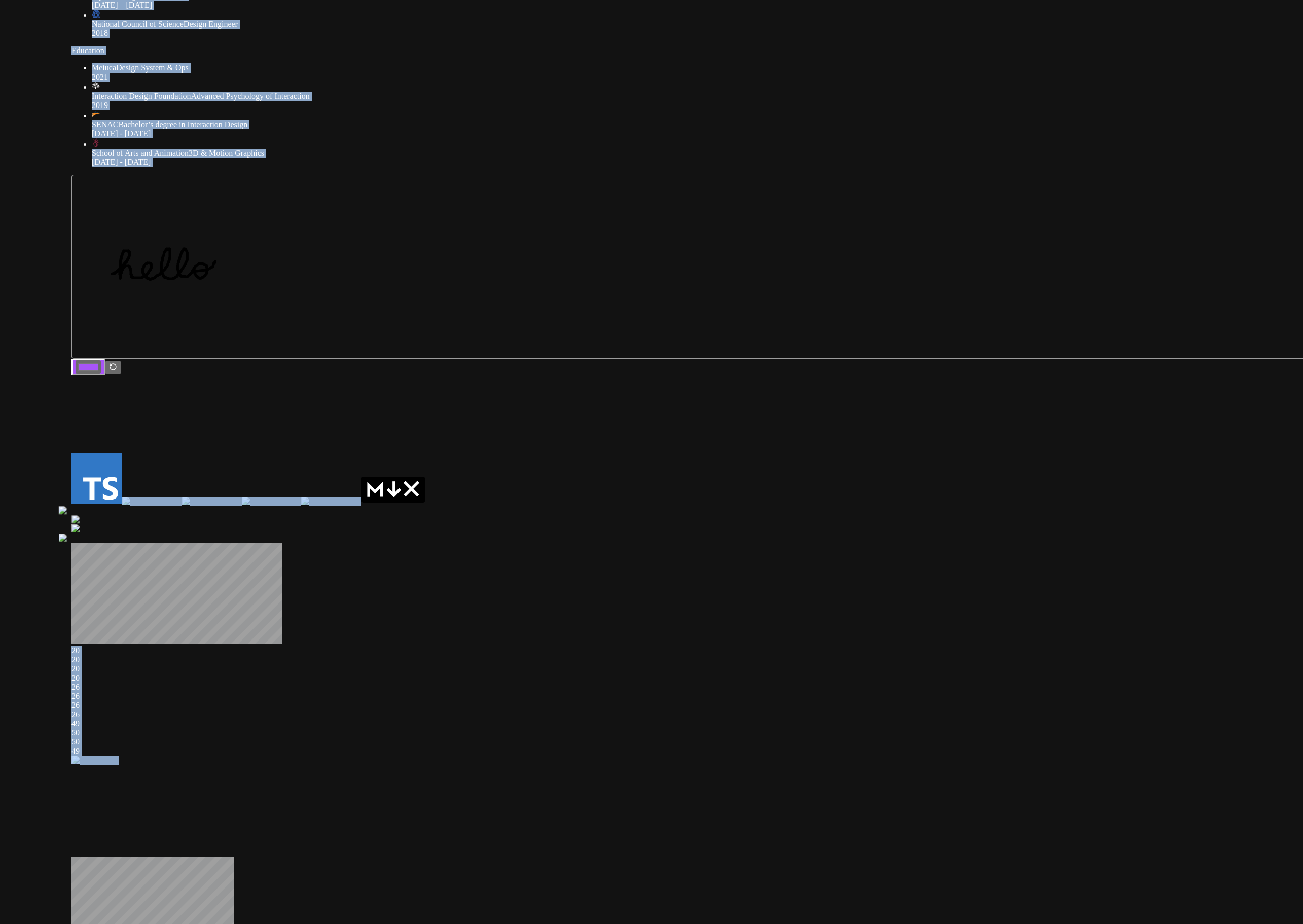
drag, startPoint x: 1033, startPoint y: 436, endPoint x: 940, endPoint y: 262, distance: 197.3
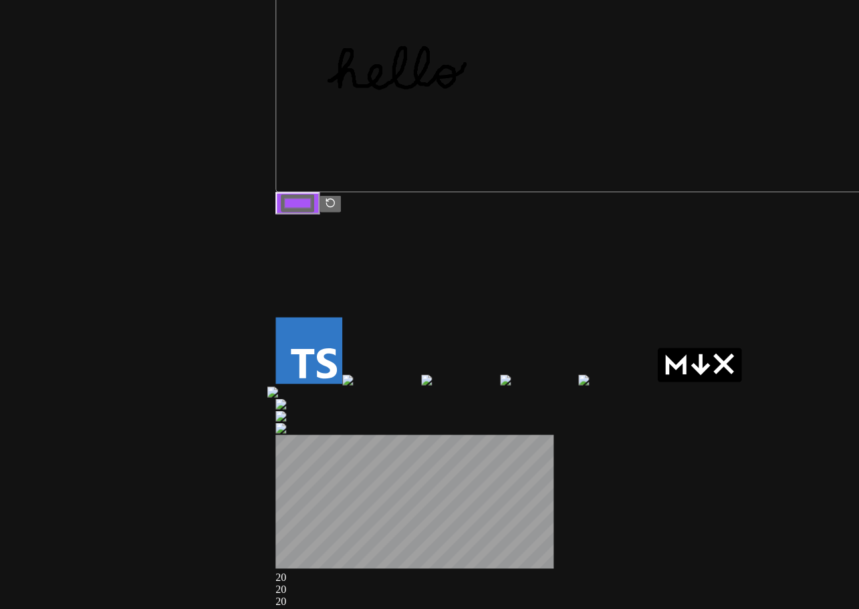
drag, startPoint x: 464, startPoint y: 466, endPoint x: 333, endPoint y: 473, distance: 130.5
drag, startPoint x: 382, startPoint y: 432, endPoint x: 288, endPoint y: 458, distance: 97.3
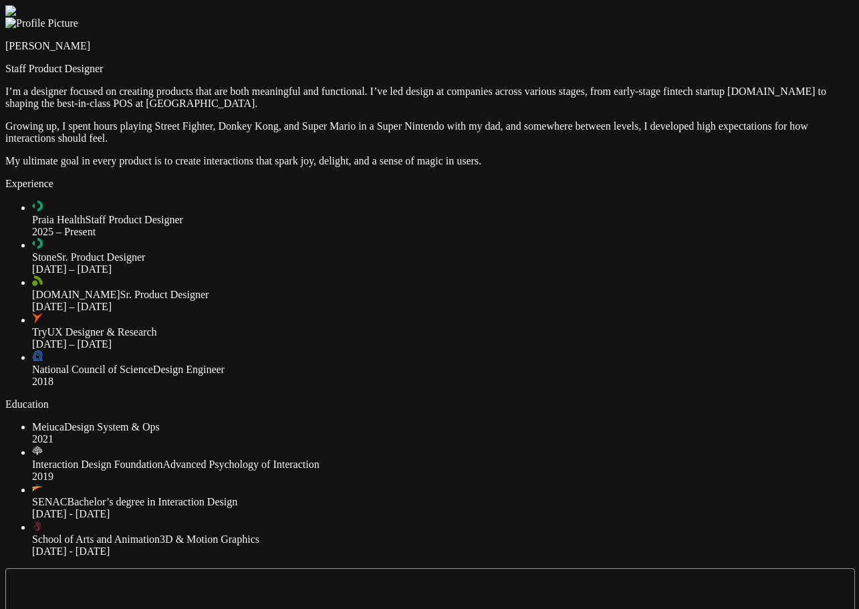
click at [767, 5] on div at bounding box center [429, 5] width 848 height 0
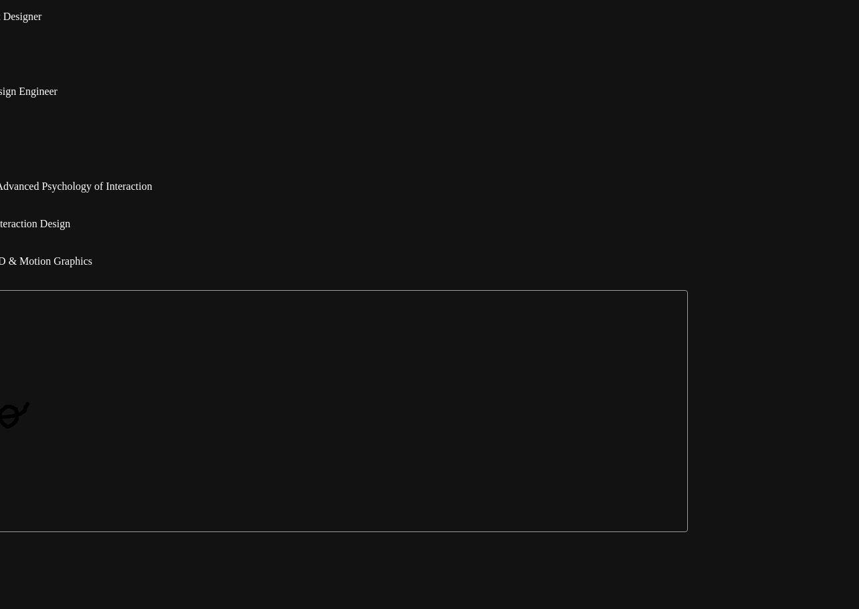
drag, startPoint x: 0, startPoint y: 0, endPoint x: 496, endPoint y: 109, distance: 508.3
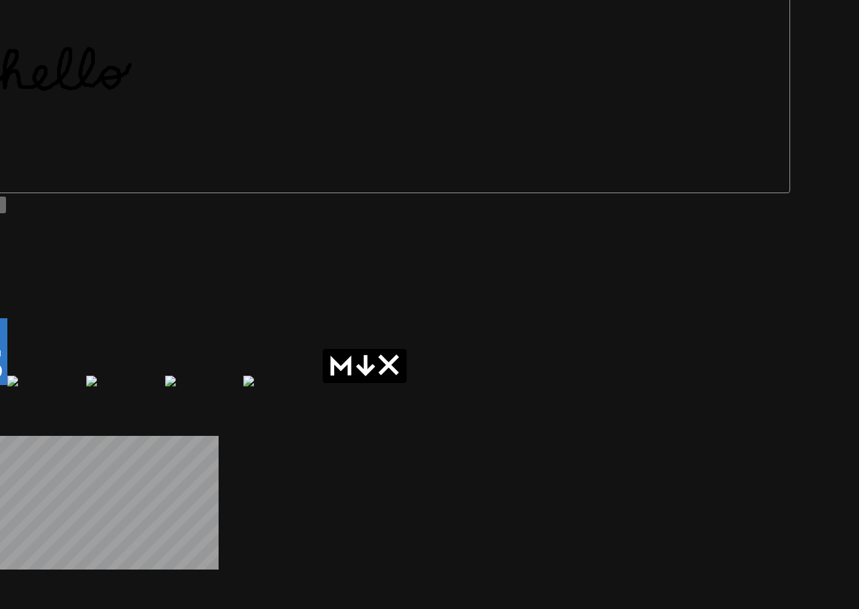
drag, startPoint x: 469, startPoint y: 349, endPoint x: 675, endPoint y: 162, distance: 278.1
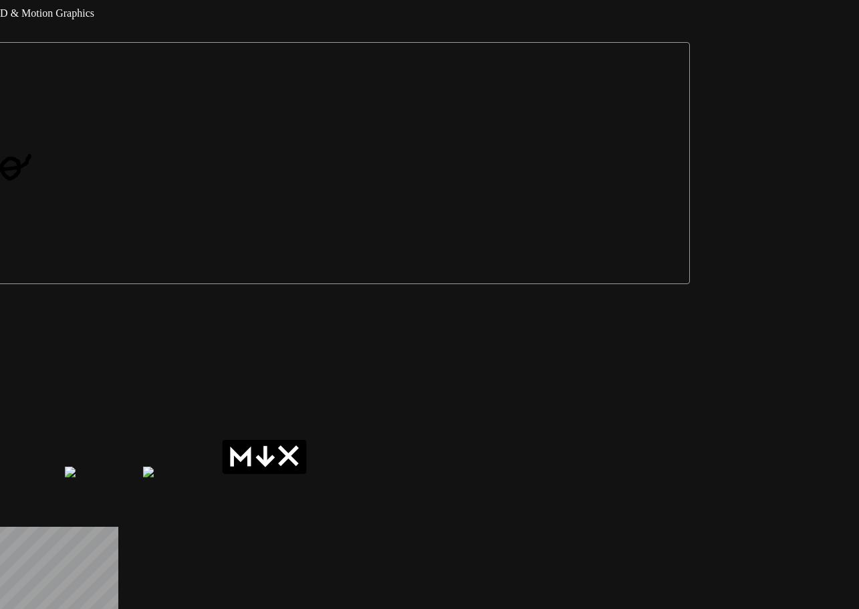
drag, startPoint x: 630, startPoint y: 188, endPoint x: 530, endPoint y: 279, distance: 135.3
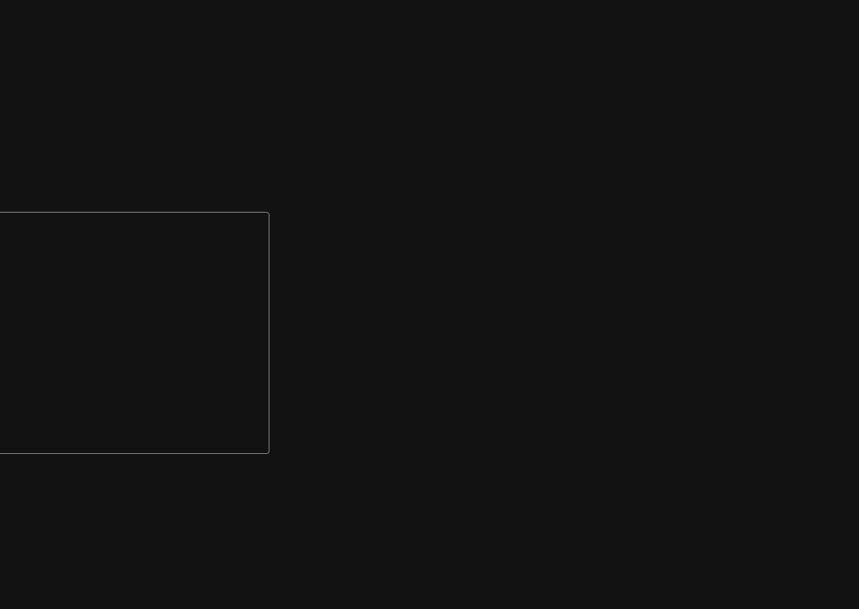
drag, startPoint x: 802, startPoint y: 173, endPoint x: 300, endPoint y: 382, distance: 543.7
drag, startPoint x: 623, startPoint y: 135, endPoint x: 593, endPoint y: 393, distance: 259.7
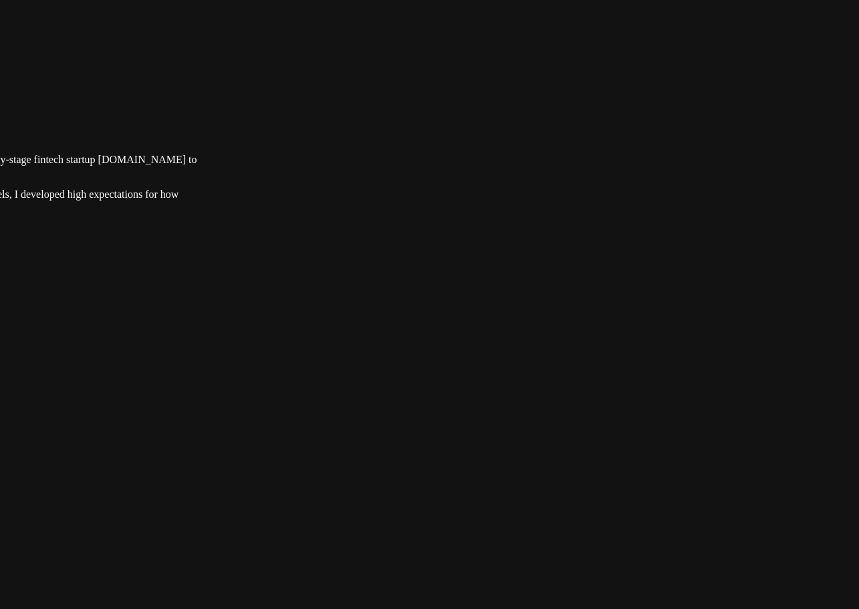
drag, startPoint x: 598, startPoint y: 237, endPoint x: 610, endPoint y: 400, distance: 162.8
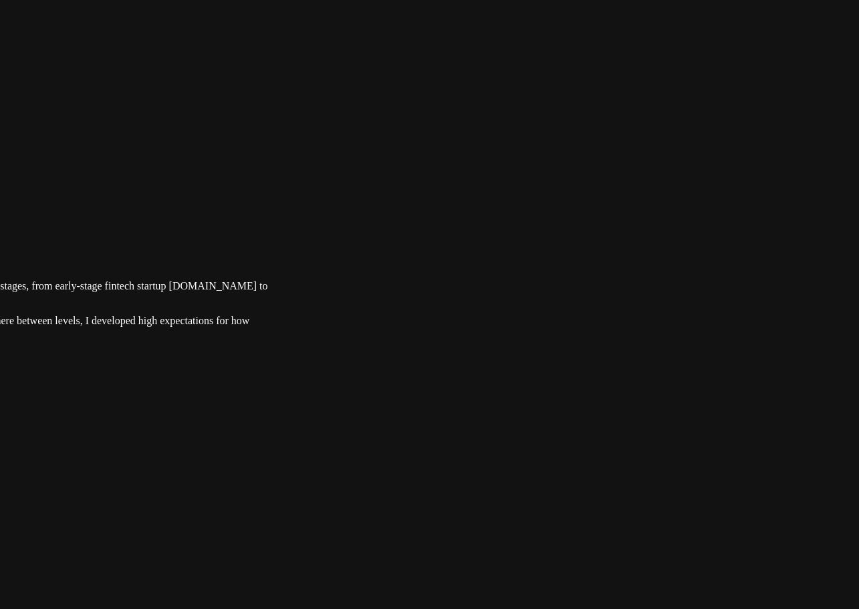
drag, startPoint x: 523, startPoint y: 99, endPoint x: 599, endPoint y: 196, distance: 123.4
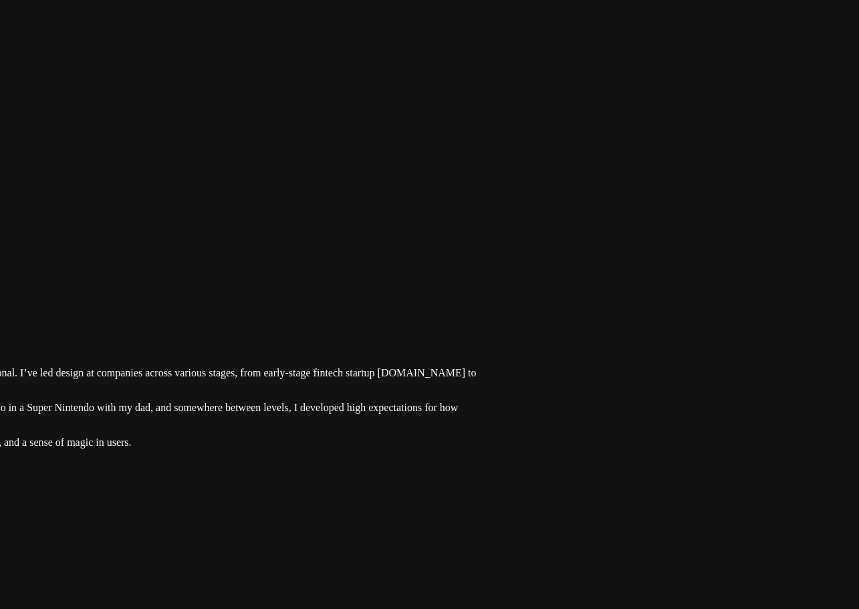
drag, startPoint x: 416, startPoint y: 186, endPoint x: 639, endPoint y: 299, distance: 249.8
click at [504, 287] on div at bounding box center [80, 287] width 848 height 0
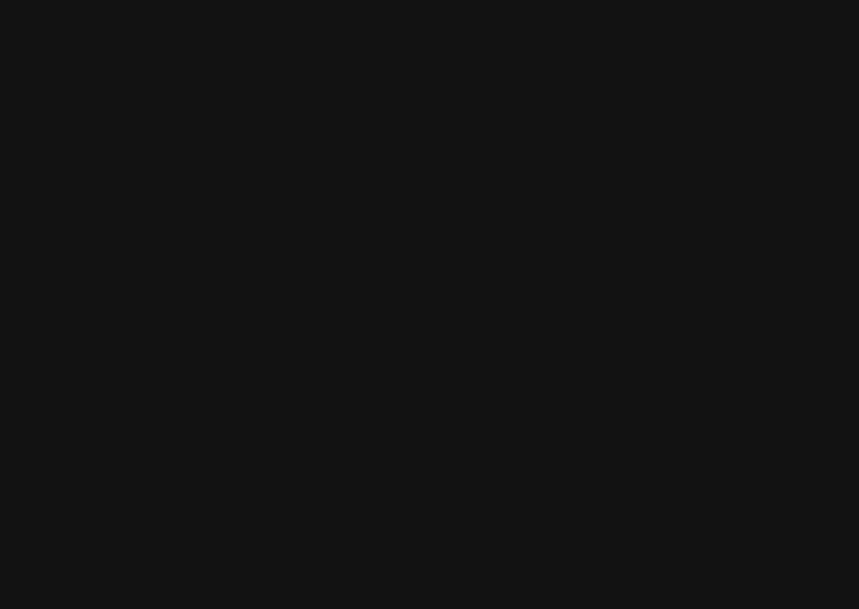
drag, startPoint x: 539, startPoint y: 80, endPoint x: 499, endPoint y: 420, distance: 342.4
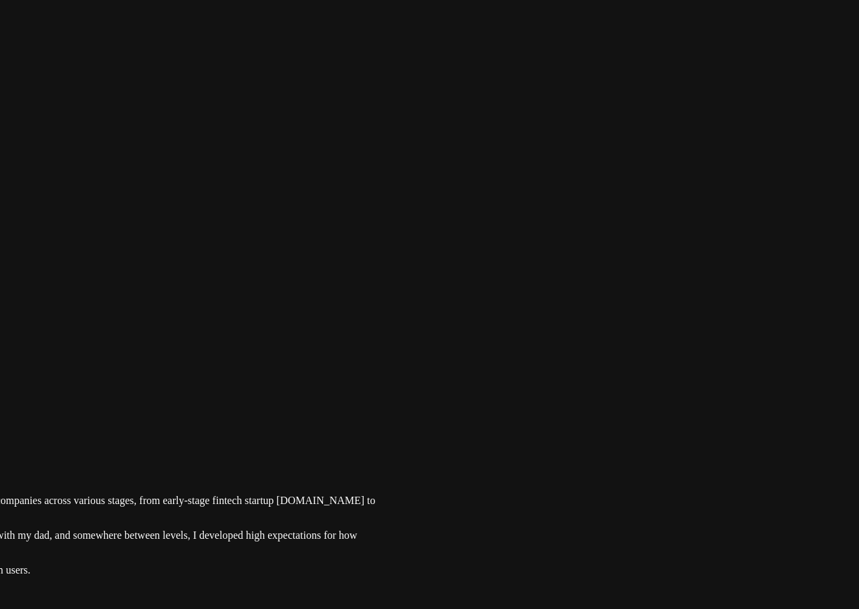
drag, startPoint x: 660, startPoint y: 342, endPoint x: 745, endPoint y: 80, distance: 275.3
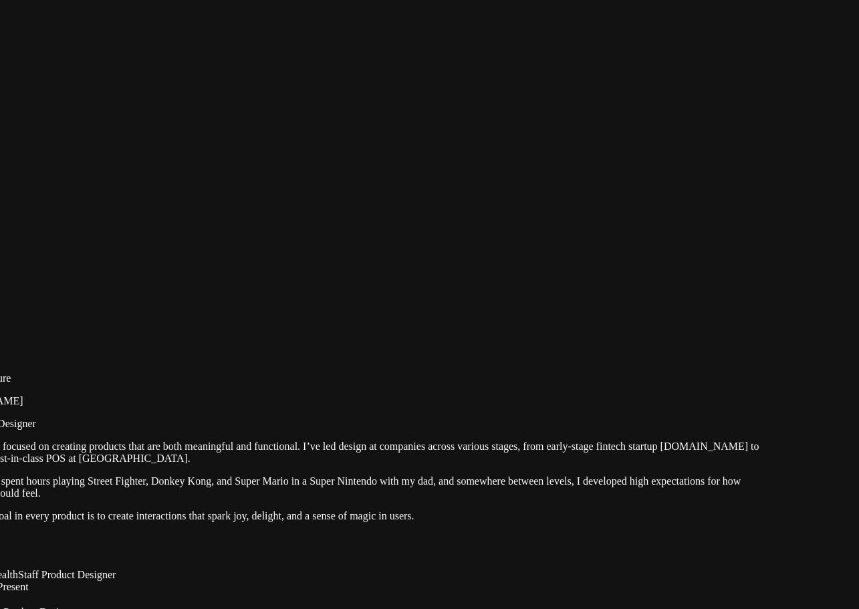
drag, startPoint x: 486, startPoint y: 228, endPoint x: 724, endPoint y: 229, distance: 237.9
click at [724, 360] on div at bounding box center [363, 360] width 848 height 0
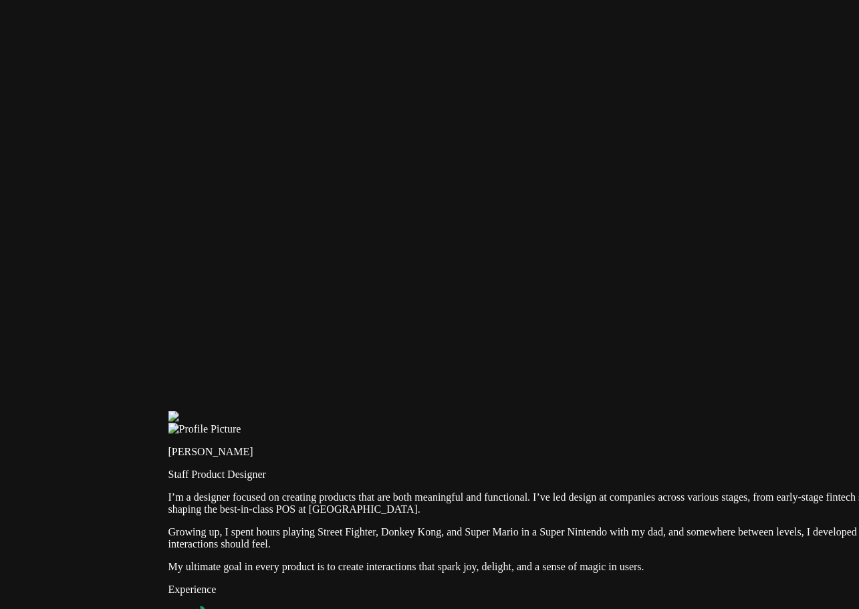
drag, startPoint x: 285, startPoint y: 165, endPoint x: 405, endPoint y: 200, distance: 124.6
click at [405, 411] on div at bounding box center [592, 411] width 848 height 0
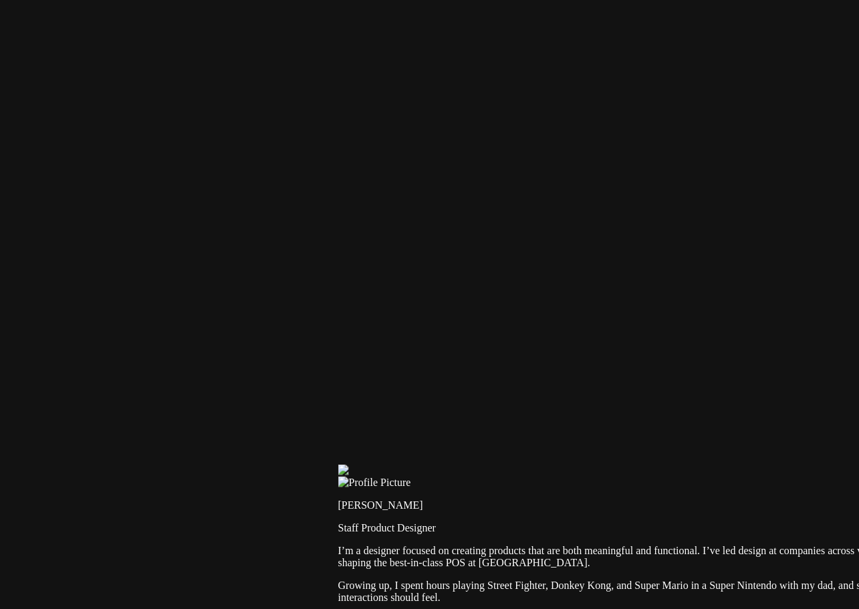
drag, startPoint x: 233, startPoint y: 128, endPoint x: 418, endPoint y: 176, distance: 190.4
click at [399, 464] on div at bounding box center [762, 464] width 848 height 0
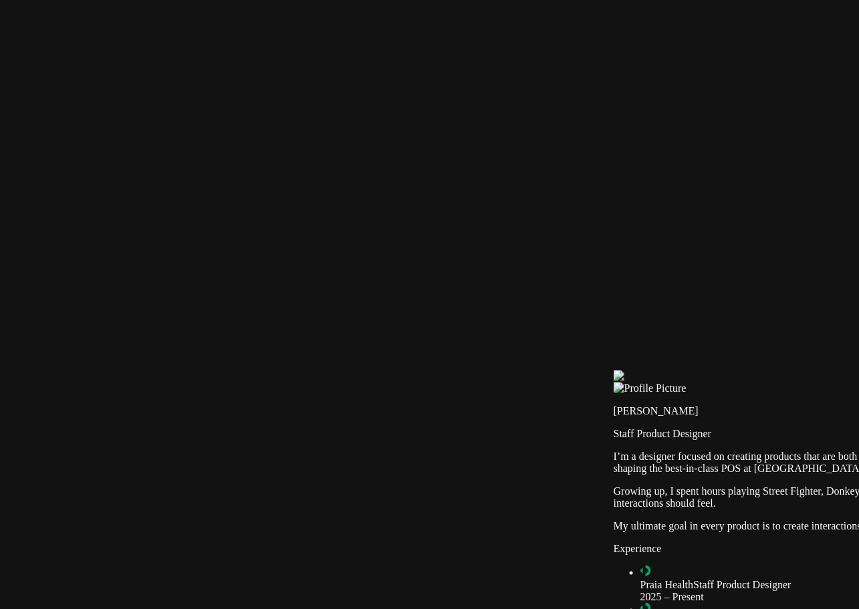
drag, startPoint x: 178, startPoint y: 229, endPoint x: 369, endPoint y: 128, distance: 216.1
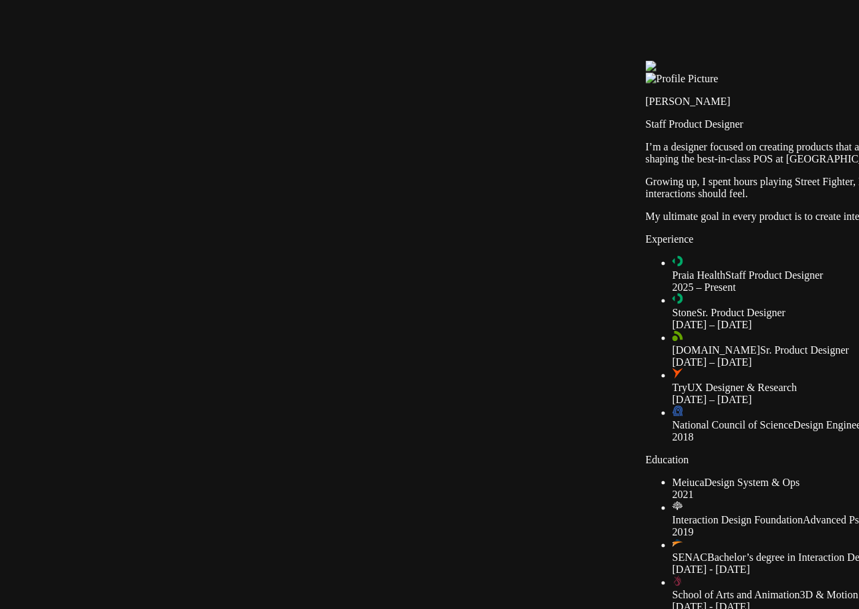
drag, startPoint x: 58, startPoint y: 558, endPoint x: 448, endPoint y: 237, distance: 505.1
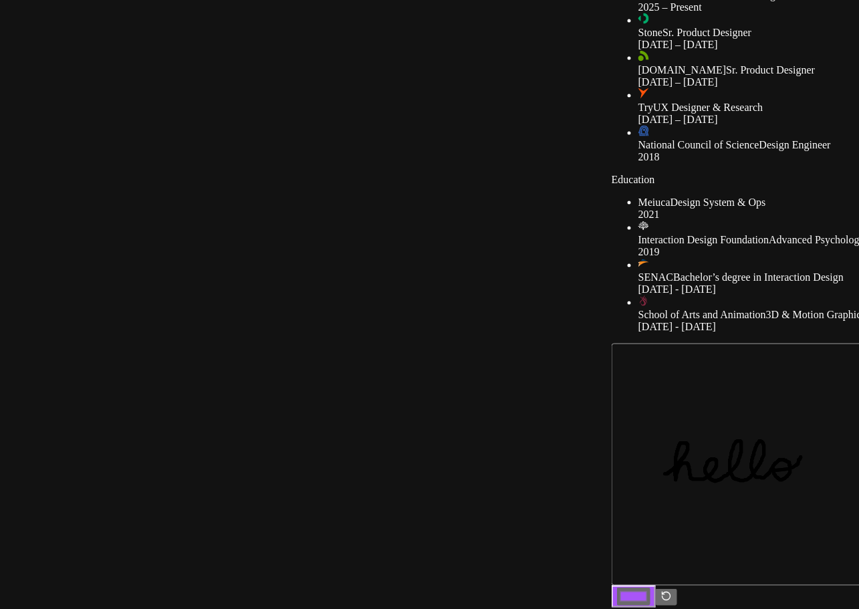
drag, startPoint x: 254, startPoint y: 310, endPoint x: 238, endPoint y: 109, distance: 201.8
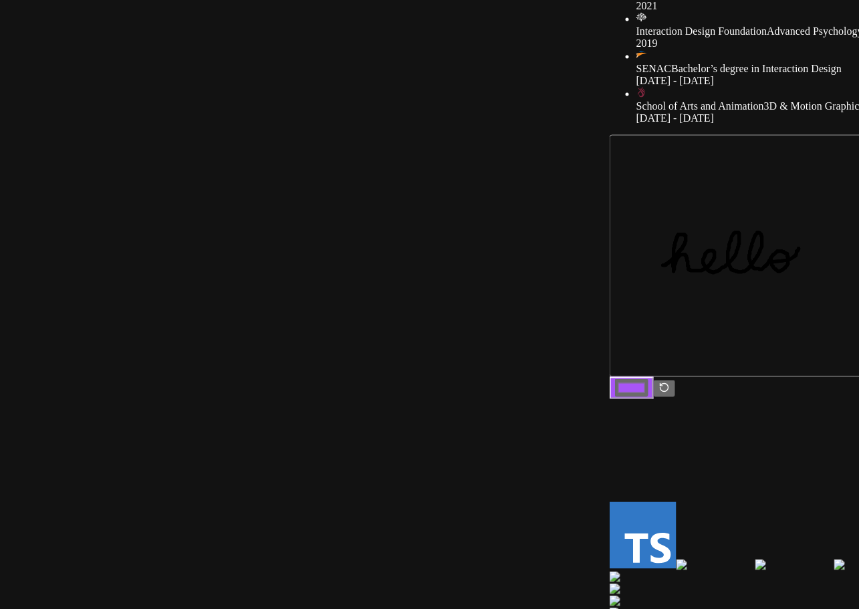
drag, startPoint x: 315, startPoint y: 414, endPoint x: 313, endPoint y: 229, distance: 185.1
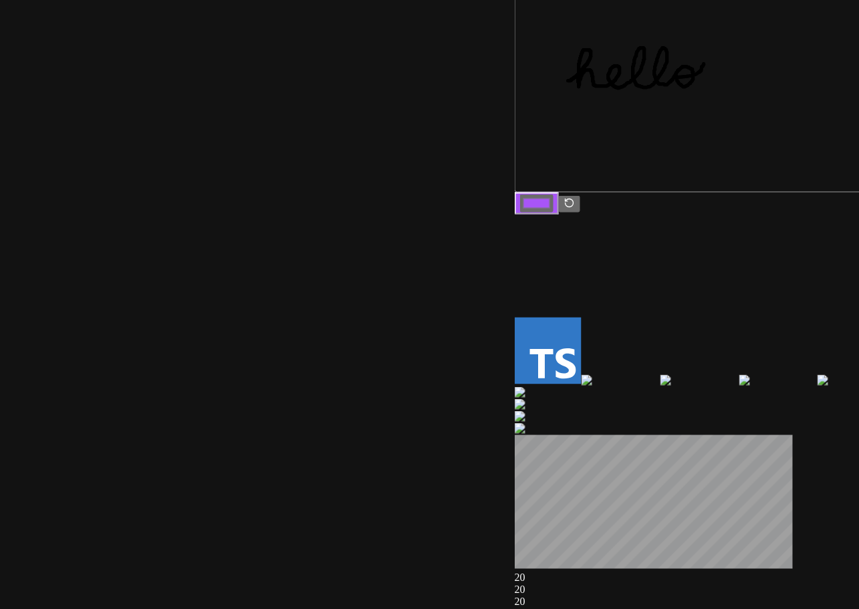
drag, startPoint x: 352, startPoint y: 315, endPoint x: 231, endPoint y: 155, distance: 200.9
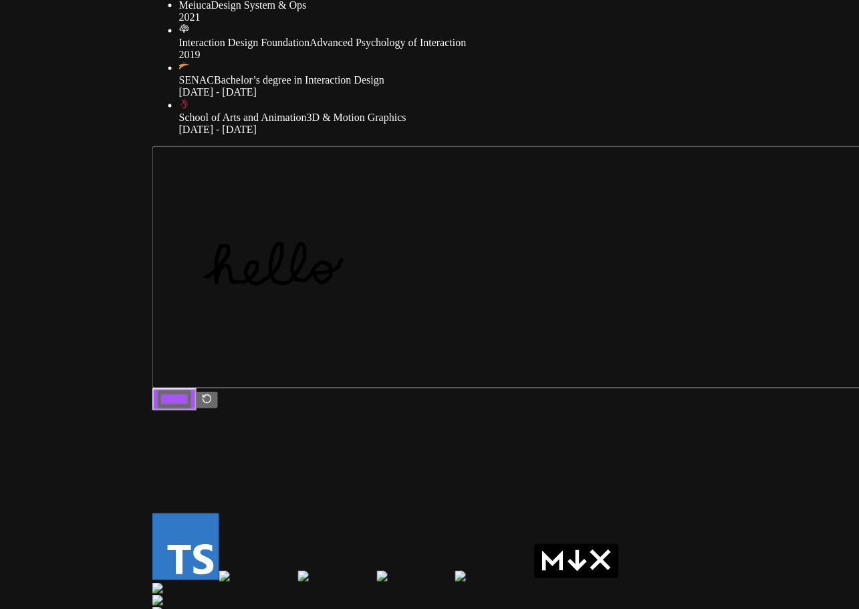
drag, startPoint x: 360, startPoint y: 388, endPoint x: 276, endPoint y: 440, distance: 98.1
drag, startPoint x: 508, startPoint y: 233, endPoint x: 411, endPoint y: 338, distance: 142.8
click at [412, 136] on ul "Meiuca Design System & Ops 2021 Interaction Design Foundation Advanced Psycholo…" at bounding box center [576, 67] width 848 height 136
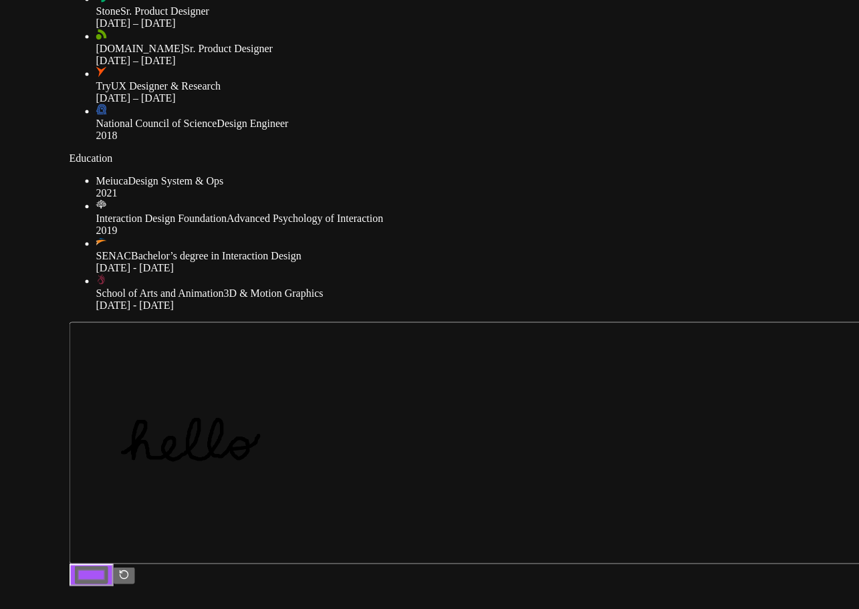
drag, startPoint x: 310, startPoint y: 234, endPoint x: 141, endPoint y: 530, distance: 340.9
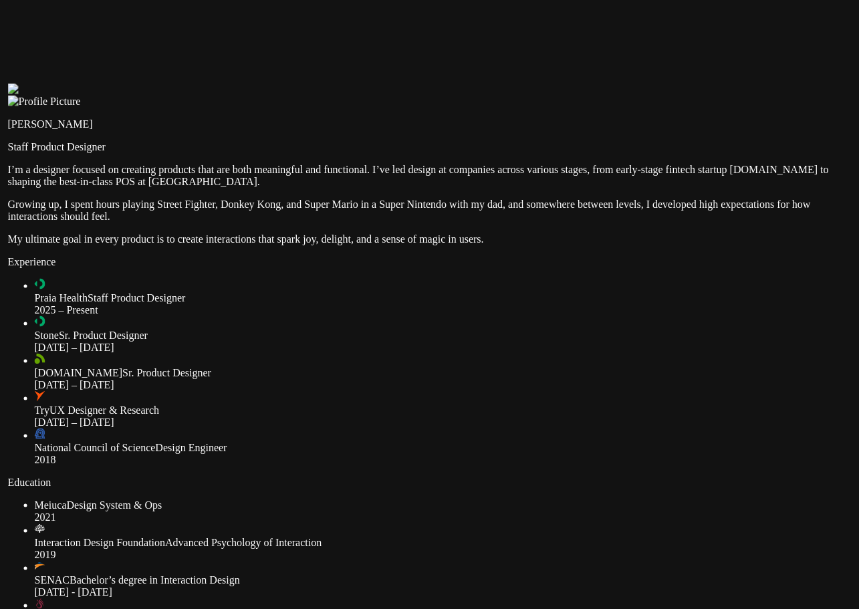
drag, startPoint x: 639, startPoint y: 148, endPoint x: 666, endPoint y: 360, distance: 212.8
click at [666, 84] on div at bounding box center [432, 84] width 848 height 0
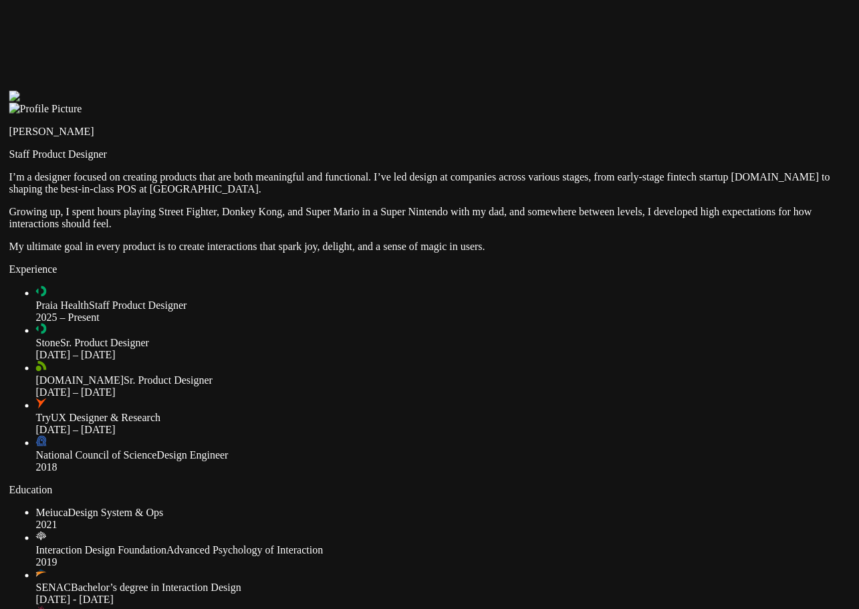
click at [669, 91] on div at bounding box center [433, 91] width 848 height 0
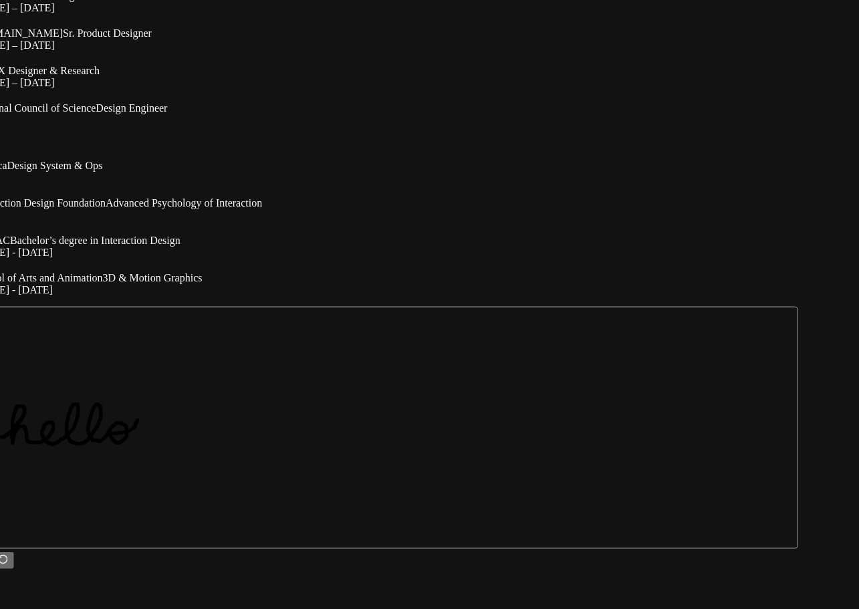
drag, startPoint x: 660, startPoint y: 400, endPoint x: 562, endPoint y: 83, distance: 331.4
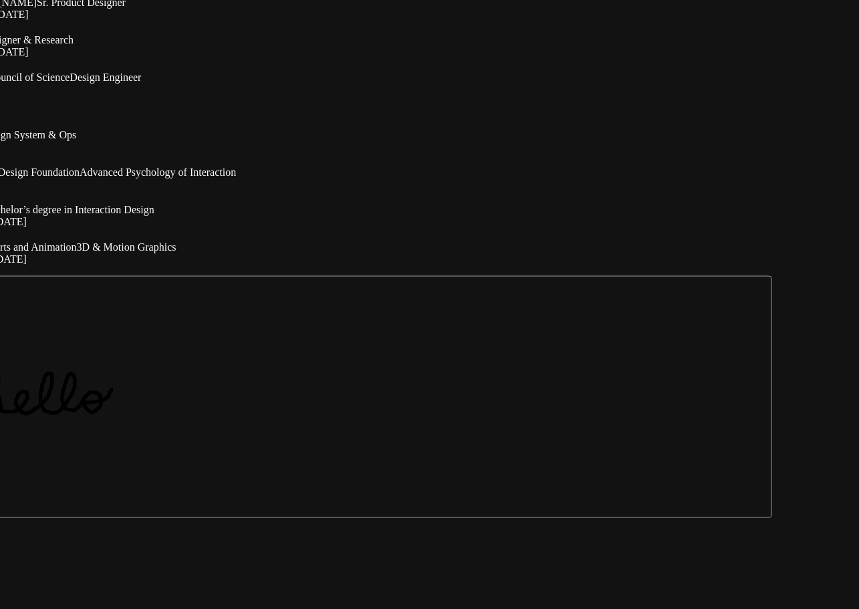
drag, startPoint x: 783, startPoint y: 582, endPoint x: 747, endPoint y: 544, distance: 52.5
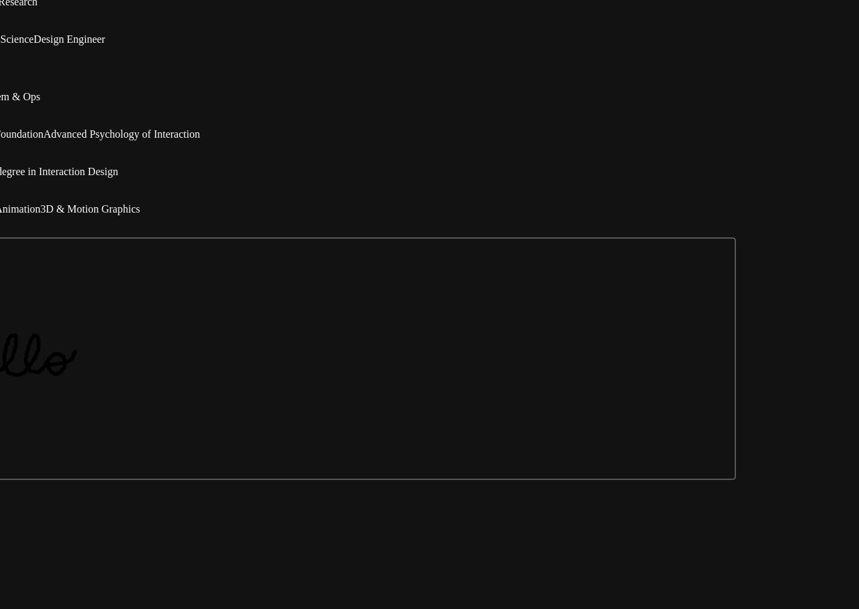
drag, startPoint x: 632, startPoint y: 223, endPoint x: 582, endPoint y: 250, distance: 57.1
drag, startPoint x: 597, startPoint y: 241, endPoint x: 536, endPoint y: 343, distance: 119.3
drag, startPoint x: 593, startPoint y: 301, endPoint x: 696, endPoint y: 168, distance: 168.6
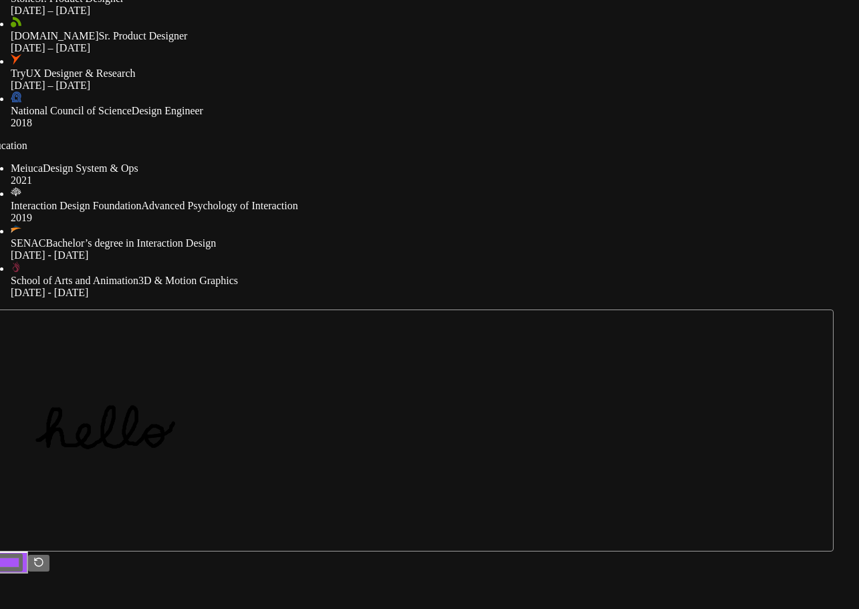
drag, startPoint x: 838, startPoint y: 403, endPoint x: 822, endPoint y: 134, distance: 269.8
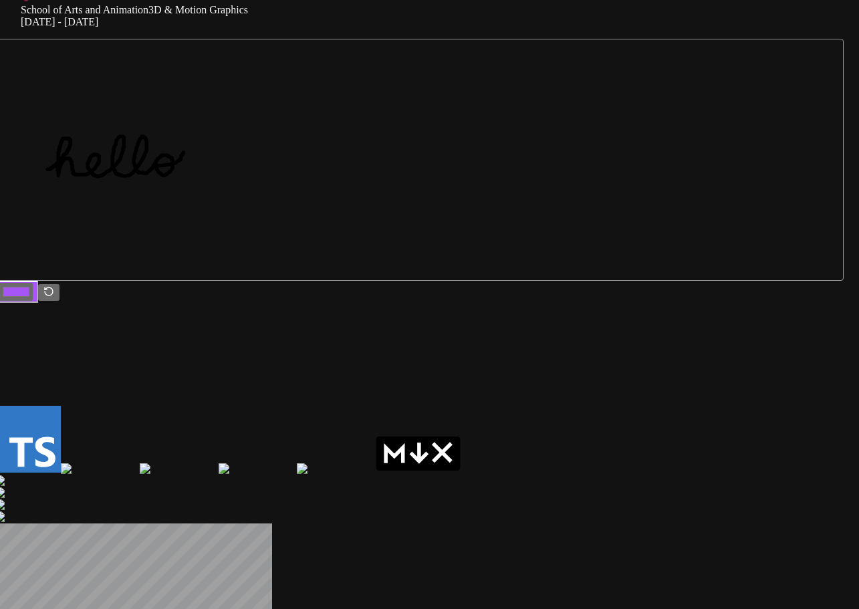
drag, startPoint x: 742, startPoint y: 406, endPoint x: 752, endPoint y: 135, distance: 270.8
drag, startPoint x: 706, startPoint y: 106, endPoint x: 632, endPoint y: 288, distance: 196.7
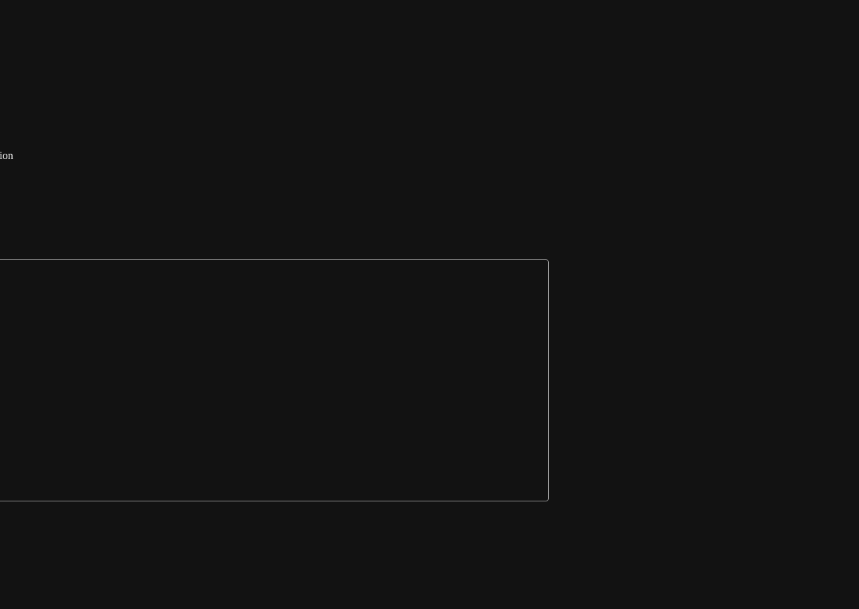
drag, startPoint x: 779, startPoint y: 229, endPoint x: 637, endPoint y: 212, distance: 143.3
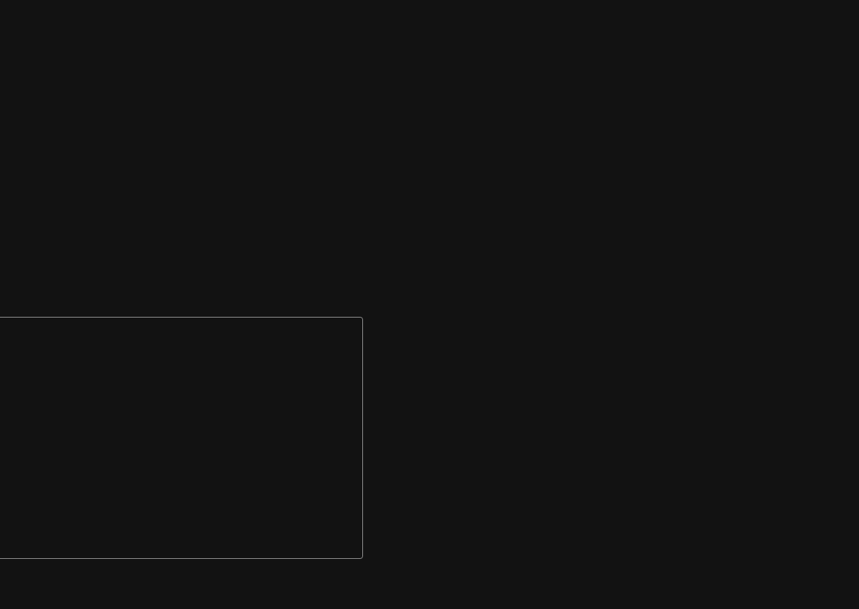
drag, startPoint x: 405, startPoint y: 281, endPoint x: 366, endPoint y: 291, distance: 40.5
drag, startPoint x: 613, startPoint y: 258, endPoint x: 605, endPoint y: 284, distance: 27.3
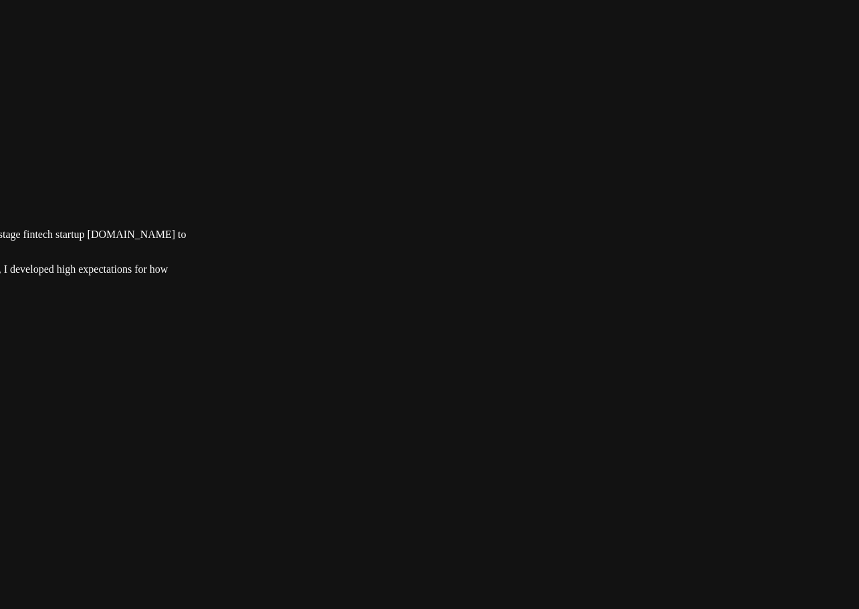
drag, startPoint x: 650, startPoint y: 86, endPoint x: 473, endPoint y: 474, distance: 426.1
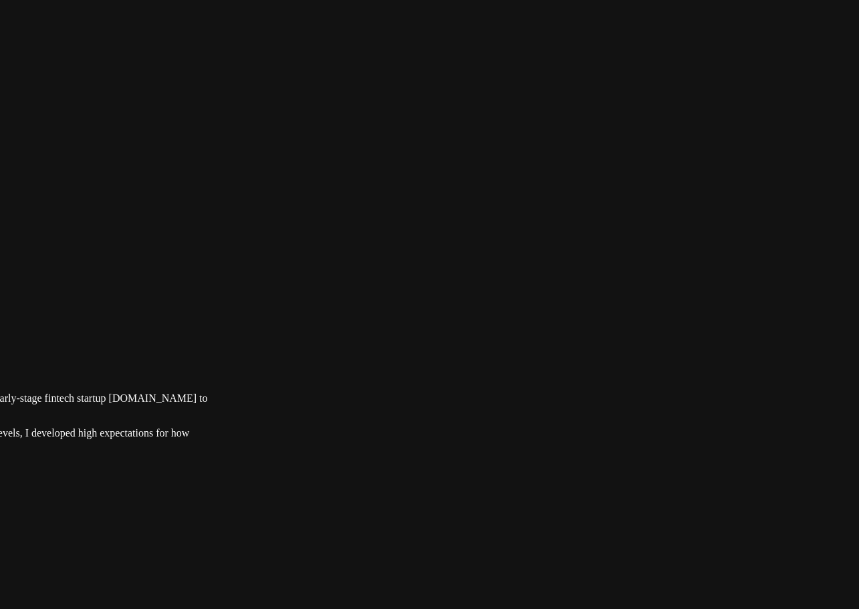
drag, startPoint x: 506, startPoint y: 133, endPoint x: 527, endPoint y: 297, distance: 165.8
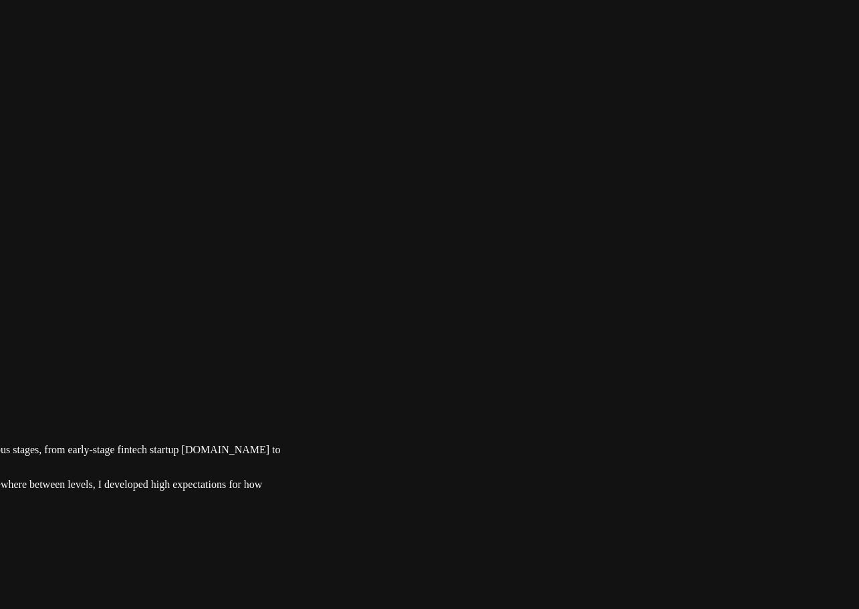
drag, startPoint x: 557, startPoint y: 223, endPoint x: 756, endPoint y: 338, distance: 229.3
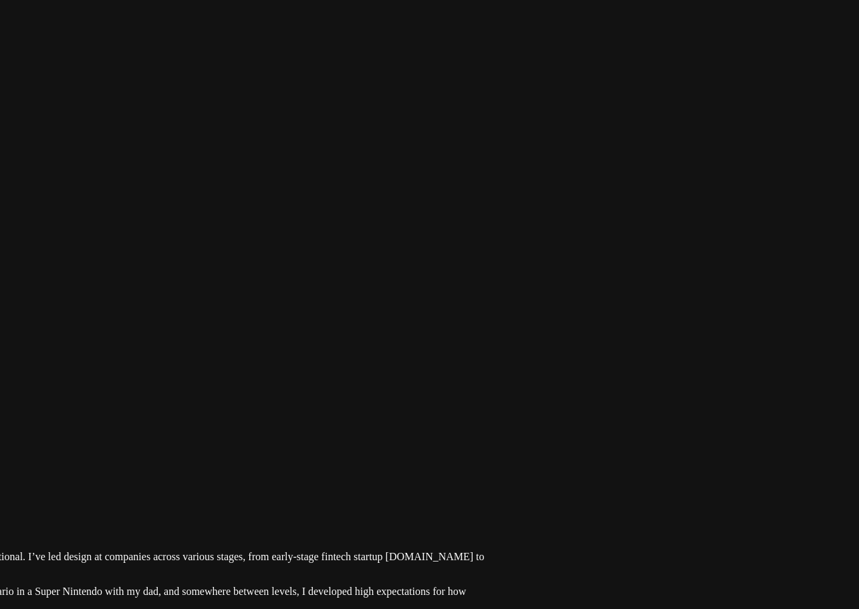
drag, startPoint x: 611, startPoint y: 402, endPoint x: 688, endPoint y: 431, distance: 82.9
click at [512, 470] on div at bounding box center [88, 470] width 848 height 0
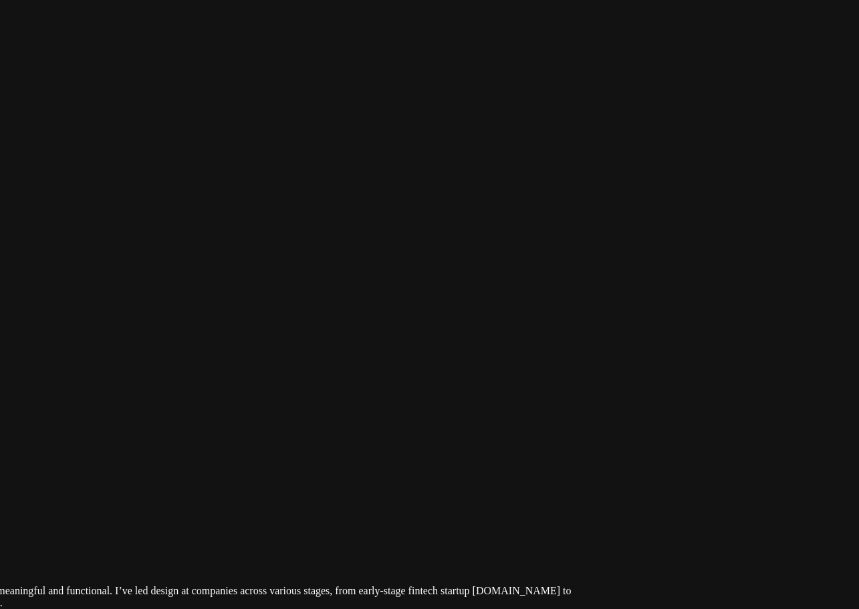
drag, startPoint x: 500, startPoint y: 329, endPoint x: 822, endPoint y: 432, distance: 338.3
click at [599, 505] on div at bounding box center [175, 505] width 848 height 0
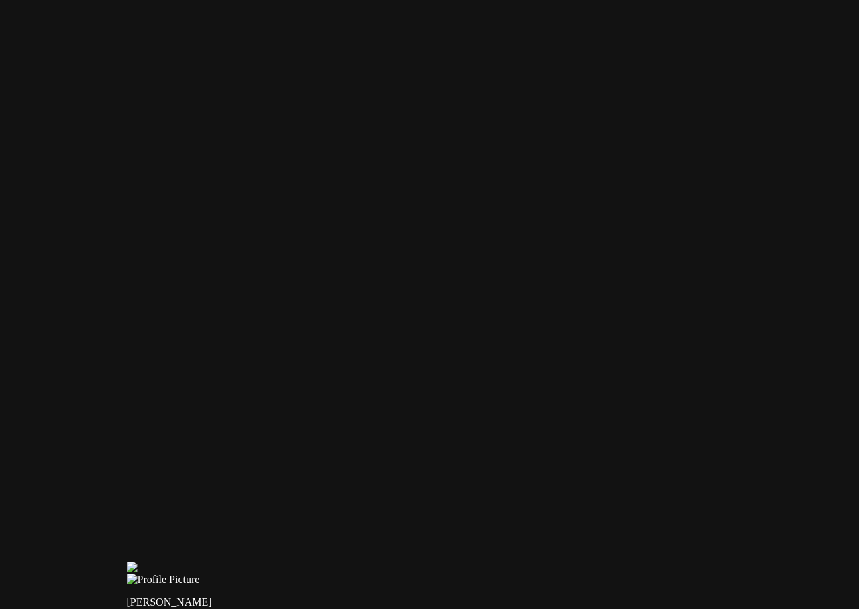
drag, startPoint x: 320, startPoint y: 362, endPoint x: 647, endPoint y: 137, distance: 396.8
click at [646, 561] on div at bounding box center [551, 561] width 848 height 0
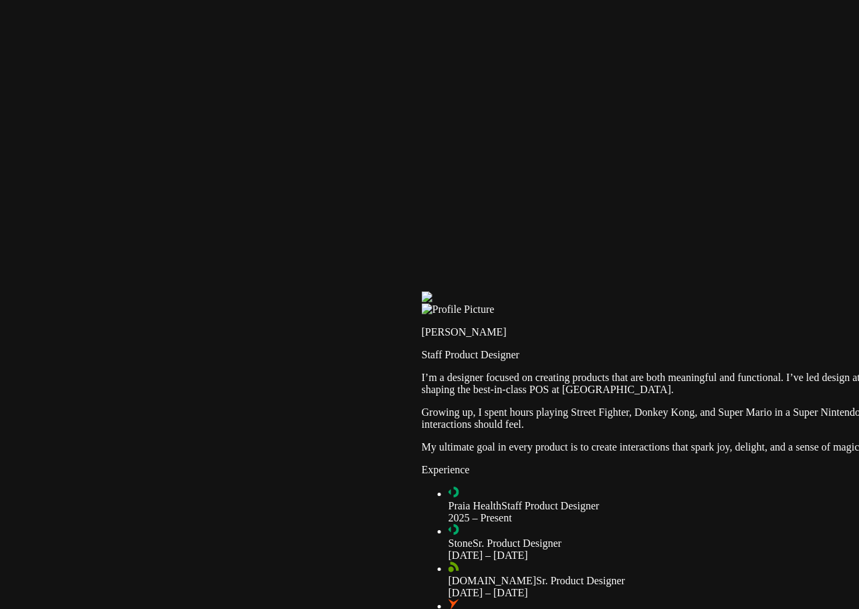
drag, startPoint x: 449, startPoint y: 354, endPoint x: 472, endPoint y: 231, distance: 125.2
click at [472, 291] on div at bounding box center [846, 291] width 848 height 0
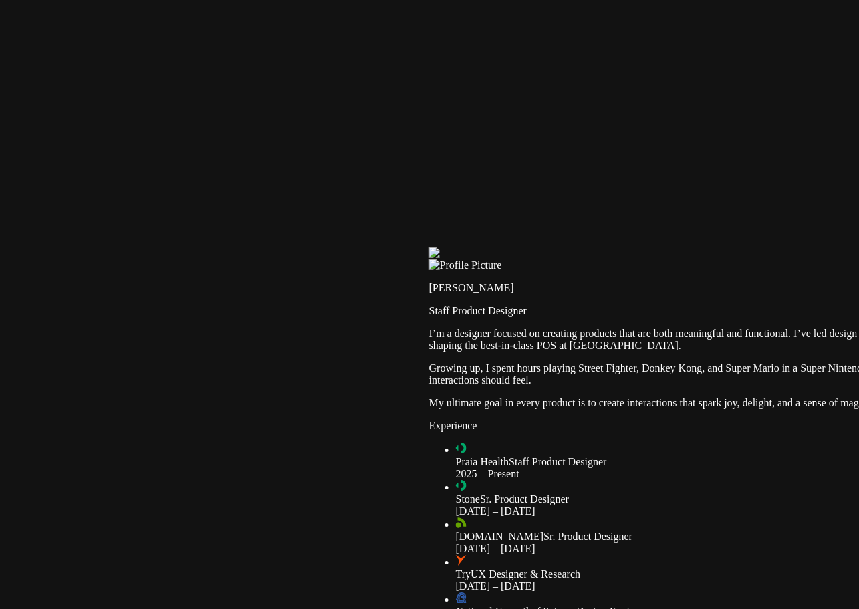
click at [618, 247] on div at bounding box center [853, 247] width 848 height 0
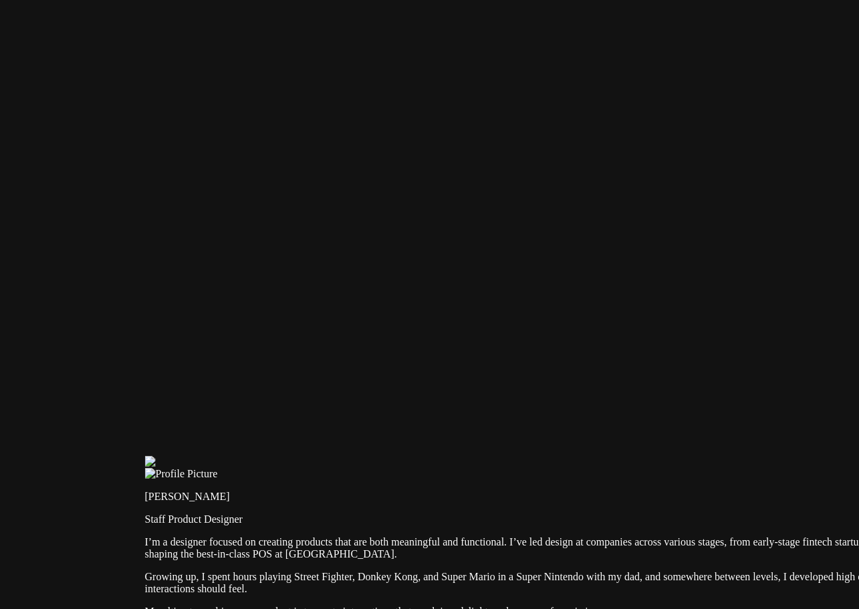
drag, startPoint x: 623, startPoint y: 107, endPoint x: 393, endPoint y: 360, distance: 341.5
click at [352, 456] on div at bounding box center [569, 456] width 848 height 0
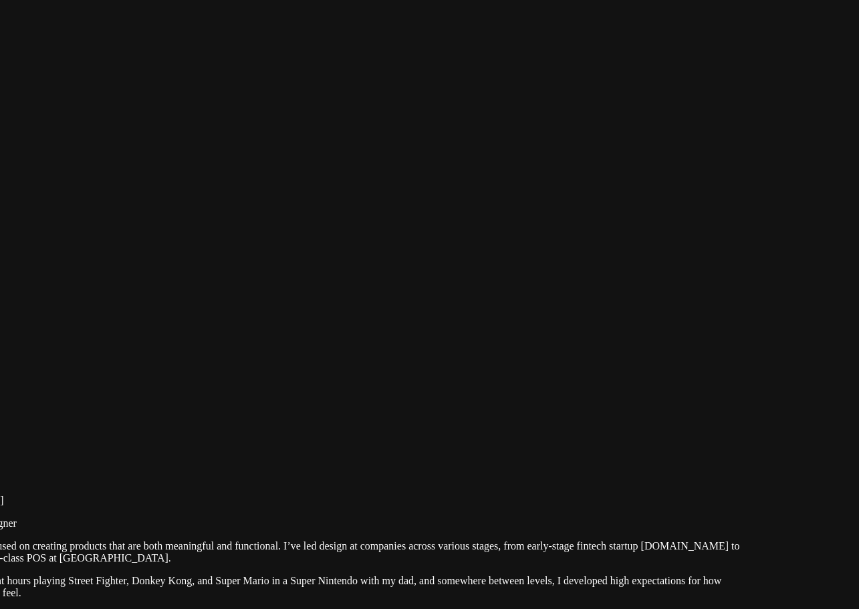
drag, startPoint x: 584, startPoint y: 376, endPoint x: 353, endPoint y: 376, distance: 231.2
click at [353, 460] on div at bounding box center [343, 460] width 848 height 0
click at [595, 459] on div at bounding box center [342, 459] width 848 height 0
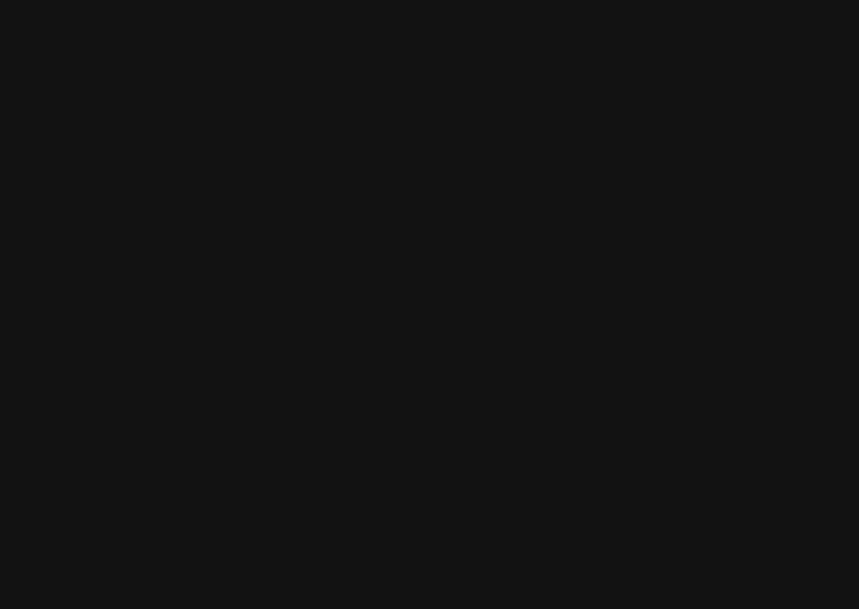
drag, startPoint x: 644, startPoint y: 167, endPoint x: 108, endPoint y: 271, distance: 546.5
drag, startPoint x: 486, startPoint y: 322, endPoint x: 450, endPoint y: 338, distance: 39.5
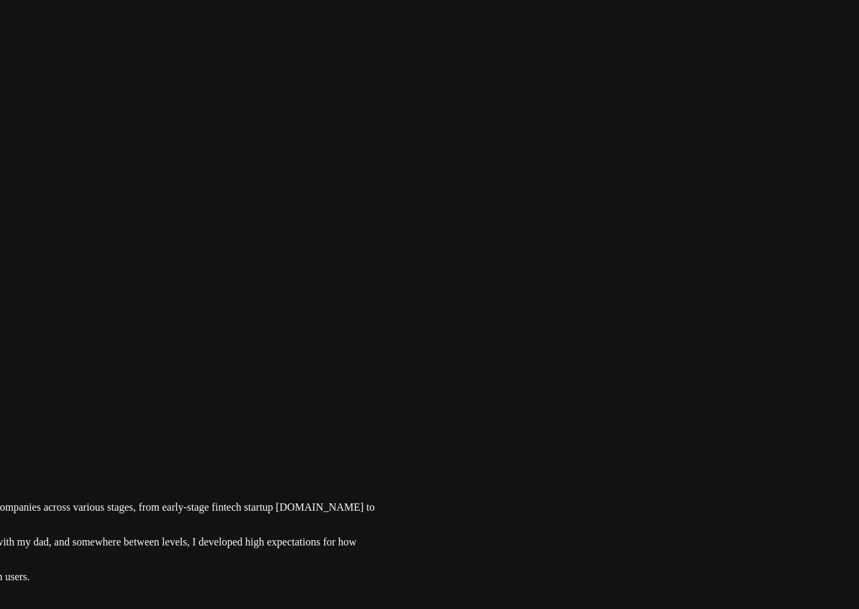
drag, startPoint x: 511, startPoint y: 276, endPoint x: 686, endPoint y: 144, distance: 220.0
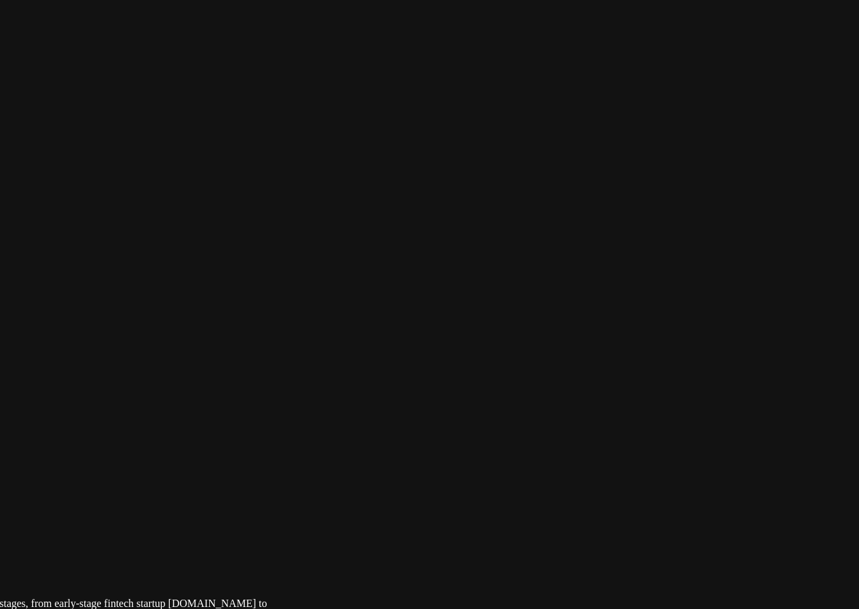
drag, startPoint x: 660, startPoint y: 199, endPoint x: 454, endPoint y: 364, distance: 263.4
